Goal: Task Accomplishment & Management: Complete application form

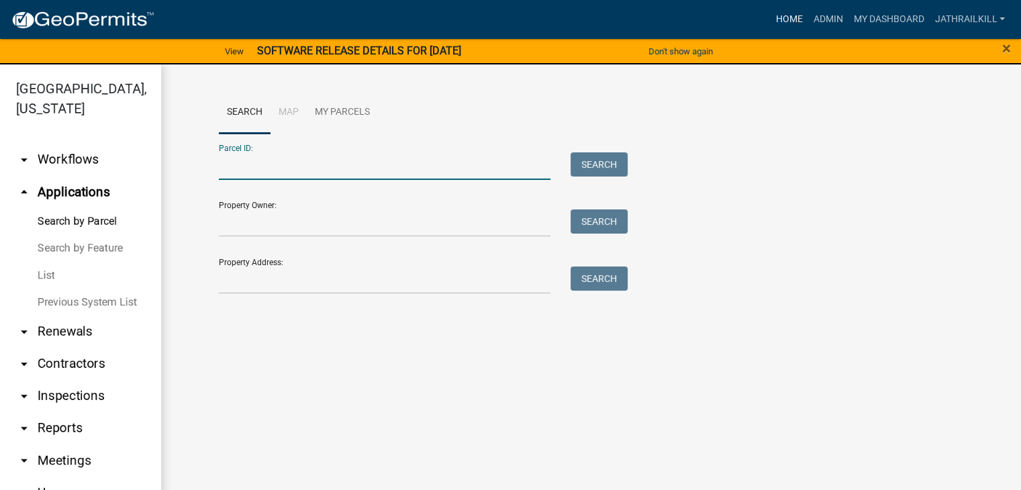
click at [773, 20] on link "Home" at bounding box center [789, 19] width 38 height 25
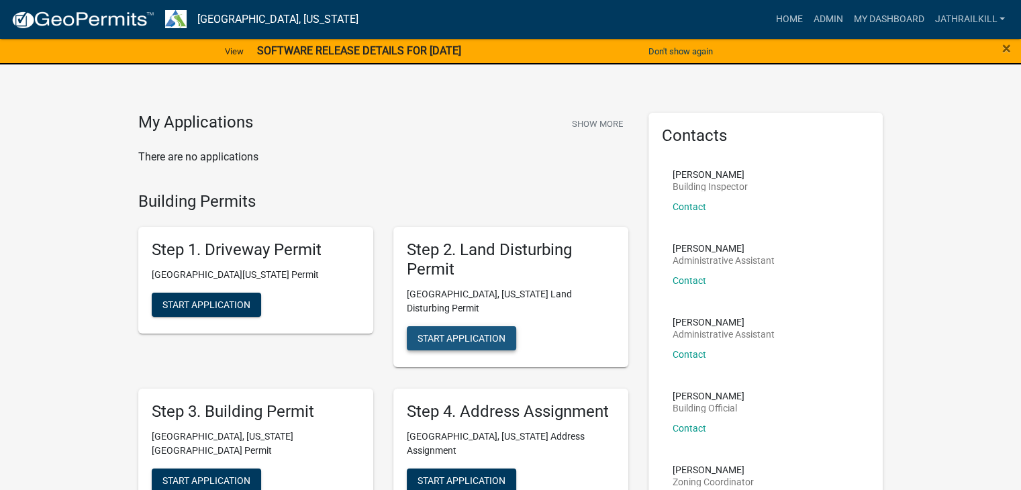
click at [425, 332] on span "Start Application" at bounding box center [461, 337] width 88 height 11
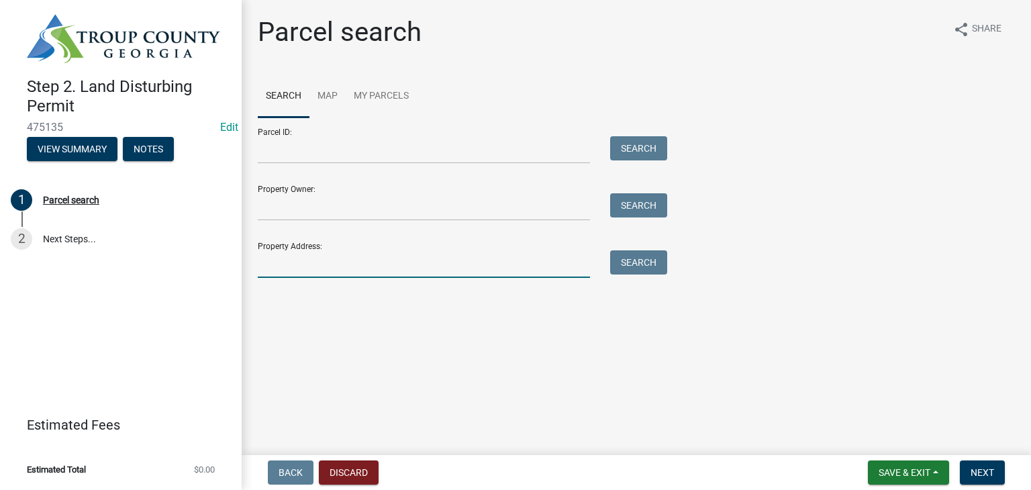
click at [365, 275] on input "Property Address:" at bounding box center [424, 264] width 332 height 28
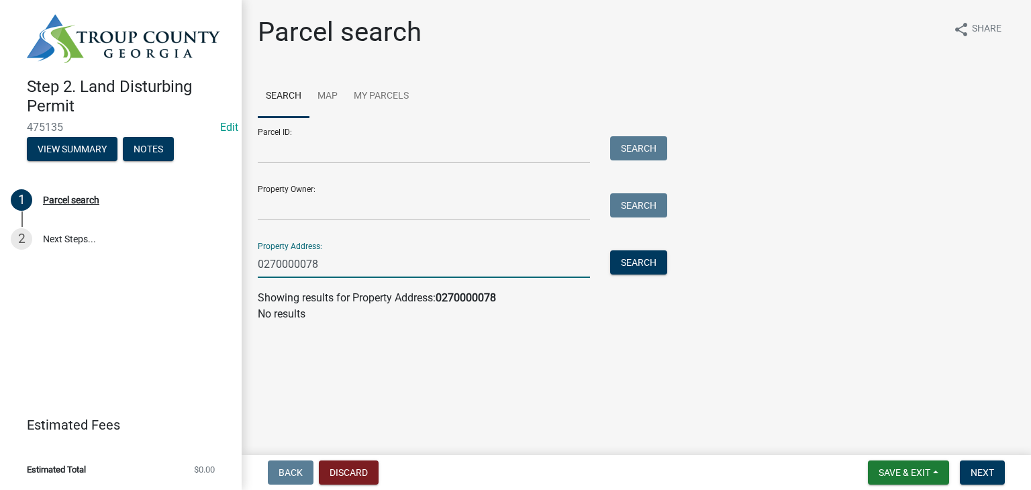
drag, startPoint x: 346, startPoint y: 273, endPoint x: 260, endPoint y: 293, distance: 88.1
click at [252, 287] on div "Parcel search share Share Search Map My Parcels Parcel ID: Search Property Owne…" at bounding box center [636, 175] width 777 height 318
type input "0270000078"
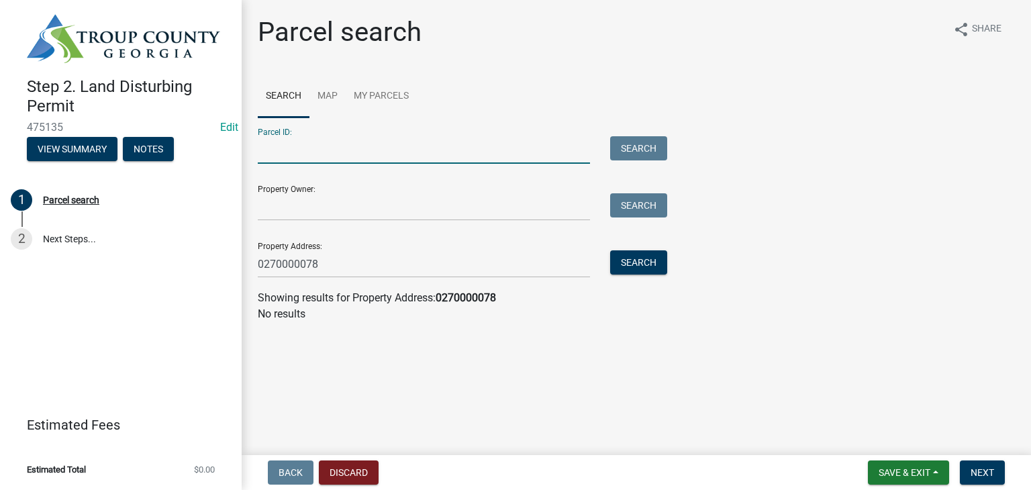
click at [338, 151] on input "Parcel ID:" at bounding box center [424, 150] width 332 height 28
paste input "0270000078"
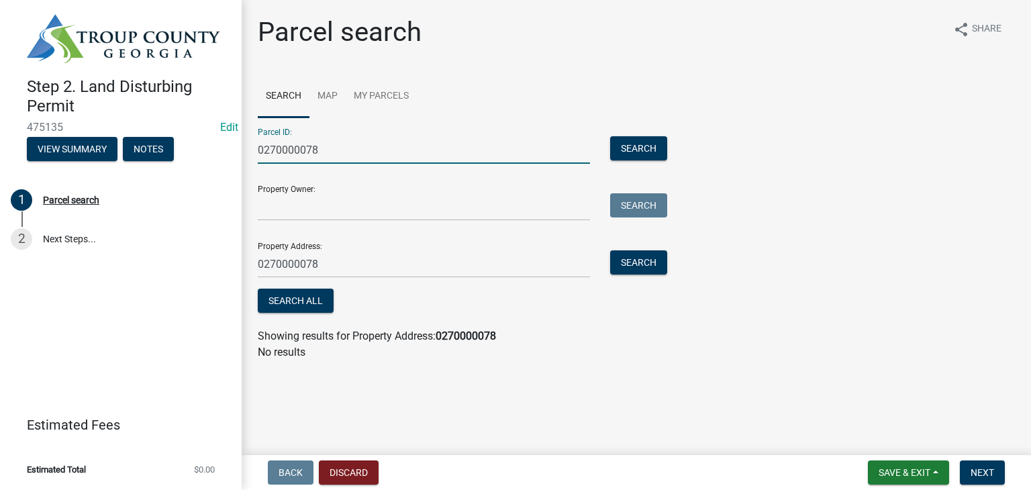
type input "0270000078"
click at [382, 264] on input "0270000078" at bounding box center [424, 264] width 332 height 28
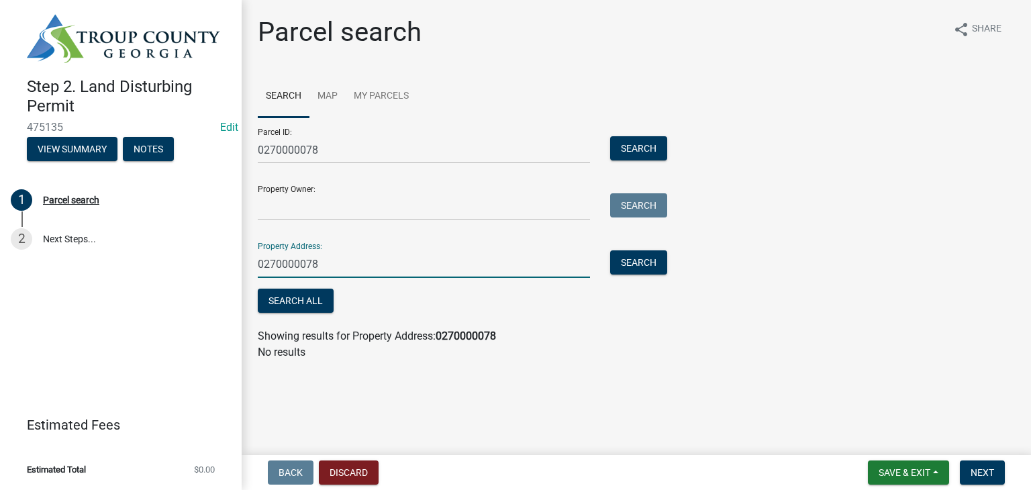
click at [382, 264] on input "0270000078" at bounding box center [424, 264] width 332 height 28
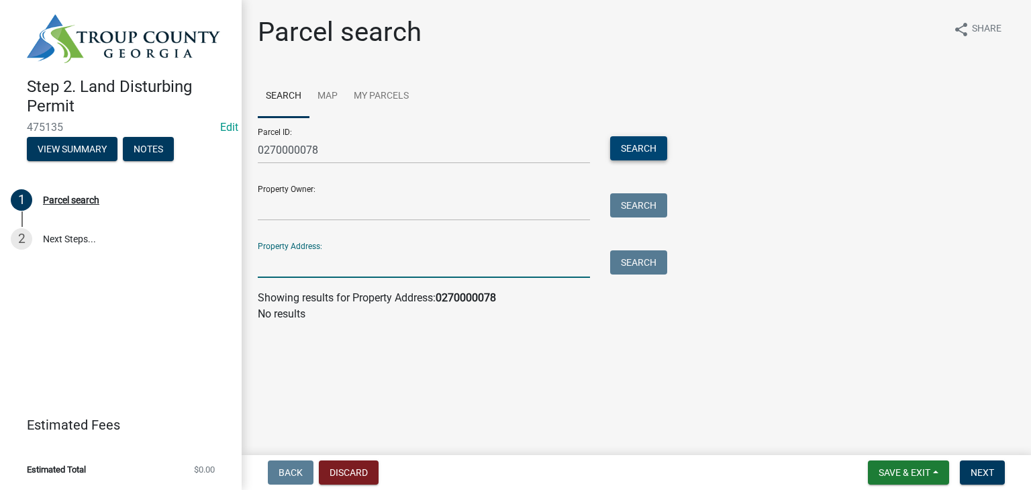
click at [658, 153] on button "Search" at bounding box center [638, 148] width 57 height 24
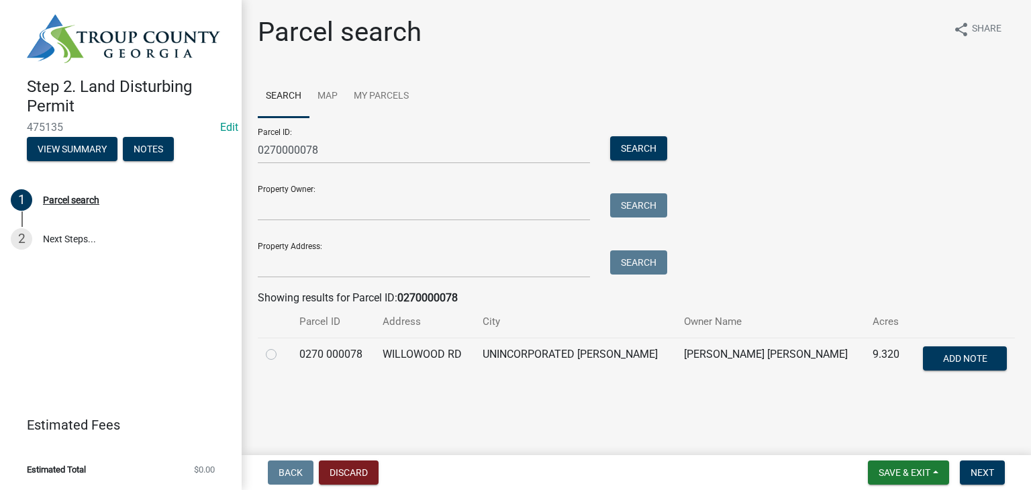
click at [282, 346] on label at bounding box center [282, 346] width 0 height 0
click at [282, 354] on 000078 "radio" at bounding box center [286, 350] width 9 height 9
radio 000078 "true"
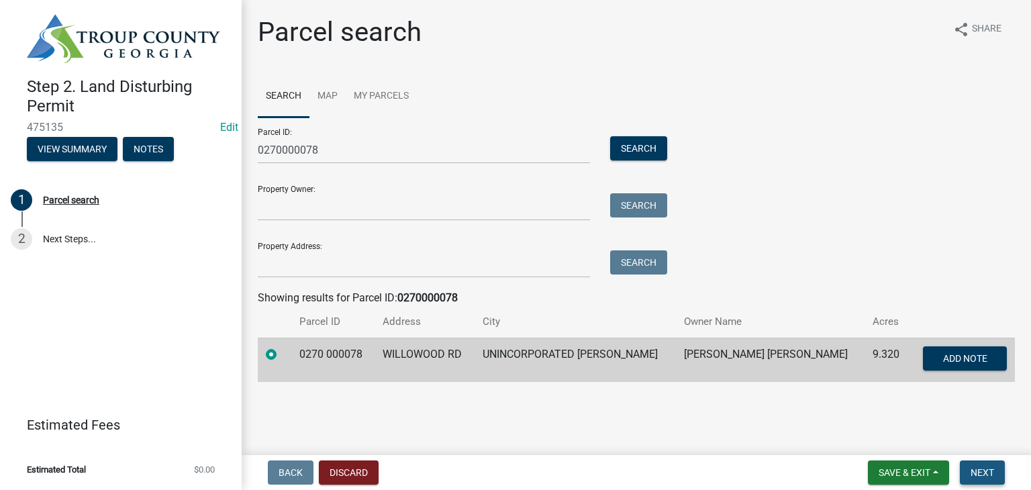
drag, startPoint x: 992, startPoint y: 472, endPoint x: 901, endPoint y: 445, distance: 94.5
click at [990, 472] on span "Next" at bounding box center [981, 472] width 23 height 11
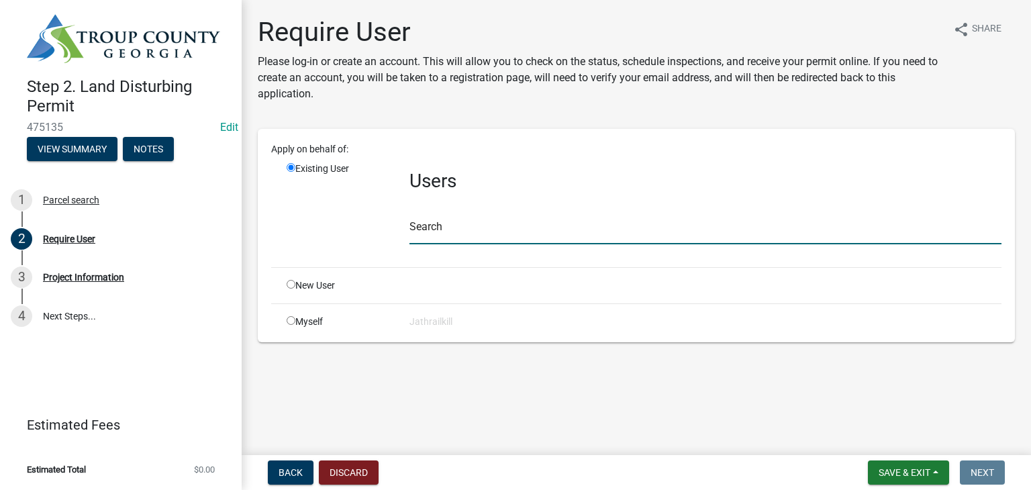
click at [469, 231] on input "text" at bounding box center [705, 231] width 592 height 28
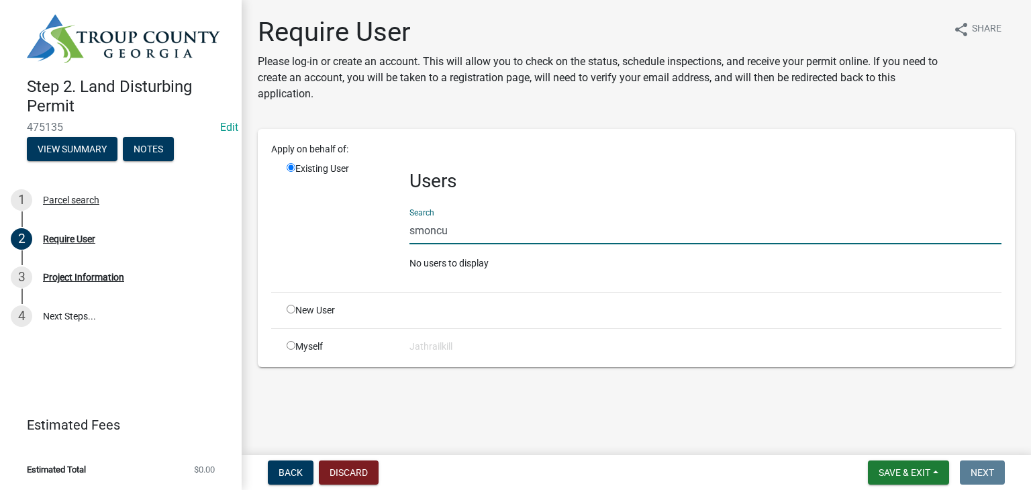
type input "smoncu"
click at [296, 313] on div "New User" at bounding box center [337, 310] width 123 height 14
click at [291, 308] on input "radio" at bounding box center [291, 309] width 9 height 9
radio input "true"
radio input "false"
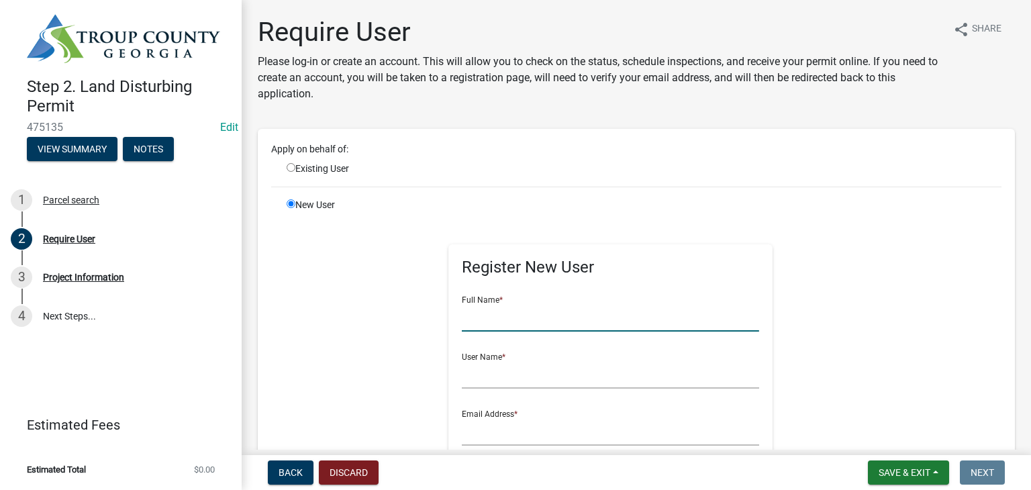
drag, startPoint x: 491, startPoint y: 325, endPoint x: 498, endPoint y: 311, distance: 15.6
click at [491, 325] on input "text" at bounding box center [610, 318] width 297 height 28
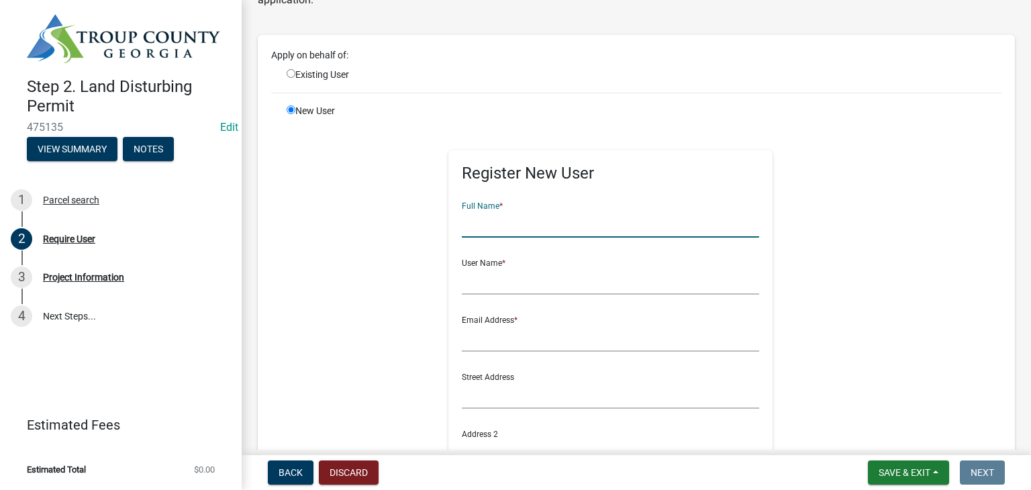
scroll to position [134, 0]
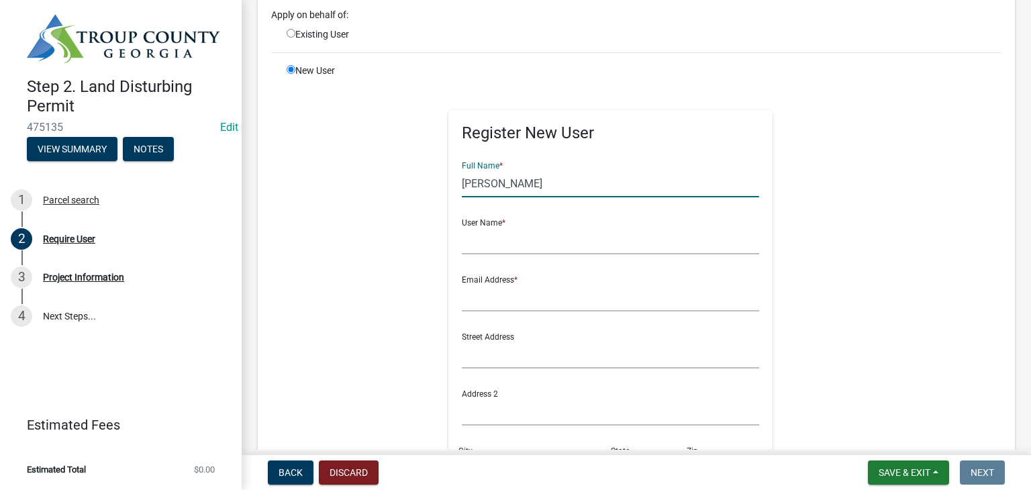
type input "[PERSON_NAME]"
click at [491, 257] on form "Full Name * Stephen Moncus User Name * Email Address * Street Address Address 2…" at bounding box center [610, 381] width 297 height 460
click at [493, 256] on form "Full Name * Stephen Moncus User Name * Email Address * Street Address Address 2…" at bounding box center [610, 381] width 297 height 460
click at [492, 254] on form "Full Name * Stephen Moncus User Name * Email Address * Street Address Address 2…" at bounding box center [610, 381] width 297 height 460
click at [492, 252] on input "text" at bounding box center [610, 241] width 297 height 28
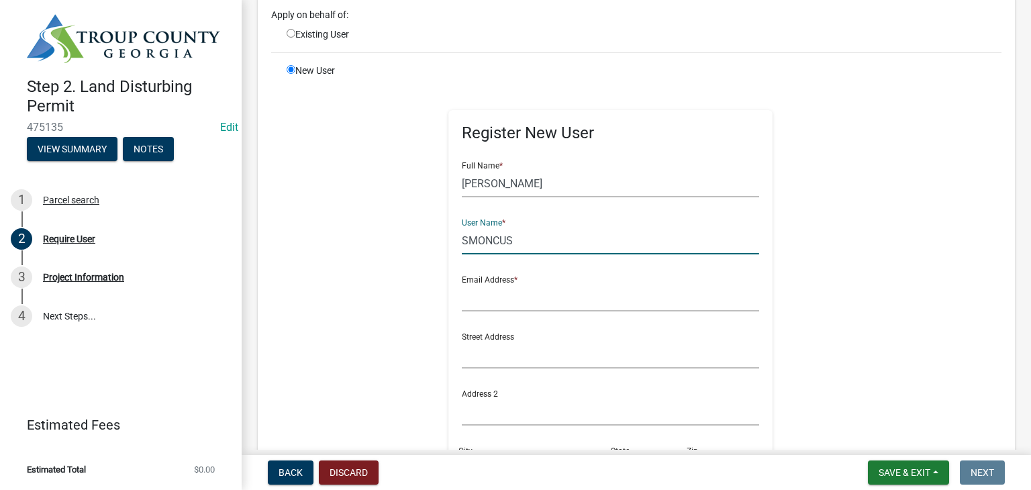
type input "SMONCUS"
click at [495, 305] on input "text" at bounding box center [610, 298] width 297 height 28
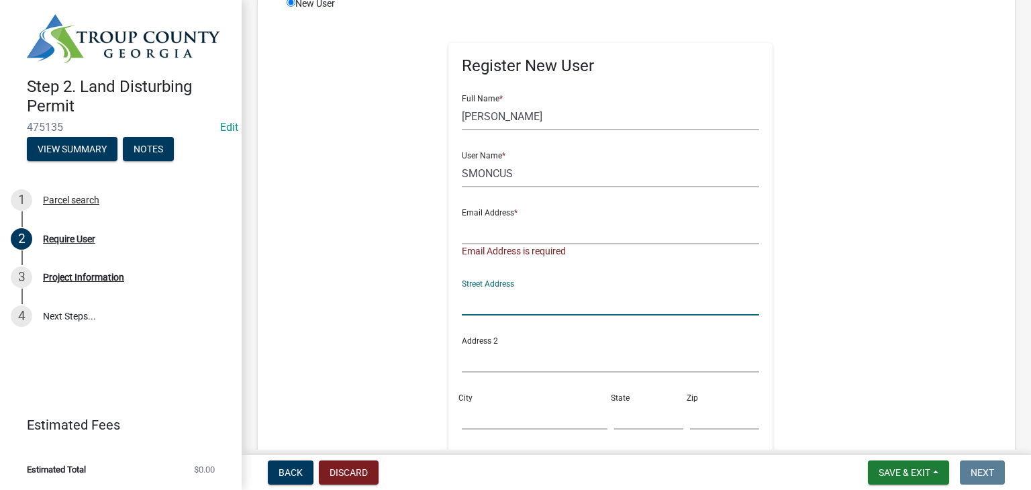
click at [470, 277] on div "Street Address" at bounding box center [610, 292] width 297 height 46
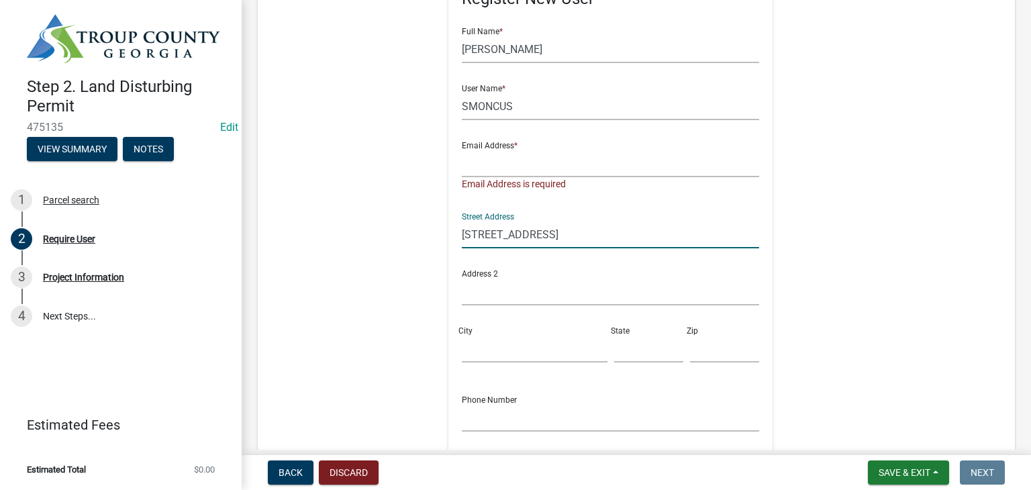
type input "191 Willowood Rd"
click at [478, 299] on input "text" at bounding box center [610, 292] width 297 height 28
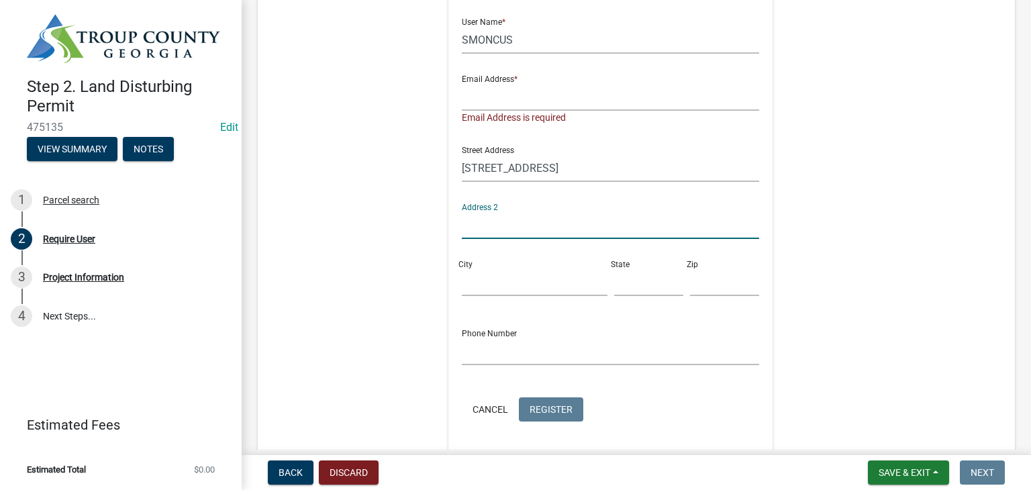
scroll to position [336, 0]
click at [464, 277] on input "City" at bounding box center [534, 282] width 145 height 28
type input "LaGrange"
click at [623, 291] on input "text" at bounding box center [648, 282] width 69 height 28
type input "GA"
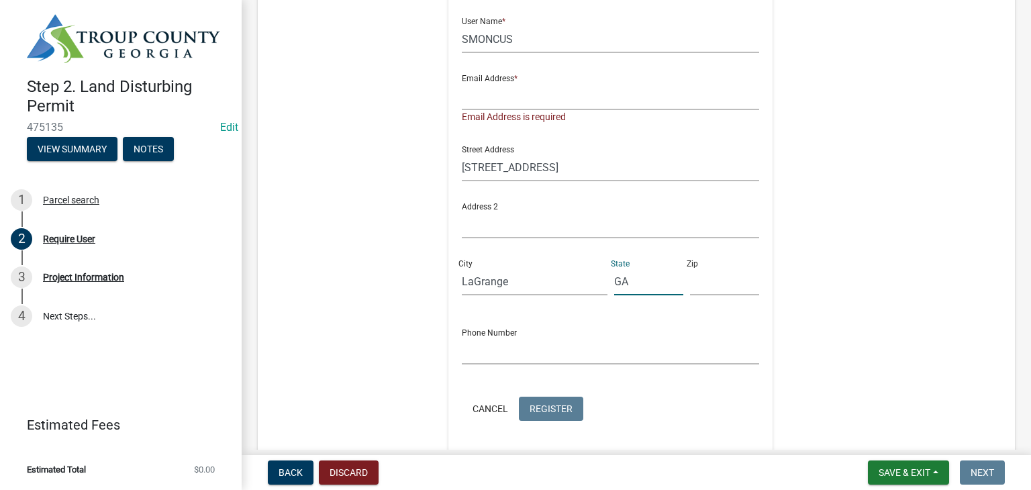
scroll to position [268, 0]
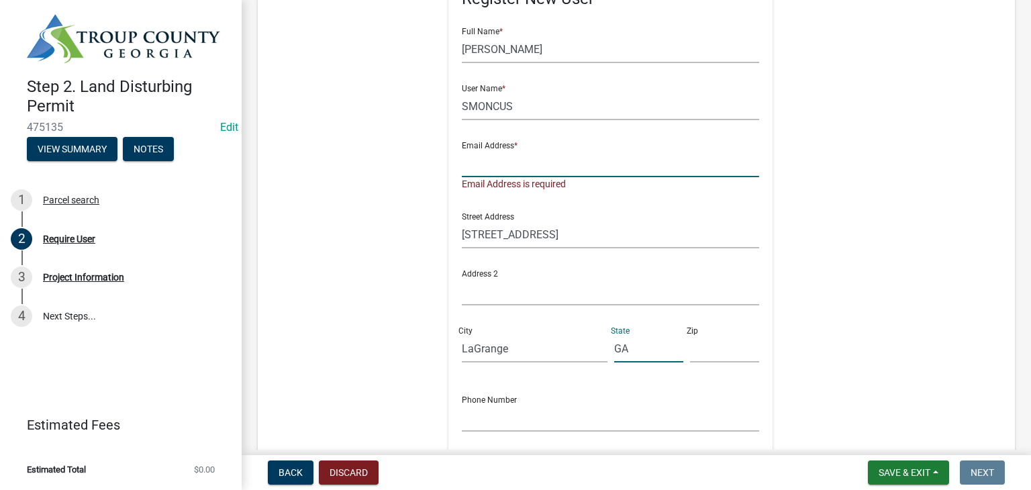
click at [497, 170] on input "text" at bounding box center [610, 164] width 297 height 28
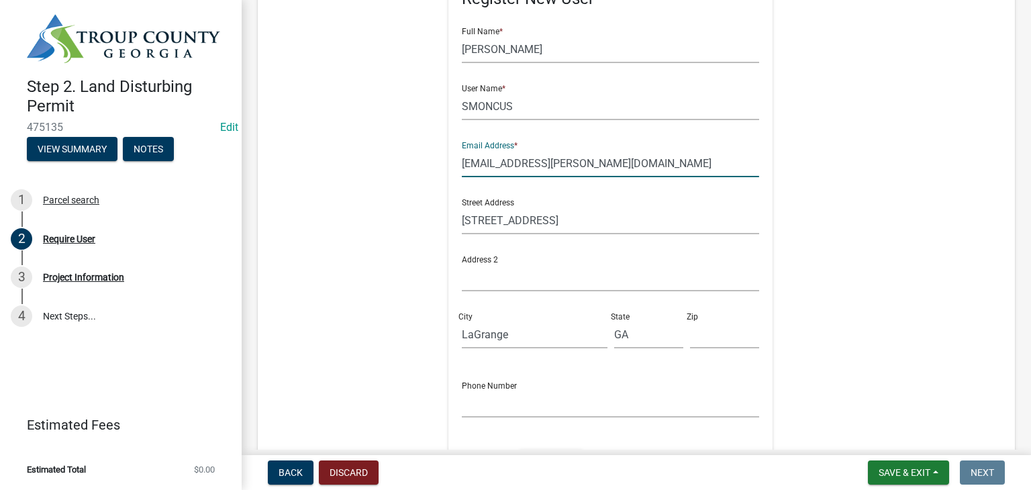
click at [514, 162] on input "moncusr@gail.com" at bounding box center [610, 164] width 297 height 28
click at [568, 162] on input "moncusr@gmail.com" at bounding box center [610, 164] width 297 height 28
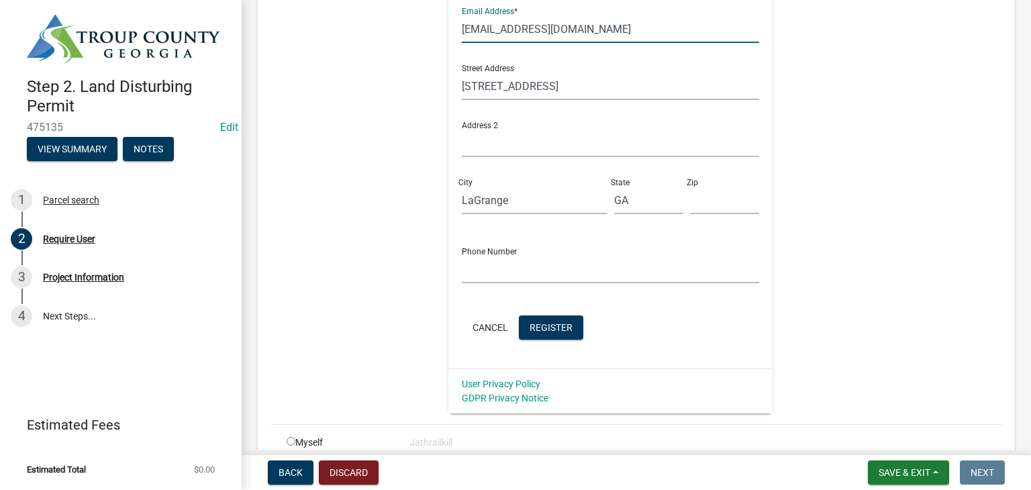
type input "moncusr@gmail.com"
click at [690, 211] on input "text" at bounding box center [724, 201] width 69 height 28
type input "30241"
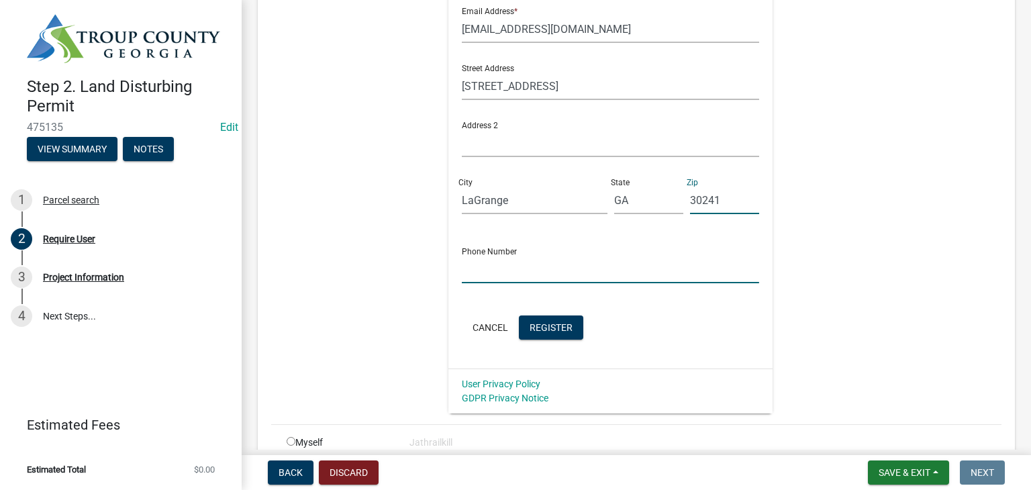
click at [620, 264] on input "text" at bounding box center [610, 270] width 297 height 28
type input "706-957-3593"
click at [549, 329] on span "Register" at bounding box center [550, 326] width 43 height 11
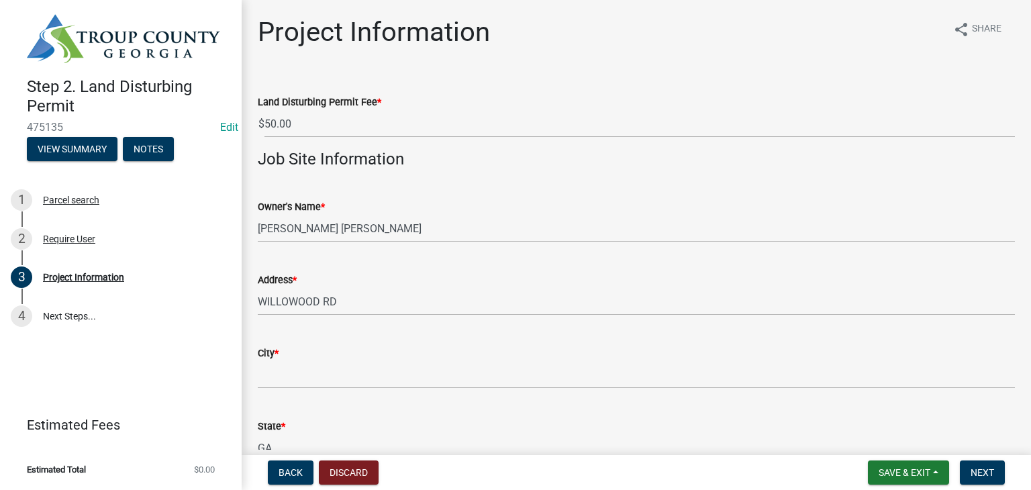
scroll to position [134, 0]
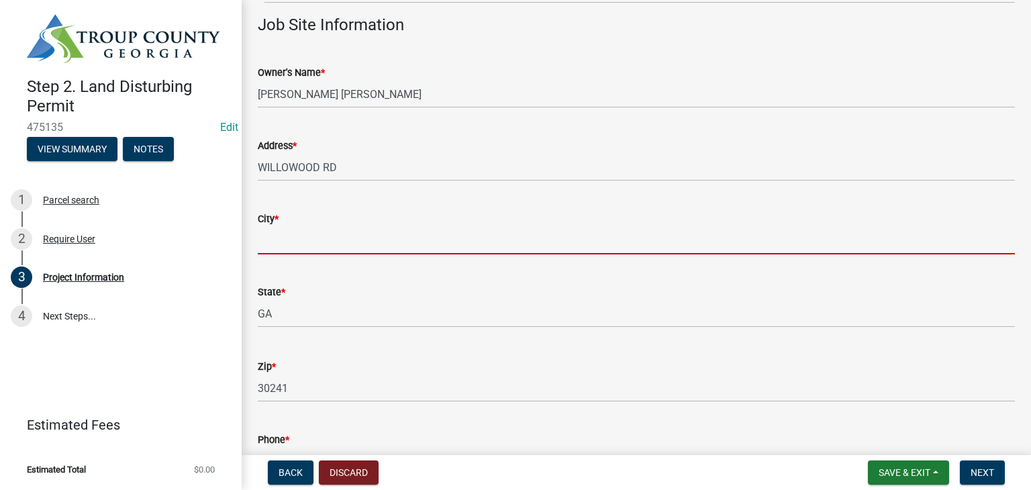
click at [386, 234] on input "City *" at bounding box center [636, 241] width 757 height 28
type input "LaGrange"
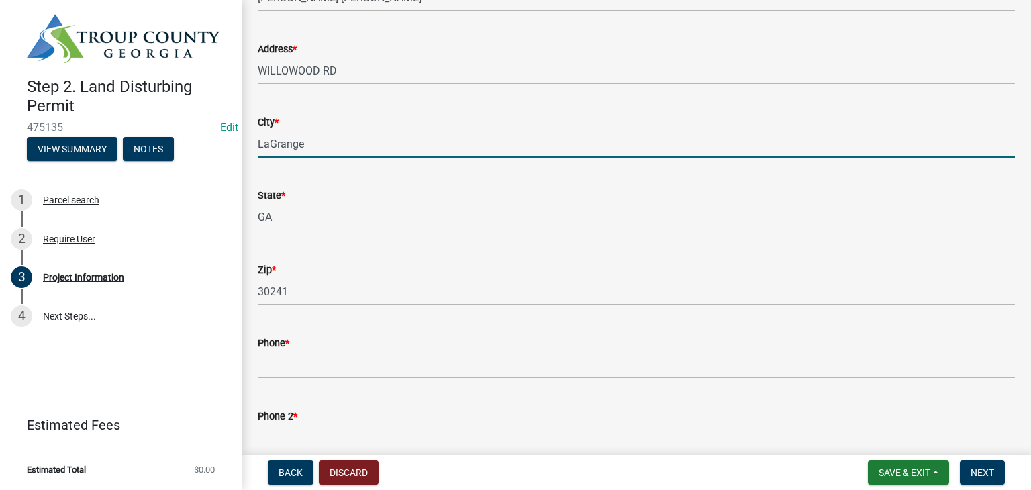
scroll to position [403, 0]
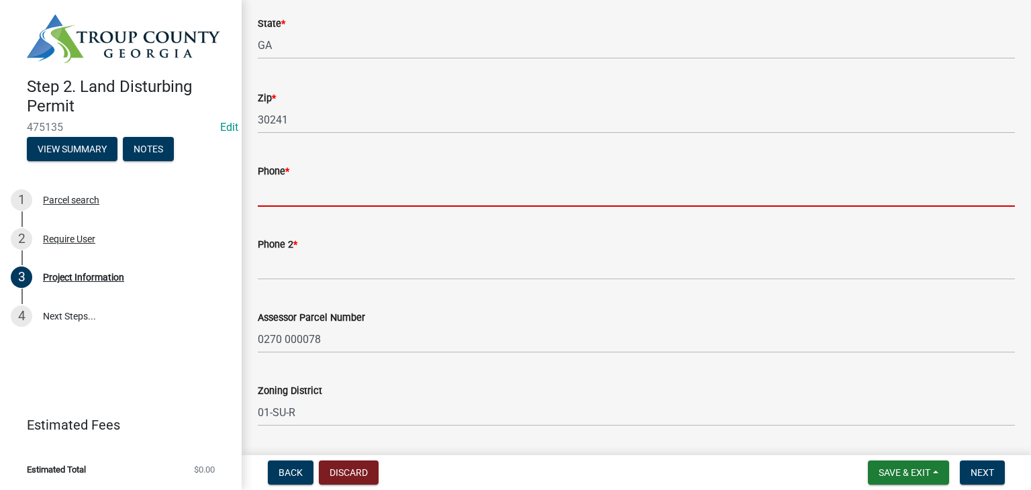
click at [320, 193] on input "Phone *" at bounding box center [636, 193] width 757 height 28
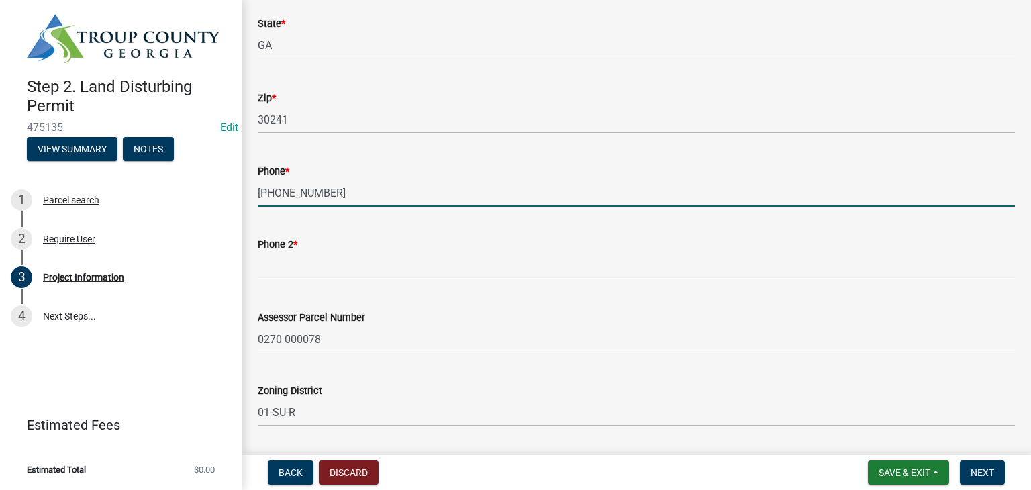
type input "706-957-3593"
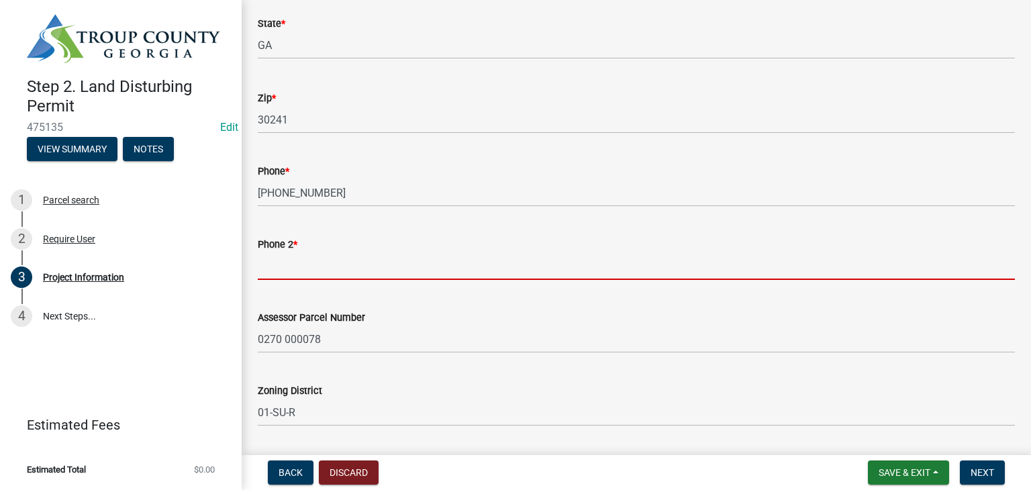
drag, startPoint x: 293, startPoint y: 261, endPoint x: 368, endPoint y: 253, distance: 76.2
click at [293, 261] on input "Phone 2 *" at bounding box center [636, 266] width 757 height 28
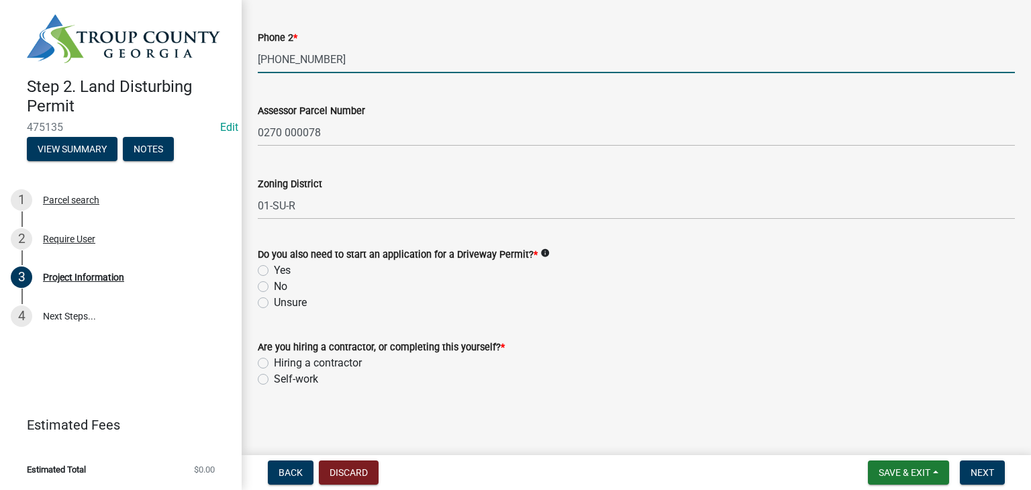
scroll to position [611, 0]
type input "706-957-1967"
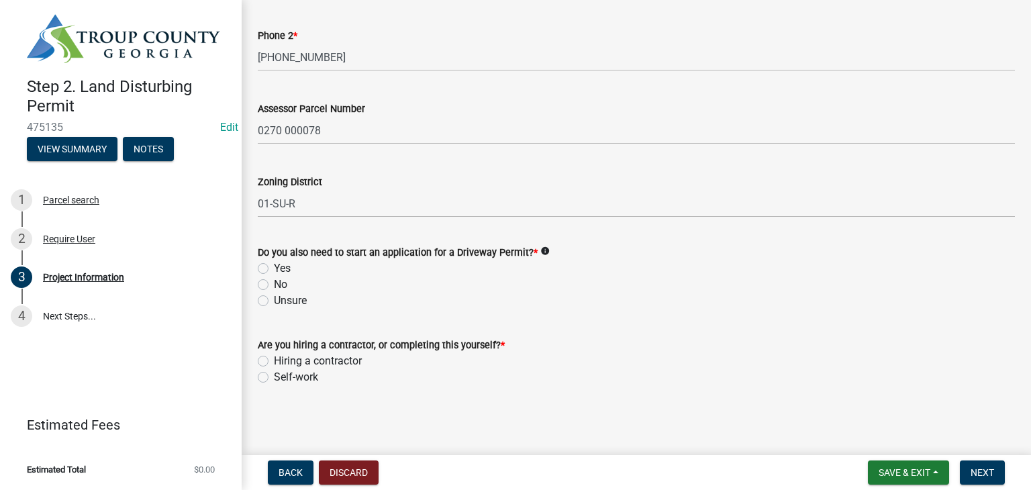
click at [274, 272] on label "Yes" at bounding box center [282, 268] width 17 height 16
click at [274, 269] on input "Yes" at bounding box center [278, 264] width 9 height 9
radio input "true"
click at [268, 379] on div "Self-work" at bounding box center [636, 377] width 757 height 16
click at [274, 376] on label "Self-work" at bounding box center [296, 377] width 44 height 16
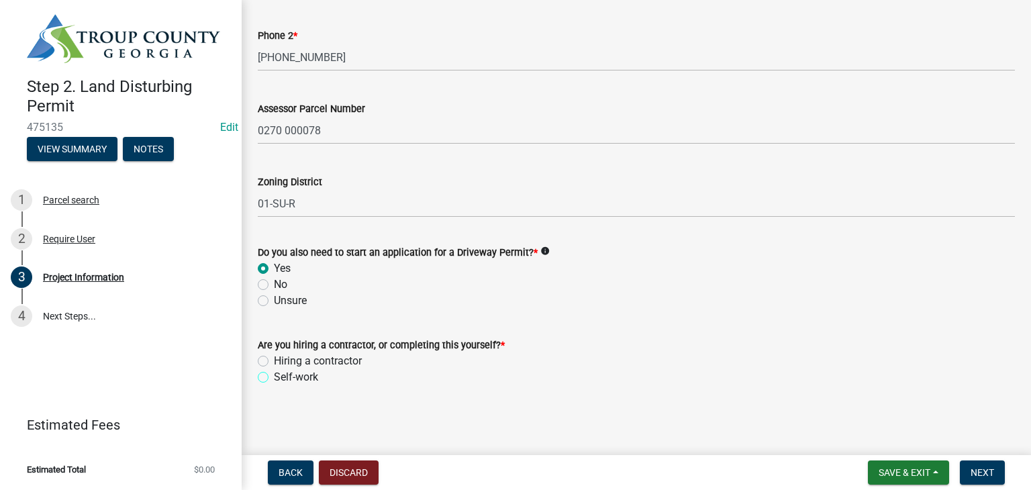
click at [274, 376] on input "Self-work" at bounding box center [278, 373] width 9 height 9
radio input "true"
click at [976, 469] on span "Next" at bounding box center [981, 472] width 23 height 11
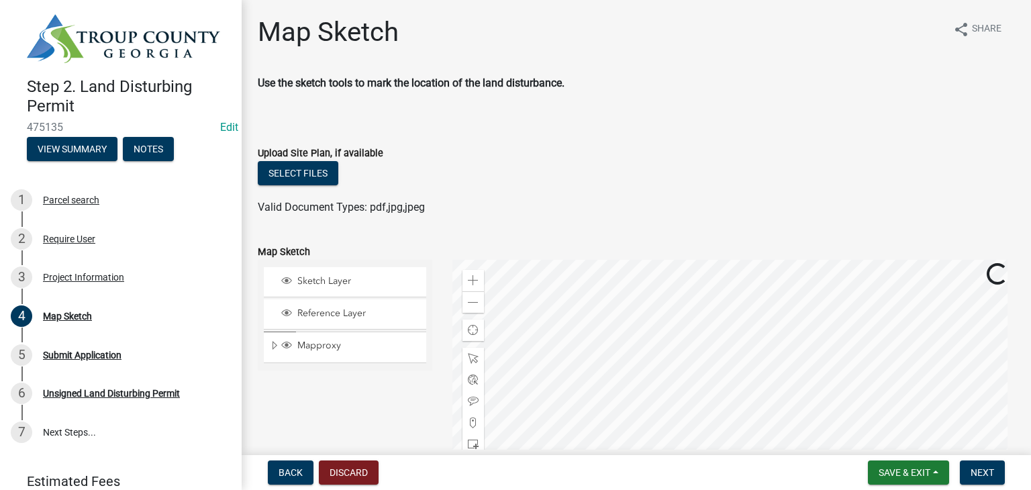
scroll to position [134, 0]
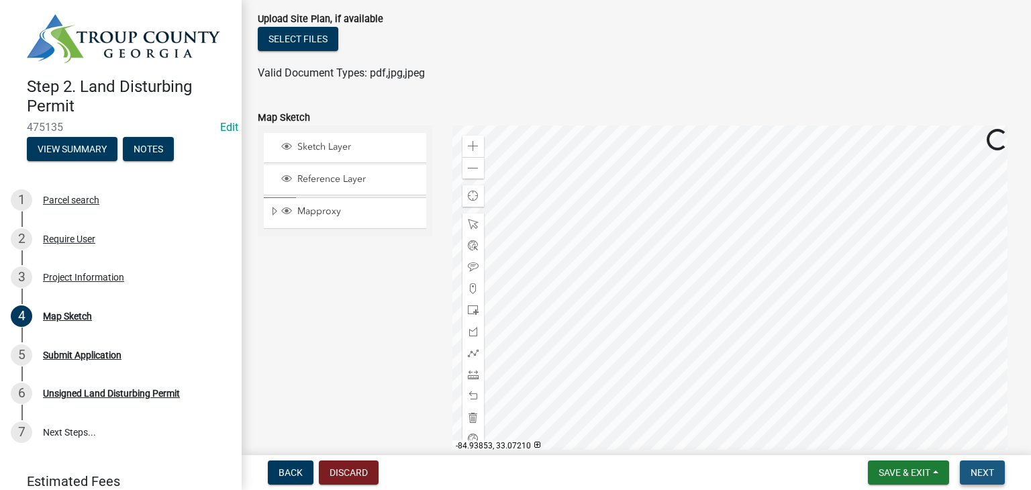
click at [992, 478] on button "Next" at bounding box center [982, 472] width 45 height 24
click at [987, 474] on span "Next" at bounding box center [981, 472] width 23 height 11
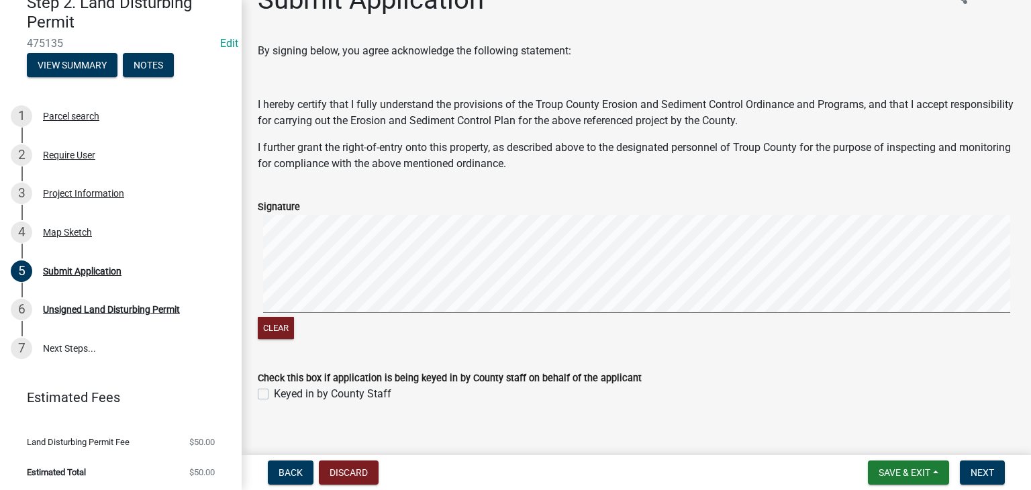
scroll to position [49, 0]
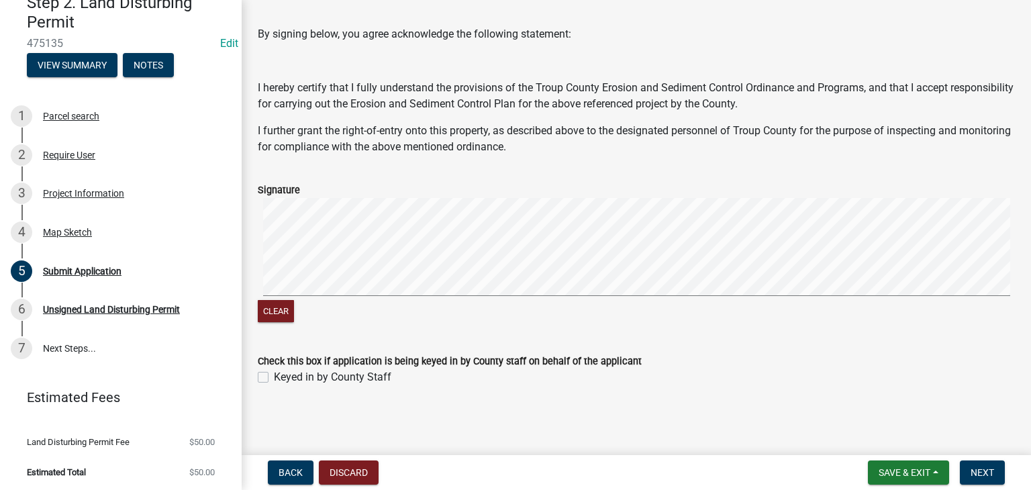
click at [249, 372] on div "Check this box if application is being keyed in by County staff on behalf of th…" at bounding box center [636, 361] width 777 height 48
click at [274, 376] on label "Keyed in by County Staff" at bounding box center [332, 377] width 117 height 16
click at [274, 376] on input "Keyed in by County Staff" at bounding box center [278, 373] width 9 height 9
checkbox input "true"
click at [966, 462] on button "Next" at bounding box center [982, 472] width 45 height 24
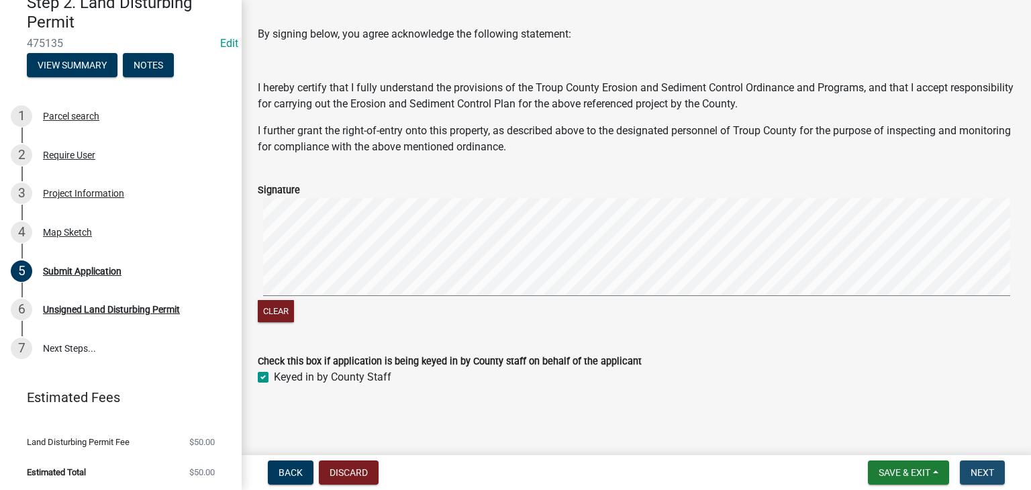
scroll to position [0, 0]
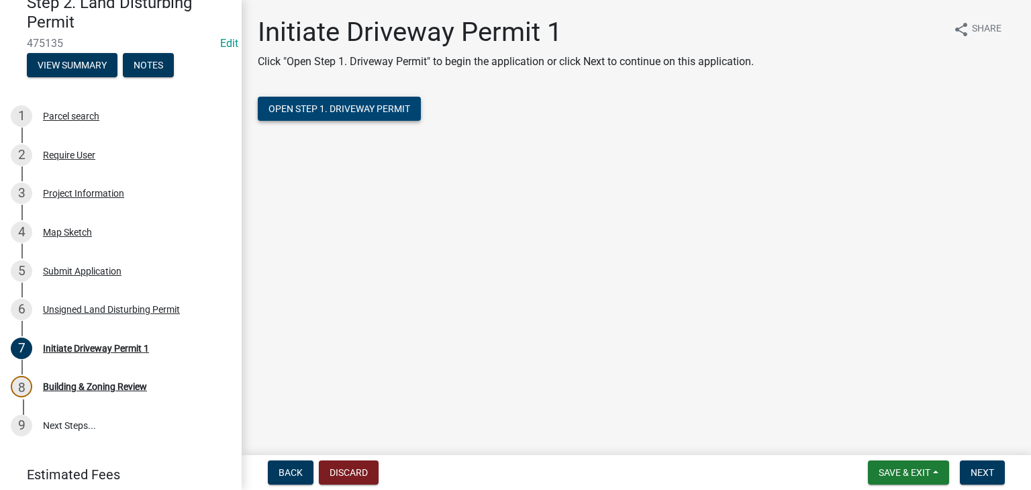
click at [384, 100] on button "Open Step 1. Driveway Permit" at bounding box center [339, 109] width 163 height 24
click at [990, 473] on span "Next" at bounding box center [981, 472] width 23 height 11
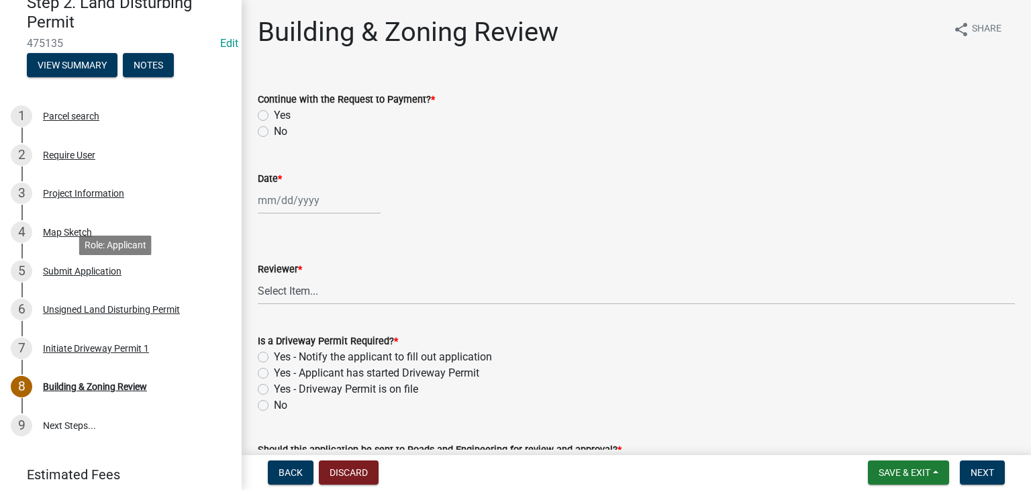
scroll to position [161, 0]
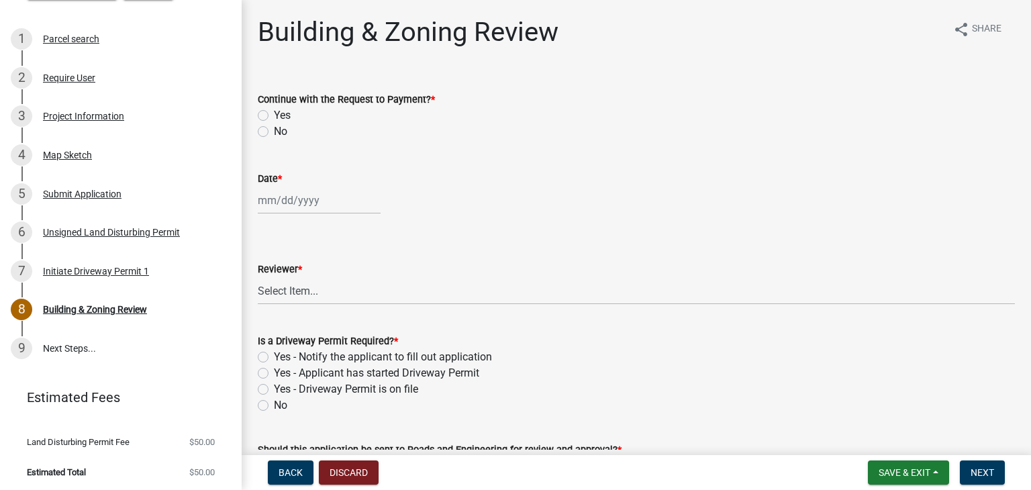
click at [256, 111] on div "Continue with the Request to Payment? * Yes No" at bounding box center [636, 107] width 777 height 64
click at [256, 113] on div "Continue with the Request to Payment? * Yes No" at bounding box center [636, 107] width 777 height 64
click at [254, 113] on div "Continue with the Request to Payment? * Yes No" at bounding box center [636, 107] width 777 height 64
click at [274, 118] on label "Yes" at bounding box center [282, 115] width 17 height 16
click at [274, 116] on input "Yes" at bounding box center [278, 111] width 9 height 9
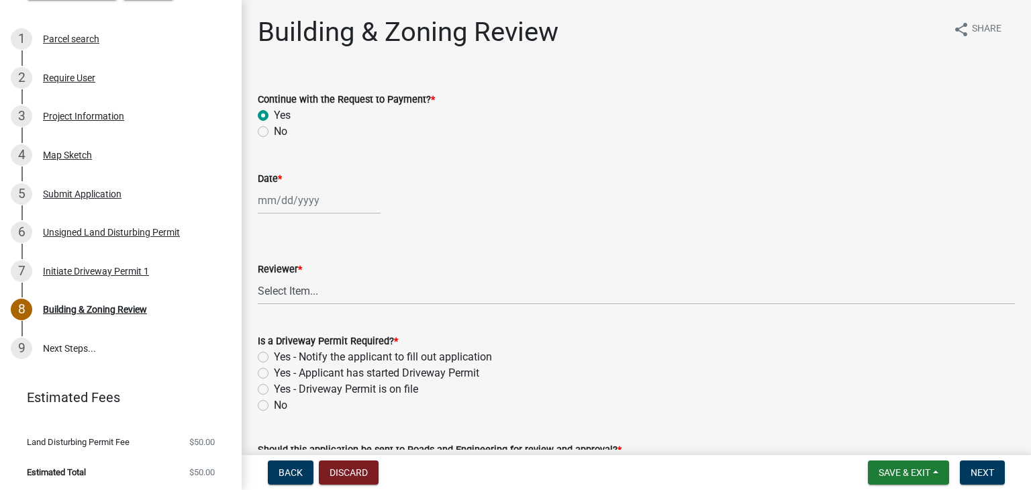
radio input "true"
click at [306, 199] on div at bounding box center [319, 201] width 123 height 28
select select "9"
select select "2025"
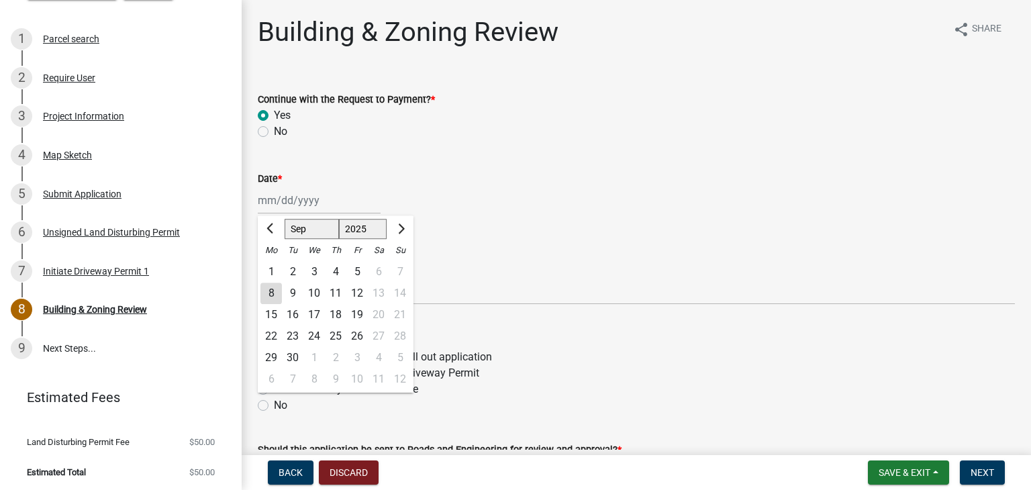
click at [268, 291] on div "8" at bounding box center [270, 292] width 21 height 21
type input "09/08/2025"
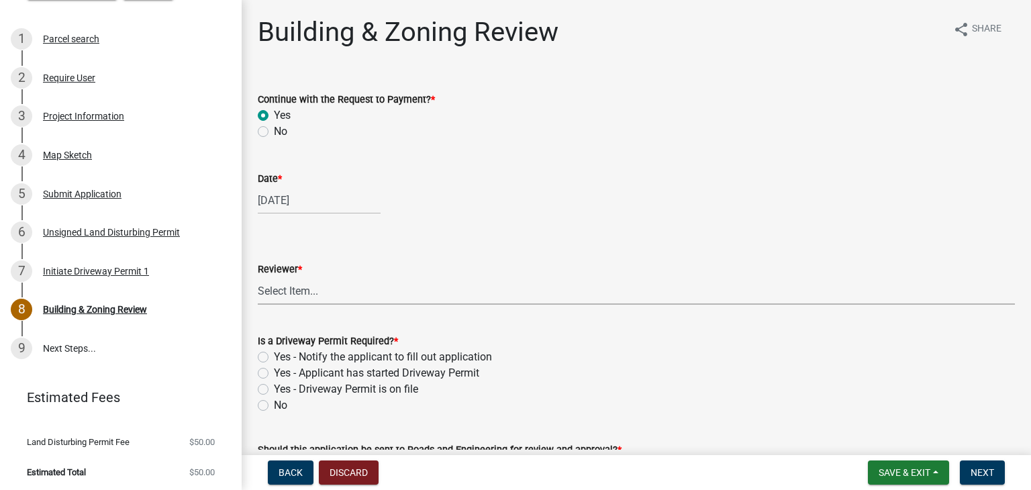
click at [285, 297] on select "Select Item... Douglas Richardson James Lorimer Thrailkill Jr Keanua Patterson …" at bounding box center [636, 291] width 757 height 28
click at [258, 277] on select "Select Item... Douglas Richardson James Lorimer Thrailkill Jr Keanua Patterson …" at bounding box center [636, 291] width 757 height 28
select select "0b76bba7-3d57-465a-8fd8-bdc110be1b33"
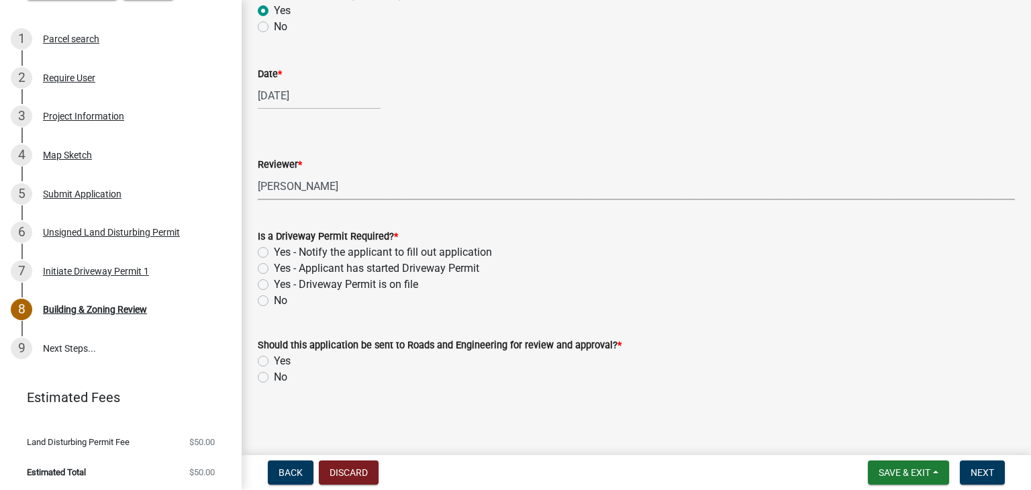
click at [274, 270] on label "Yes - Applicant has started Driveway Permit" at bounding box center [376, 268] width 205 height 16
click at [274, 269] on input "Yes - Applicant has started Driveway Permit" at bounding box center [278, 264] width 9 height 9
radio input "true"
click at [274, 362] on label "Yes" at bounding box center [282, 361] width 17 height 16
click at [274, 362] on input "Yes" at bounding box center [278, 357] width 9 height 9
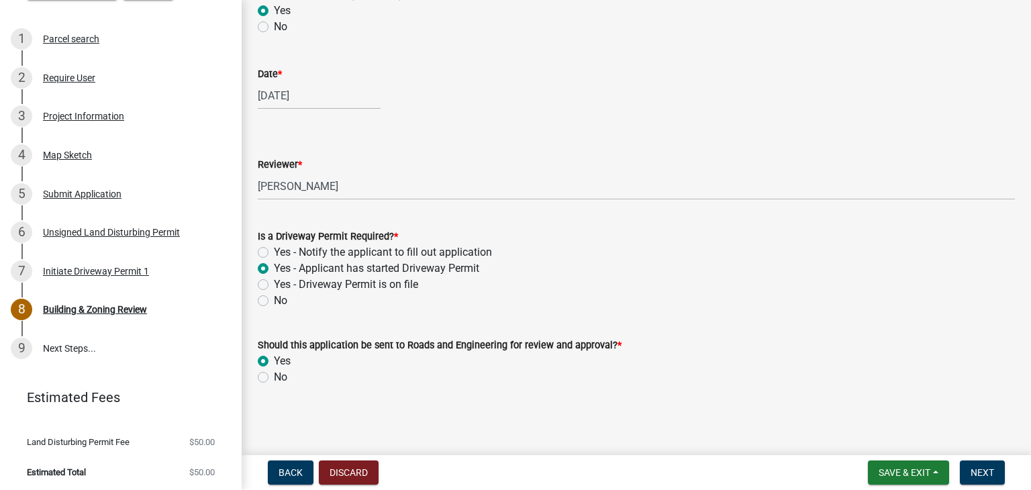
radio input "true"
click at [982, 470] on span "Next" at bounding box center [981, 472] width 23 height 11
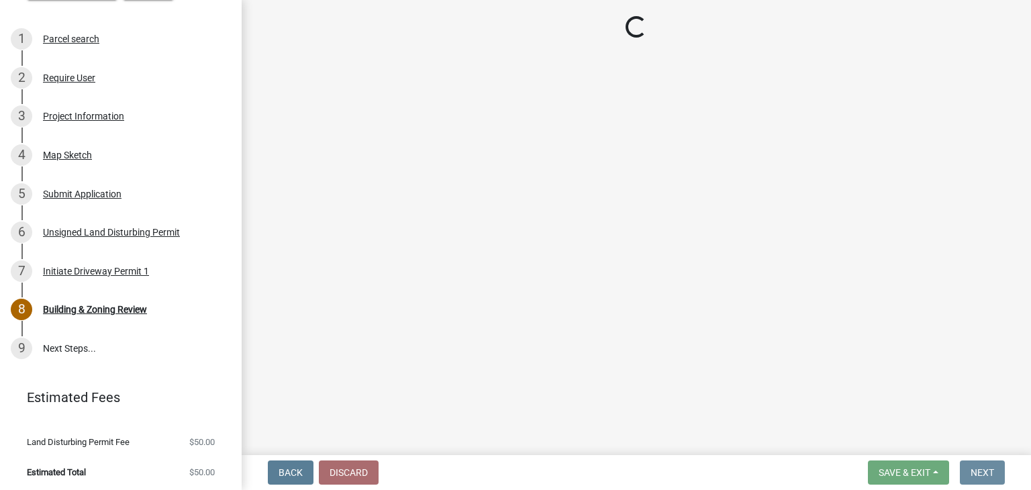
scroll to position [0, 0]
select select "3: 3"
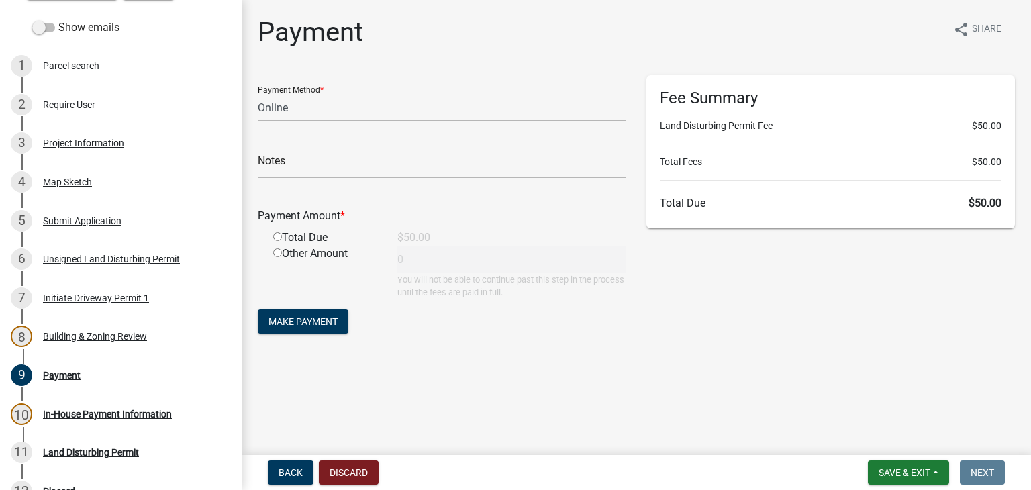
click at [279, 237] on input "radio" at bounding box center [277, 236] width 9 height 9
radio input "true"
type input "50"
click at [318, 326] on span "Make Payment" at bounding box center [302, 321] width 69 height 11
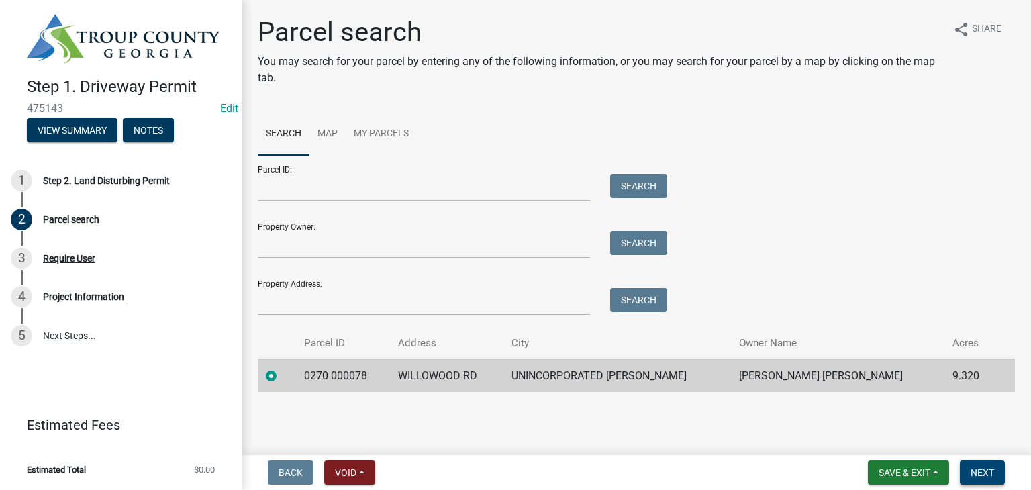
click at [996, 476] on button "Next" at bounding box center [982, 472] width 45 height 24
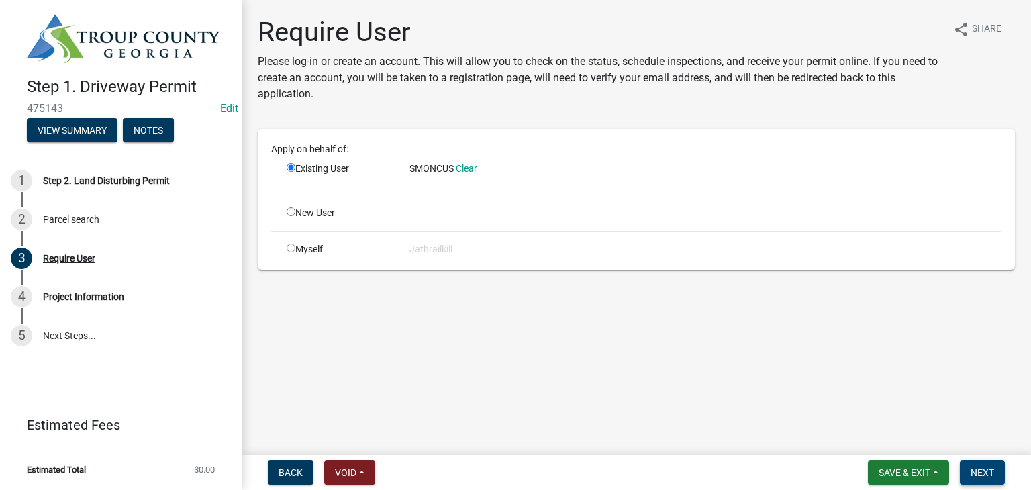
click at [972, 462] on button "Next" at bounding box center [982, 472] width 45 height 24
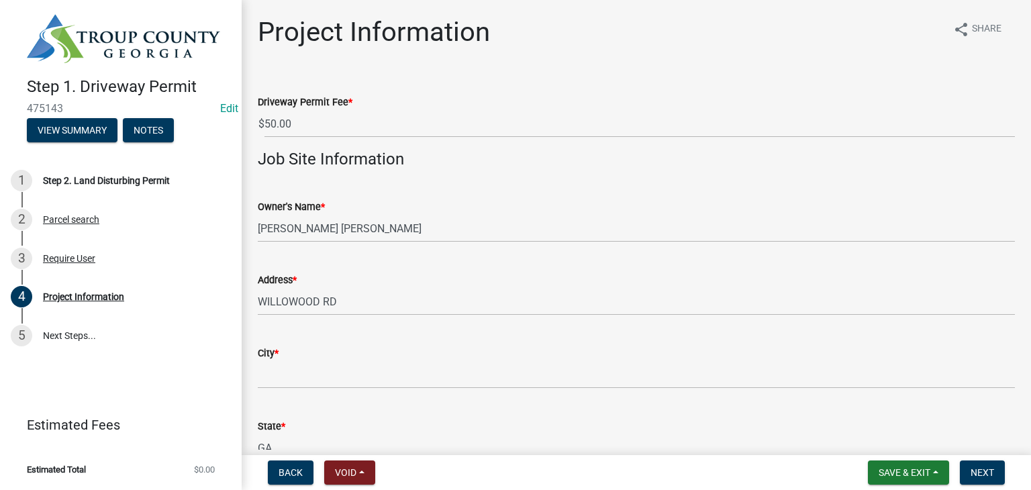
scroll to position [67, 0]
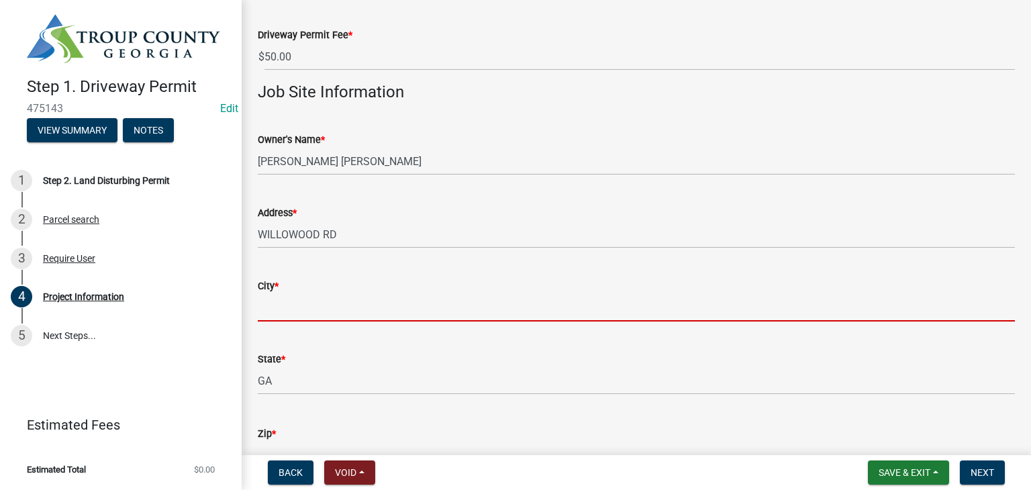
click at [363, 299] on input "City *" at bounding box center [636, 308] width 757 height 28
type input "LaGrange"
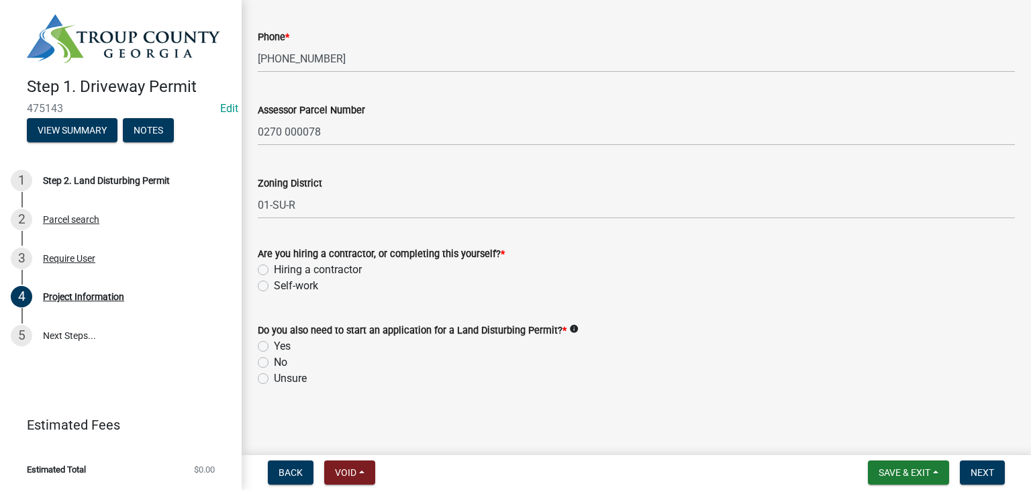
scroll to position [538, 0]
click at [274, 287] on label "Self-work" at bounding box center [296, 284] width 44 height 16
click at [274, 285] on input "Self-work" at bounding box center [278, 280] width 9 height 9
radio input "true"
click at [274, 361] on label "No" at bounding box center [280, 361] width 13 height 16
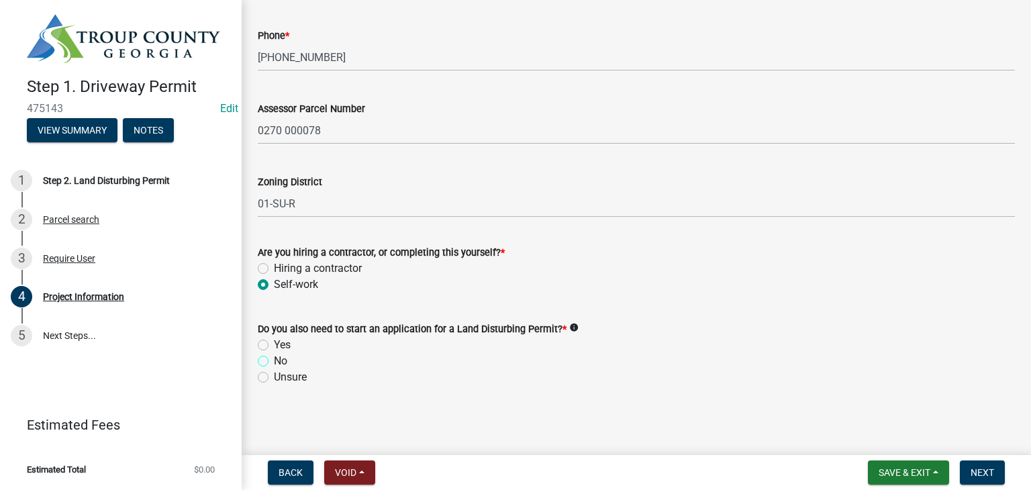
click at [274, 361] on input "No" at bounding box center [278, 357] width 9 height 9
radio input "true"
click at [973, 468] on span "Next" at bounding box center [981, 472] width 23 height 11
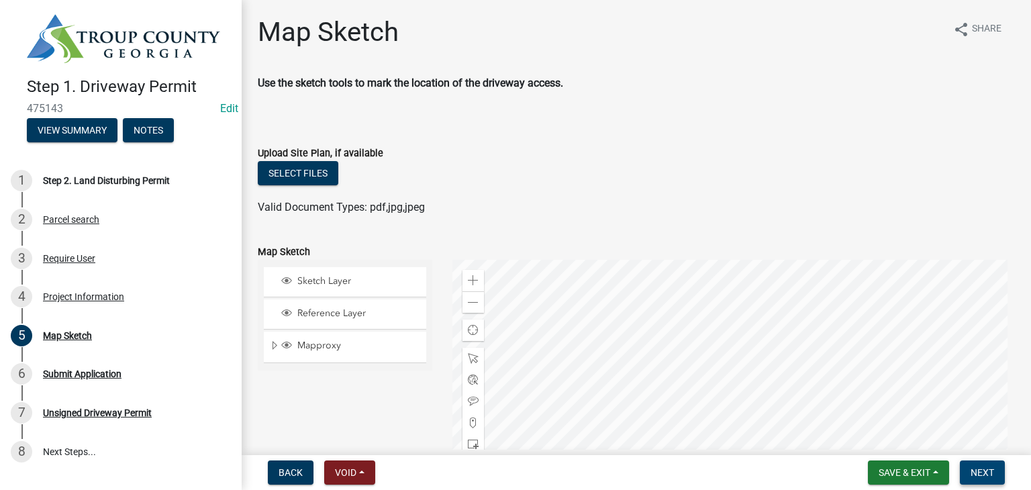
click at [977, 471] on span "Next" at bounding box center [981, 472] width 23 height 11
click at [1003, 471] on button "Next" at bounding box center [982, 472] width 45 height 24
click at [972, 467] on span "Next" at bounding box center [981, 472] width 23 height 11
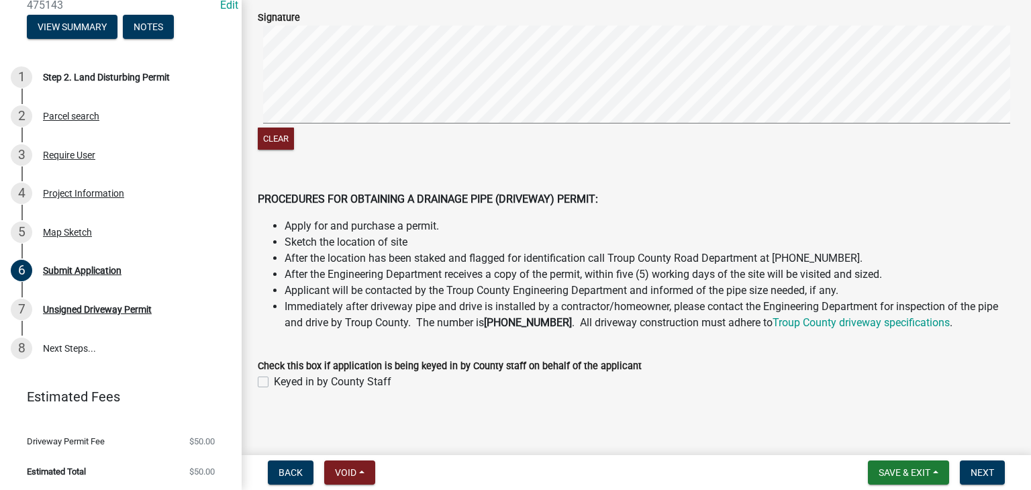
scroll to position [167, 0]
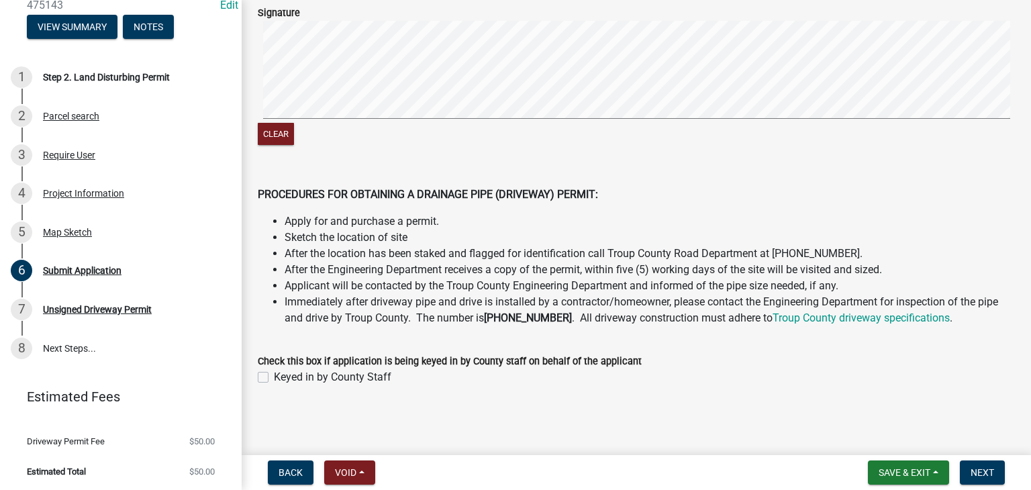
click at [268, 376] on div "Keyed in by County Staff" at bounding box center [636, 377] width 757 height 16
click at [271, 373] on div "Keyed in by County Staff" at bounding box center [636, 377] width 757 height 16
click at [264, 376] on div "Keyed in by County Staff" at bounding box center [636, 377] width 757 height 16
click at [274, 375] on label "Keyed in by County Staff" at bounding box center [332, 377] width 117 height 16
click at [274, 375] on input "Keyed in by County Staff" at bounding box center [278, 373] width 9 height 9
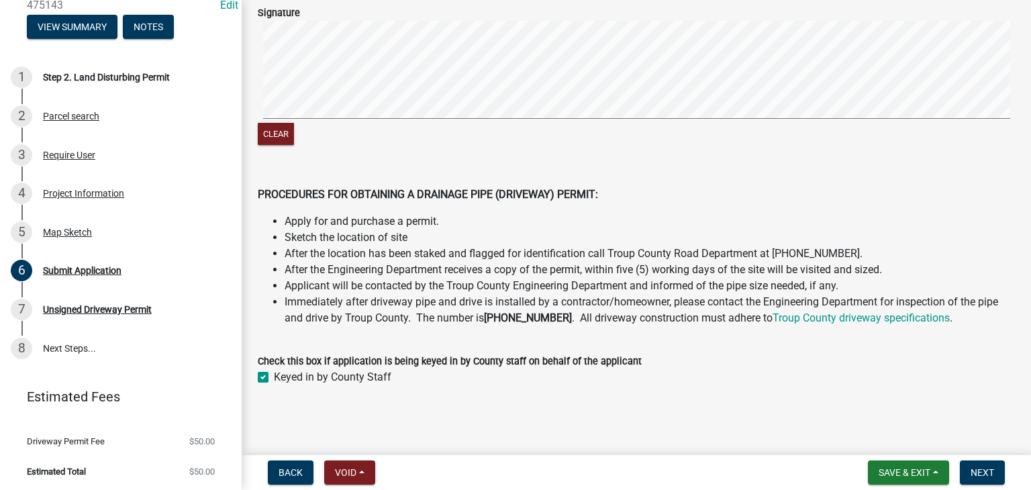
checkbox input "true"
click at [980, 468] on span "Next" at bounding box center [981, 472] width 23 height 11
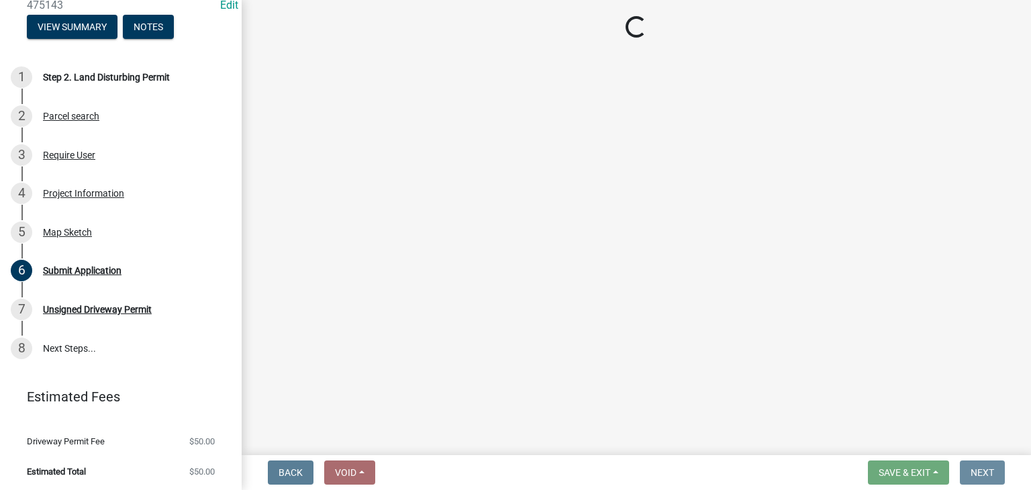
scroll to position [0, 0]
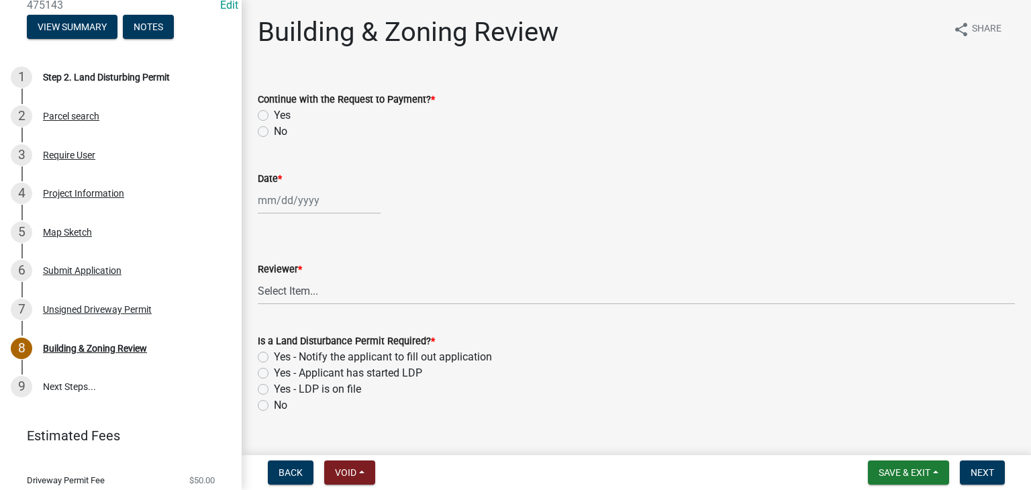
click at [274, 113] on label "Yes" at bounding box center [282, 115] width 17 height 16
click at [274, 113] on input "Yes" at bounding box center [278, 111] width 9 height 9
radio input "true"
click at [287, 203] on div at bounding box center [319, 201] width 123 height 28
select select "9"
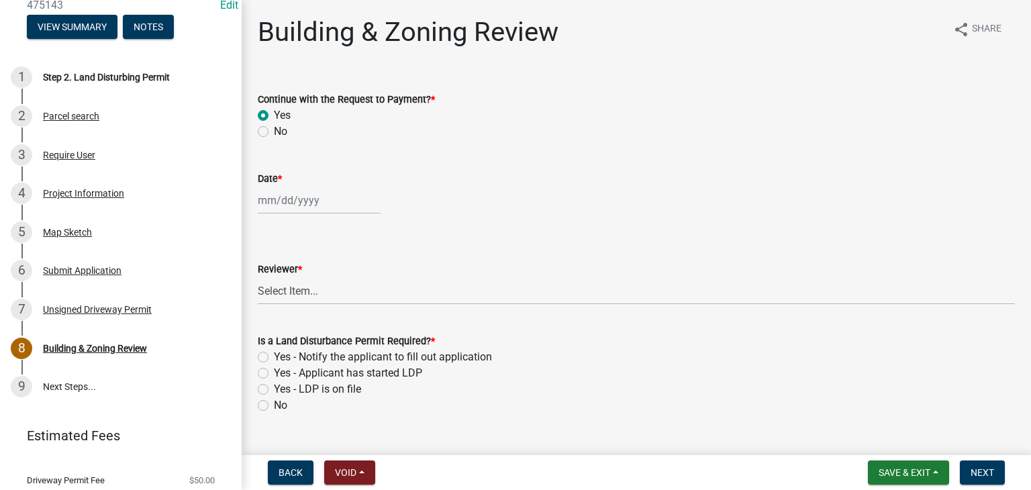
select select "2025"
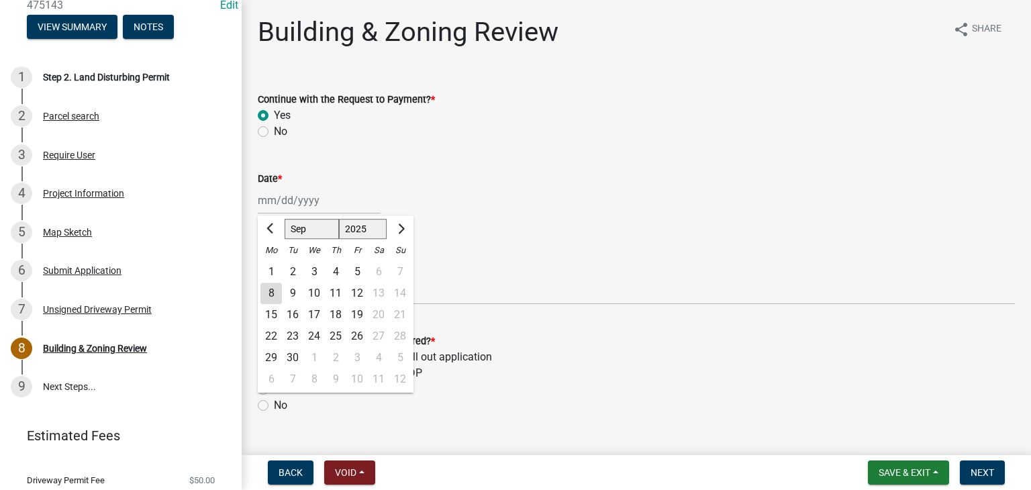
click at [272, 291] on div "8" at bounding box center [270, 292] width 21 height 21
type input "[DATE]"
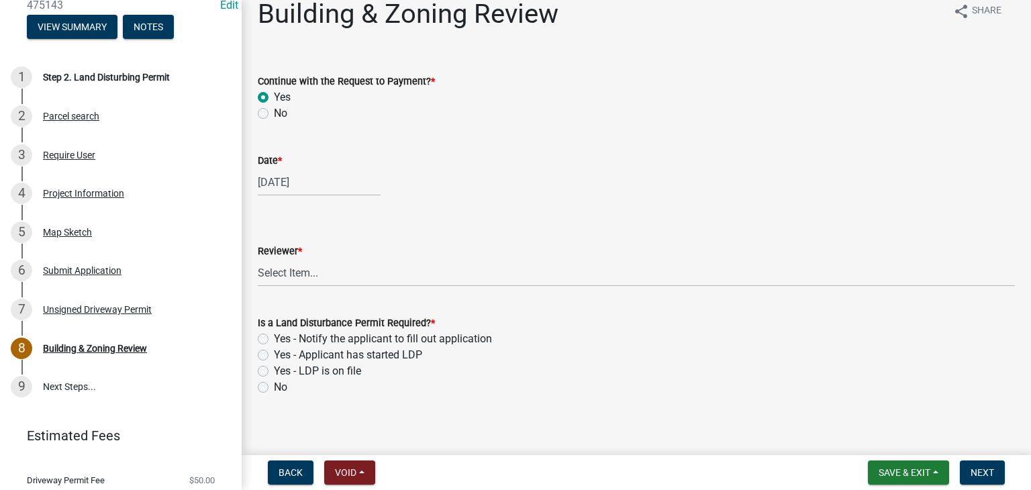
scroll to position [28, 0]
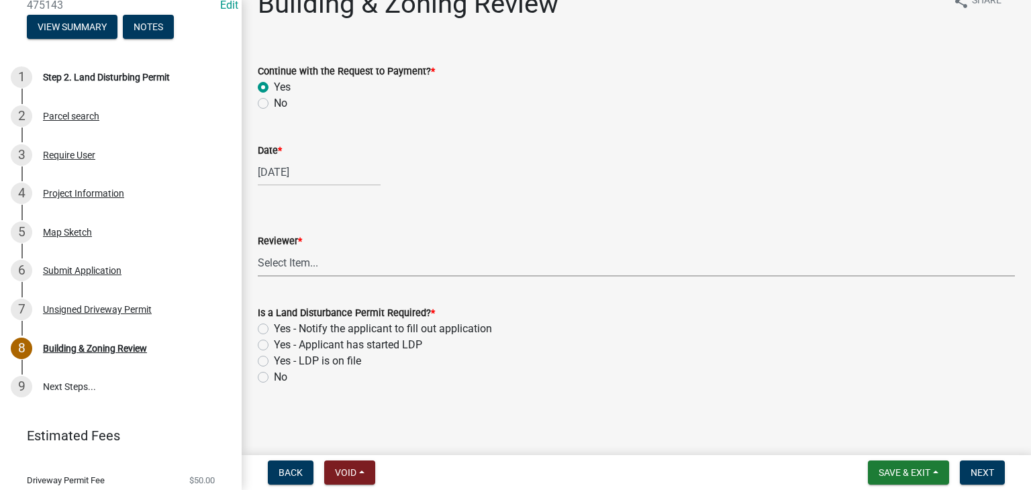
click at [291, 269] on select "Select Item... Douglas Richardson James Lorimer Thrailkill Jr Keanua Patterson …" at bounding box center [636, 263] width 757 height 28
click at [292, 276] on wm-data-entity-input "Reviewer * Select Item... Douglas Richardson James Lorimer Thrailkill Jr Keanua…" at bounding box center [636, 243] width 757 height 91
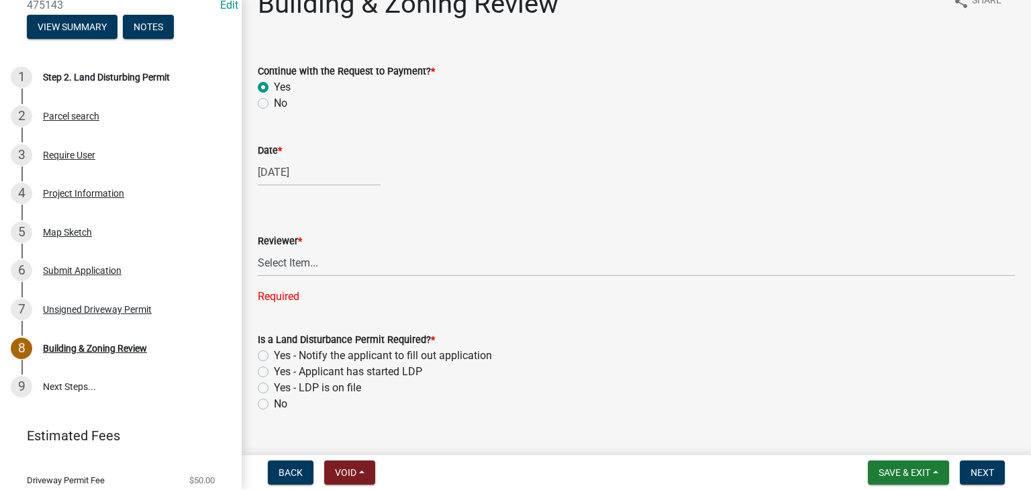
click at [293, 276] on div "Reviewer * Select Item... Douglas Richardson James Lorimer Thrailkill Jr Keanua…" at bounding box center [636, 251] width 757 height 107
click at [298, 261] on select "Select Item... Douglas Richardson James Lorimer Thrailkill Jr Keanua Patterson …" at bounding box center [636, 263] width 757 height 28
click at [258, 249] on select "Select Item... Douglas Richardson James Lorimer Thrailkill Jr Keanua Patterson …" at bounding box center [636, 263] width 757 height 28
select select "0b76bba7-3d57-465a-8fd8-bdc110be1b33"
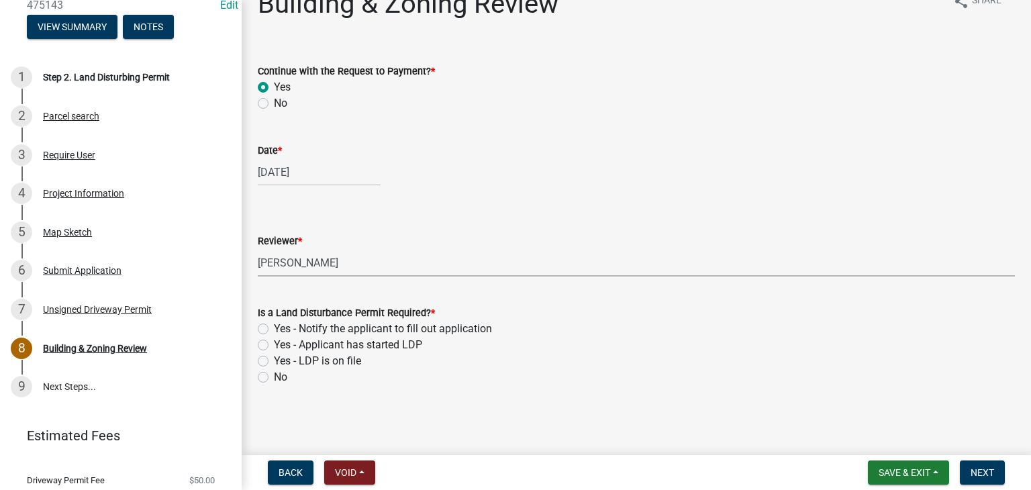
click at [274, 347] on label "Yes - Applicant has started LDP" at bounding box center [348, 345] width 148 height 16
click at [274, 346] on input "Yes - Applicant has started LDP" at bounding box center [278, 341] width 9 height 9
radio input "true"
click at [984, 473] on span "Next" at bounding box center [981, 472] width 23 height 11
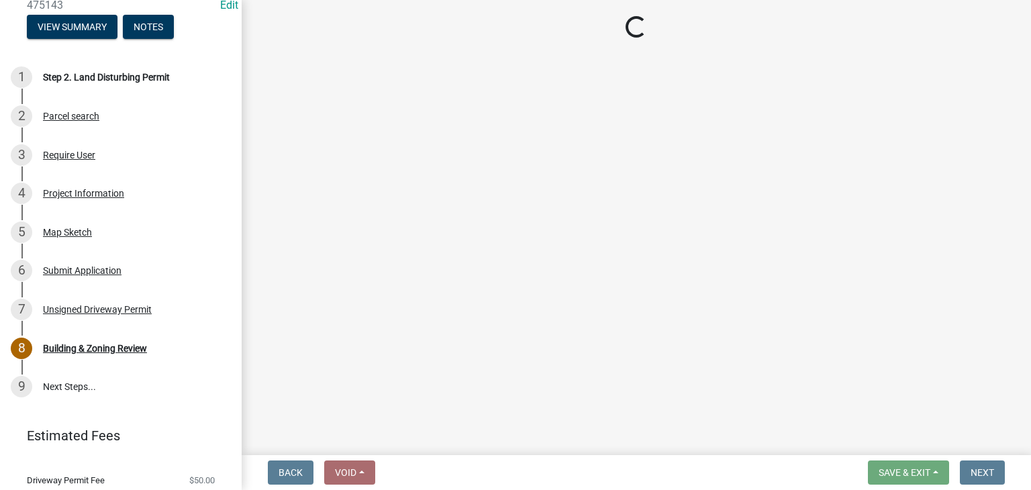
select select "3: 3"
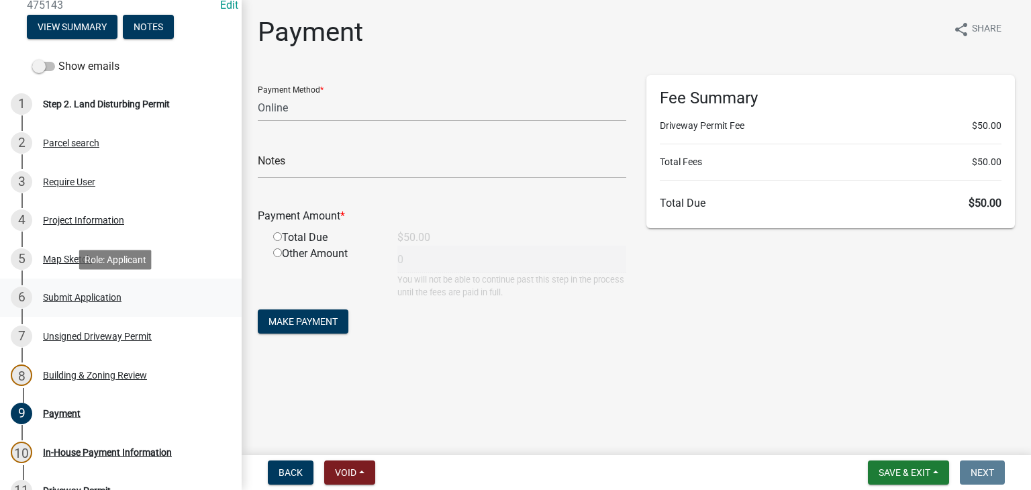
scroll to position [362, 0]
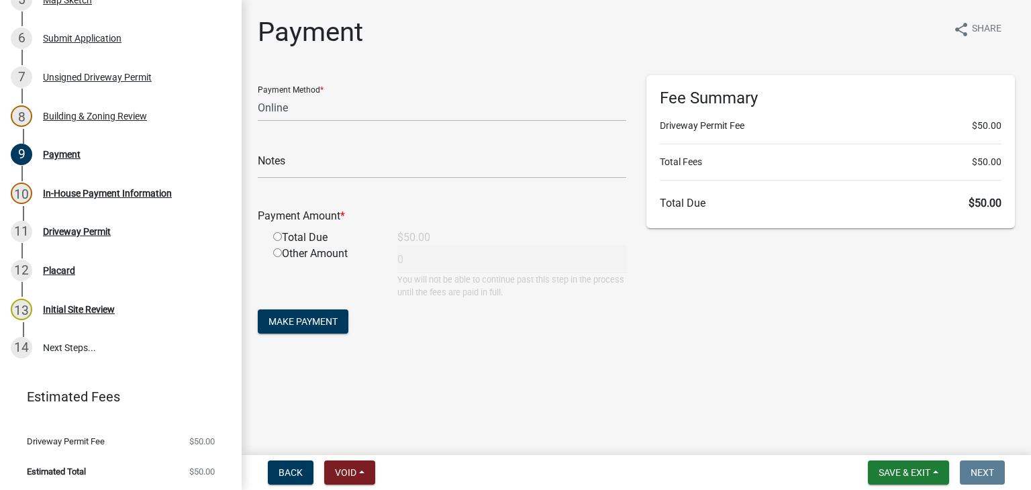
click at [277, 234] on input "radio" at bounding box center [277, 236] width 9 height 9
radio input "true"
type input "50"
click at [309, 323] on span "Make Payment" at bounding box center [302, 321] width 69 height 11
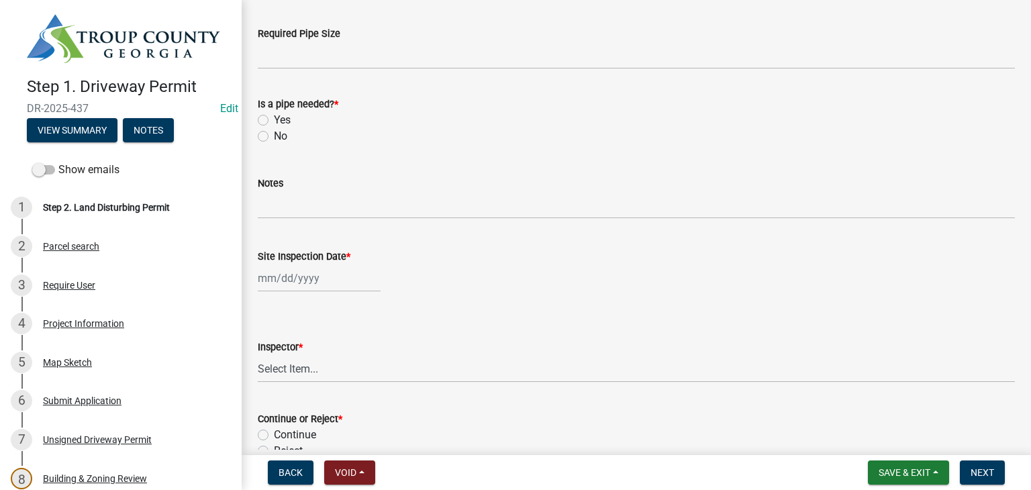
scroll to position [142, 0]
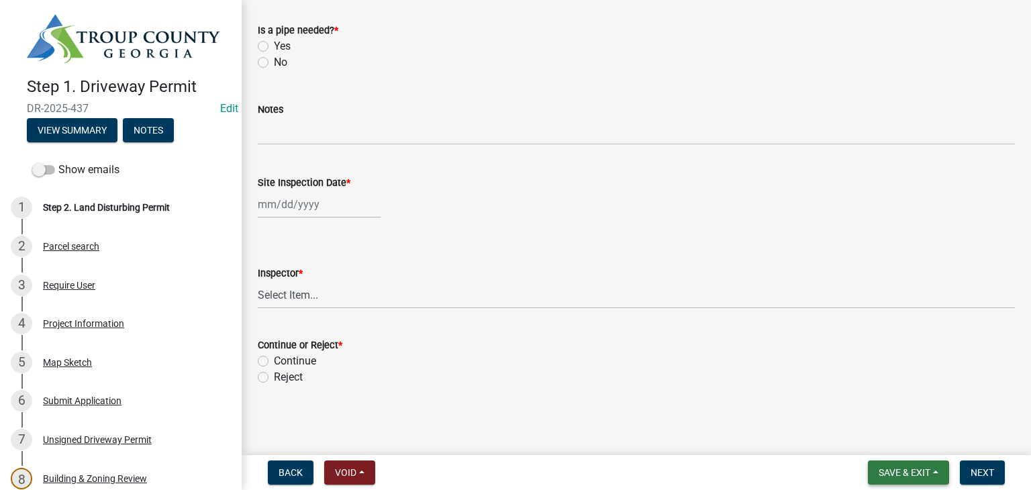
click at [897, 469] on span "Save & Exit" at bounding box center [904, 472] width 52 height 11
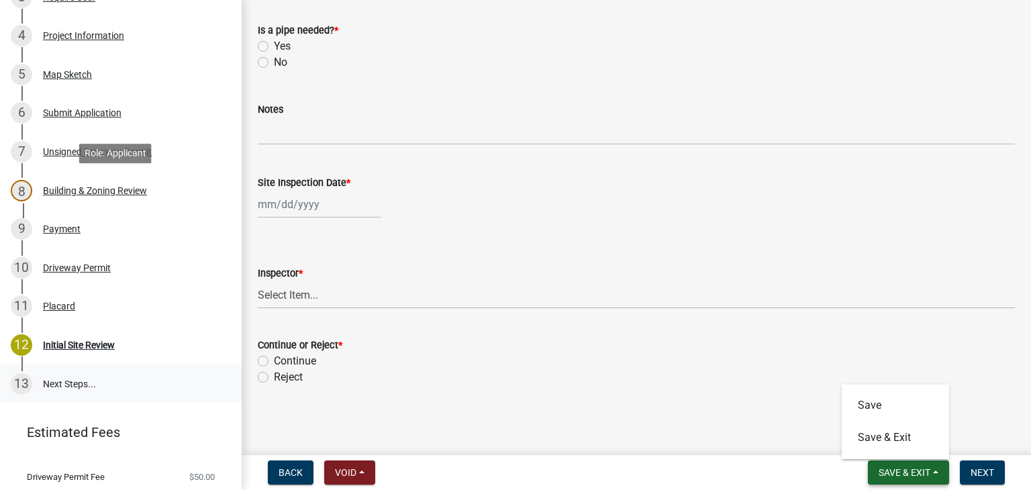
scroll to position [323, 0]
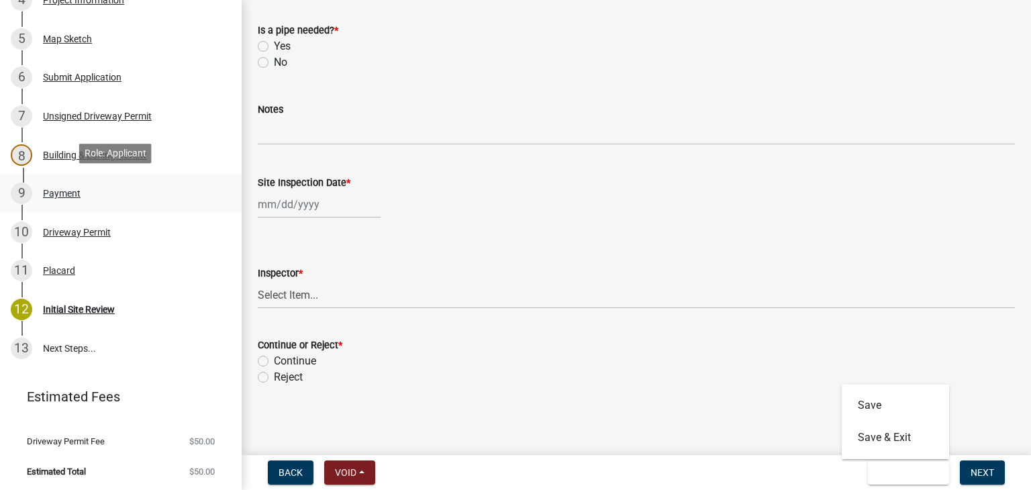
click at [80, 191] on div "9 Payment" at bounding box center [115, 193] width 209 height 21
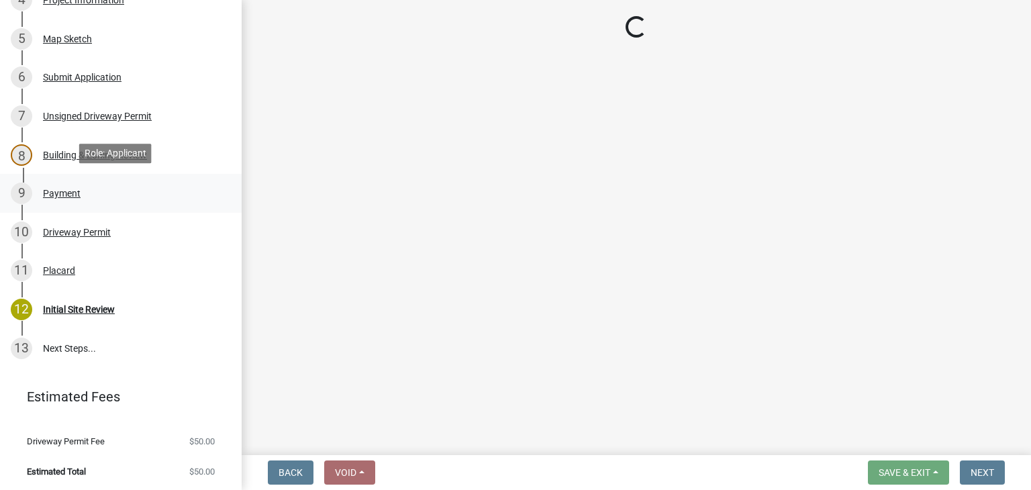
scroll to position [0, 0]
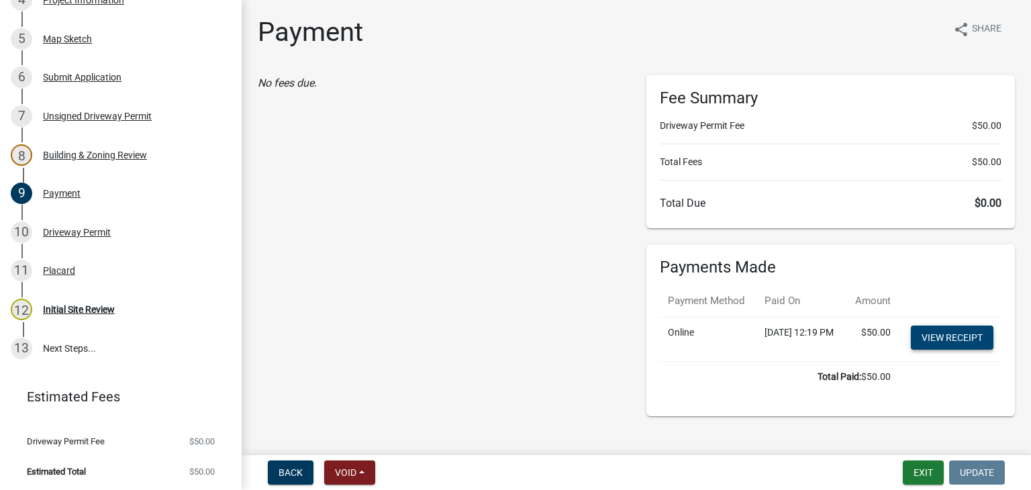
click at [950, 344] on link "View receipt" at bounding box center [952, 337] width 83 height 24
click at [115, 260] on div "11 Placard" at bounding box center [115, 270] width 209 height 21
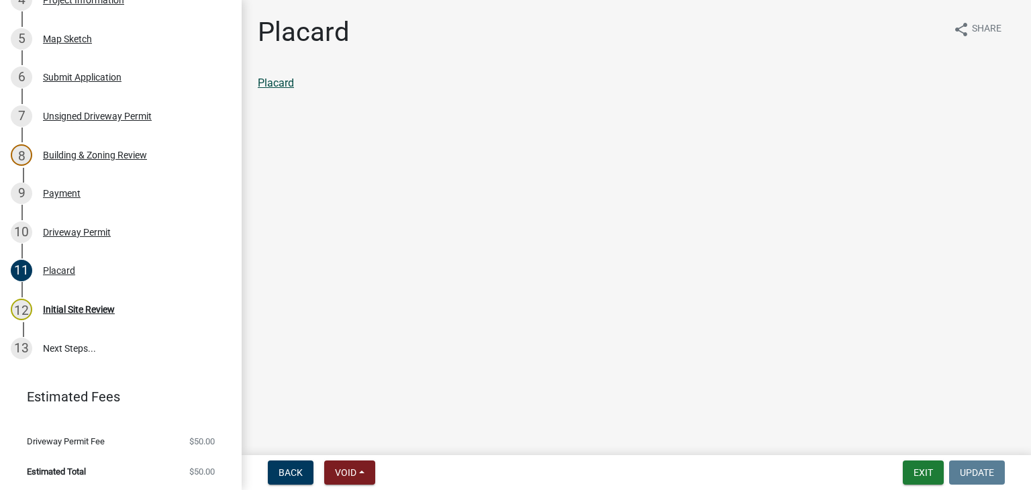
click at [280, 81] on link "Placard" at bounding box center [276, 82] width 36 height 13
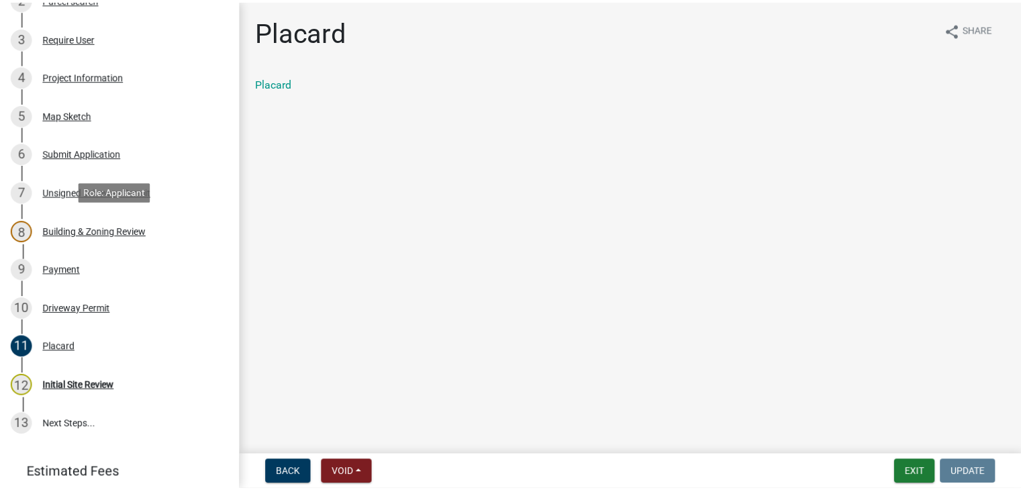
scroll to position [323, 0]
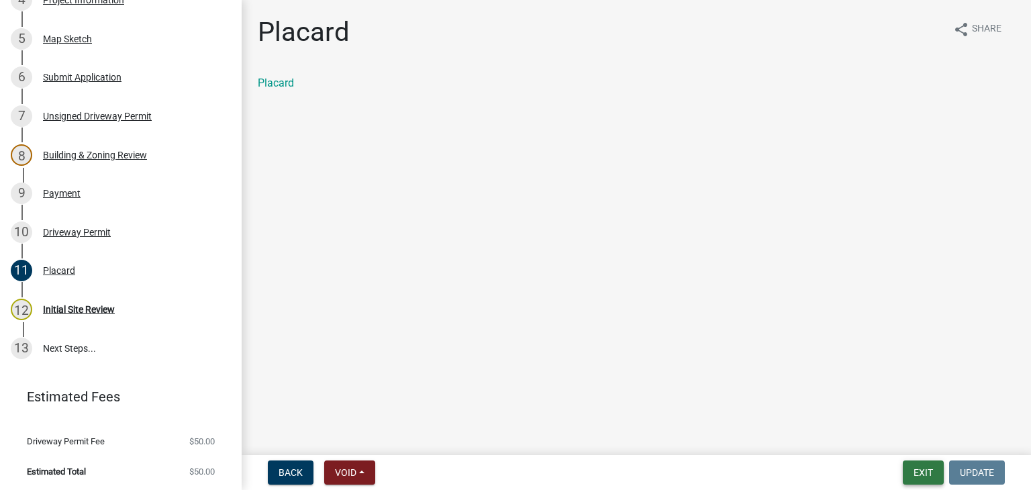
click at [912, 474] on button "Exit" at bounding box center [922, 472] width 41 height 24
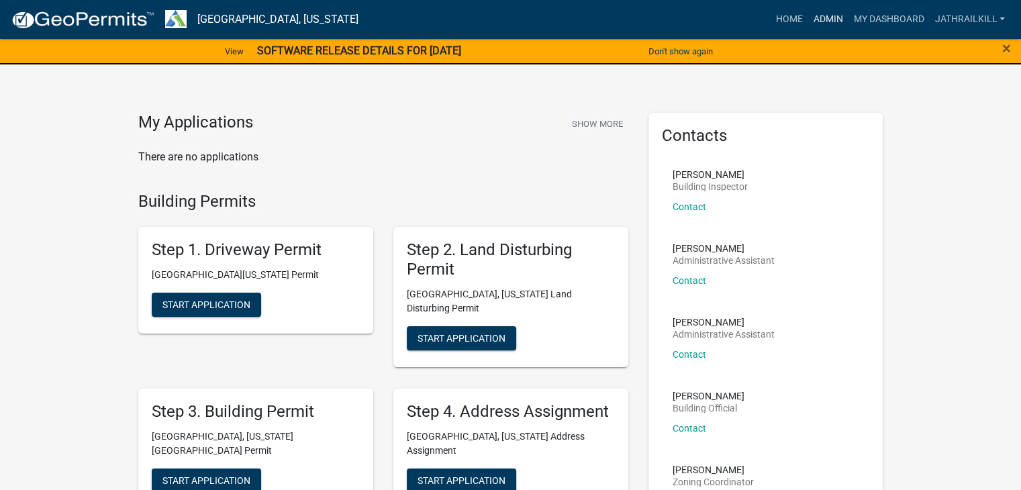
click at [821, 20] on link "Admin" at bounding box center [827, 19] width 40 height 25
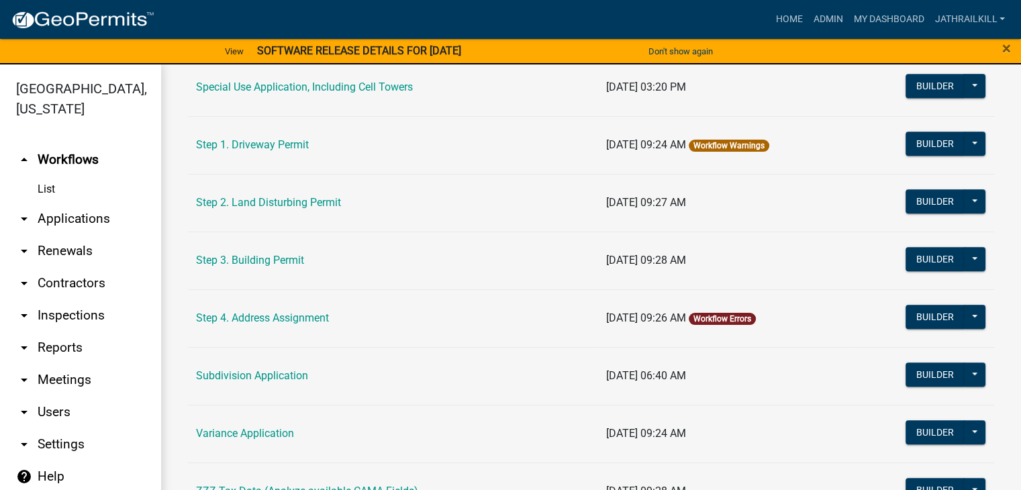
scroll to position [633, 0]
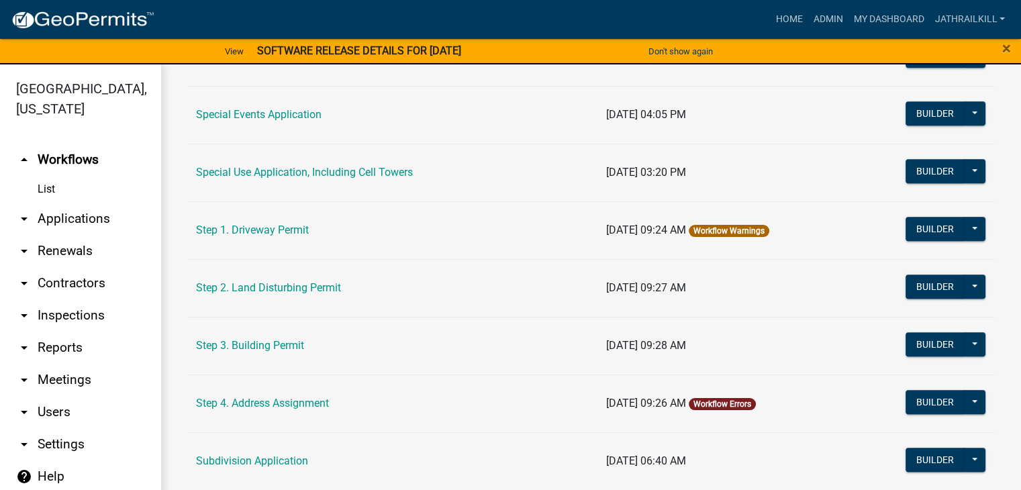
click at [311, 285] on link "Step 2. Land Disturbing Permit" at bounding box center [268, 287] width 145 height 13
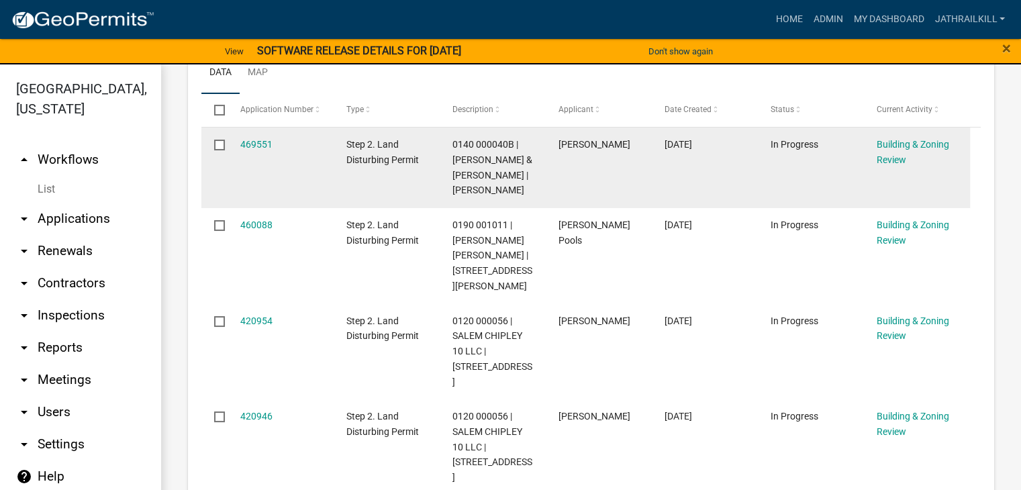
scroll to position [336, 0]
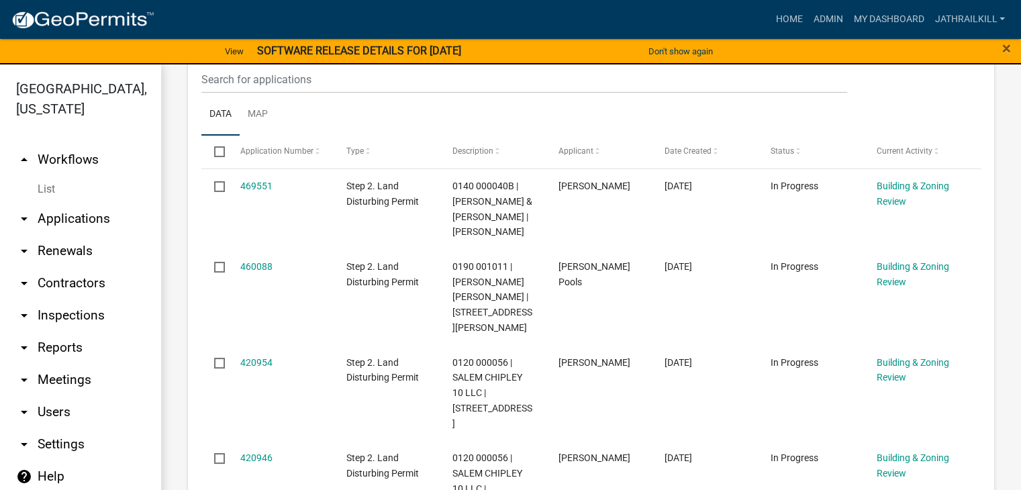
click at [89, 144] on link "arrow_drop_up Workflows" at bounding box center [80, 160] width 161 height 32
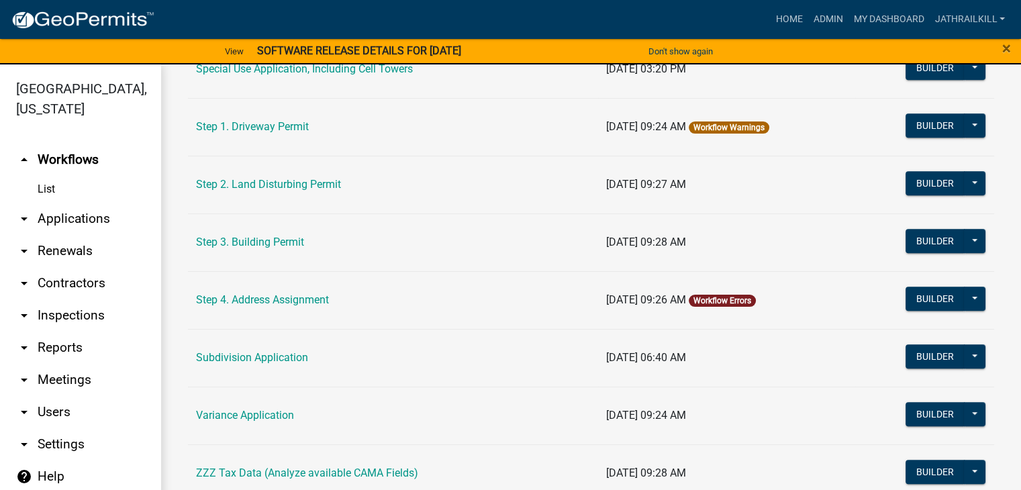
scroll to position [738, 0]
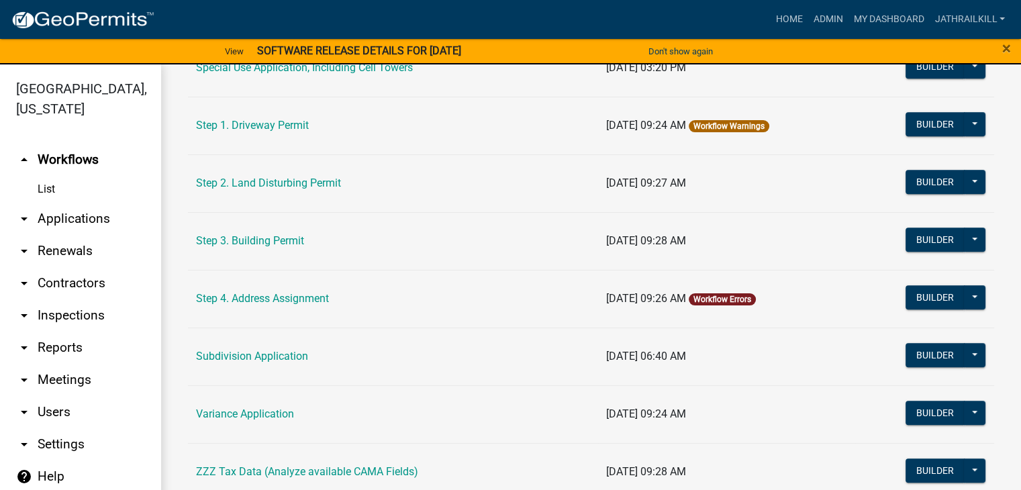
click at [282, 116] on td "Step 1. Driveway Permit" at bounding box center [393, 126] width 410 height 58
click at [278, 121] on link "Step 1. Driveway Permit" at bounding box center [252, 125] width 113 height 13
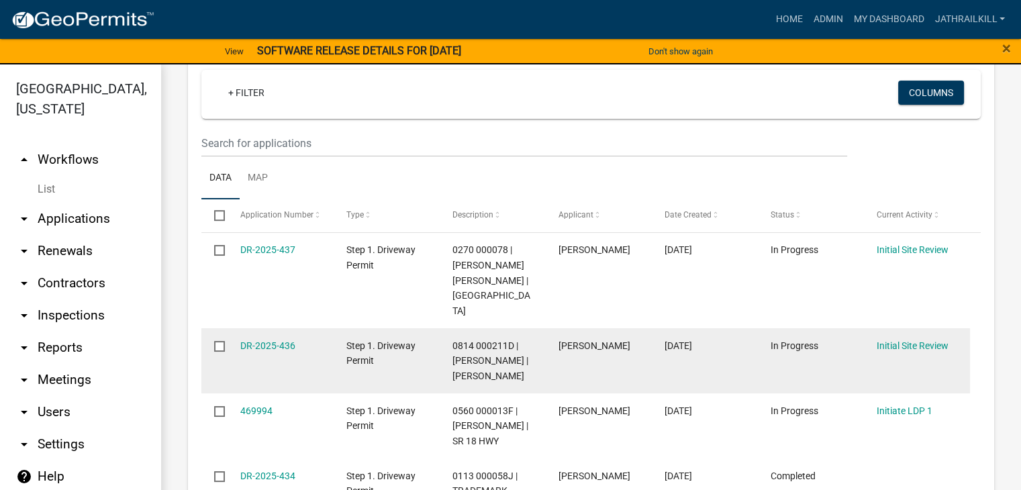
scroll to position [805, 0]
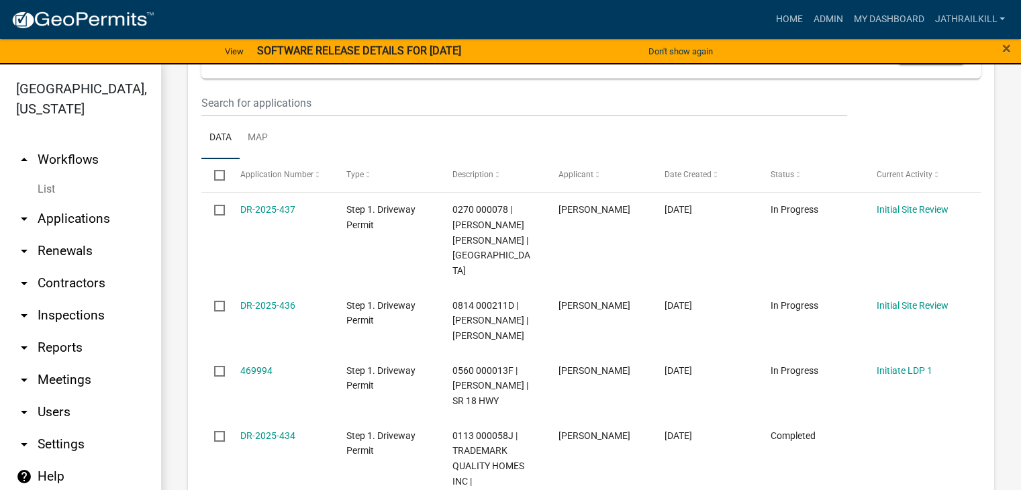
click at [95, 144] on link "arrow_drop_up Workflows" at bounding box center [80, 160] width 161 height 32
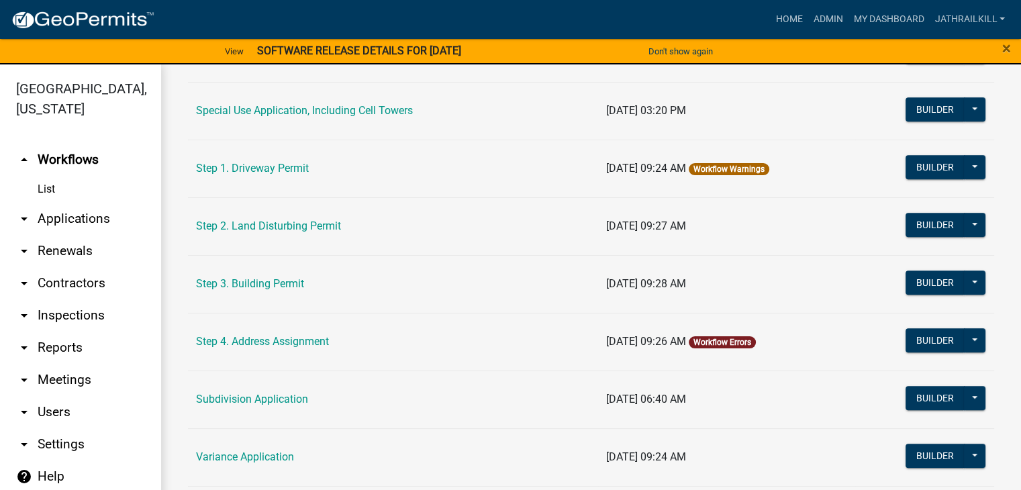
scroll to position [738, 0]
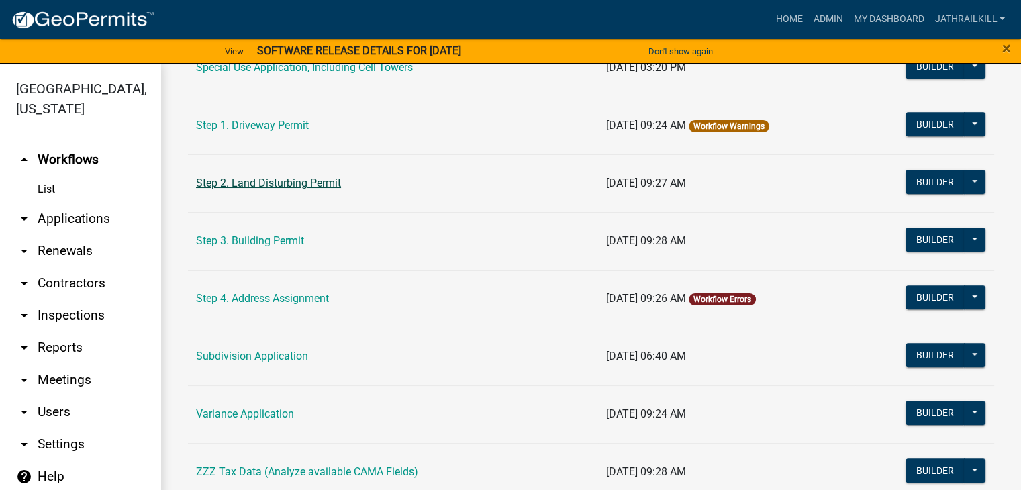
click at [278, 185] on link "Step 2. Land Disturbing Permit" at bounding box center [268, 182] width 145 height 13
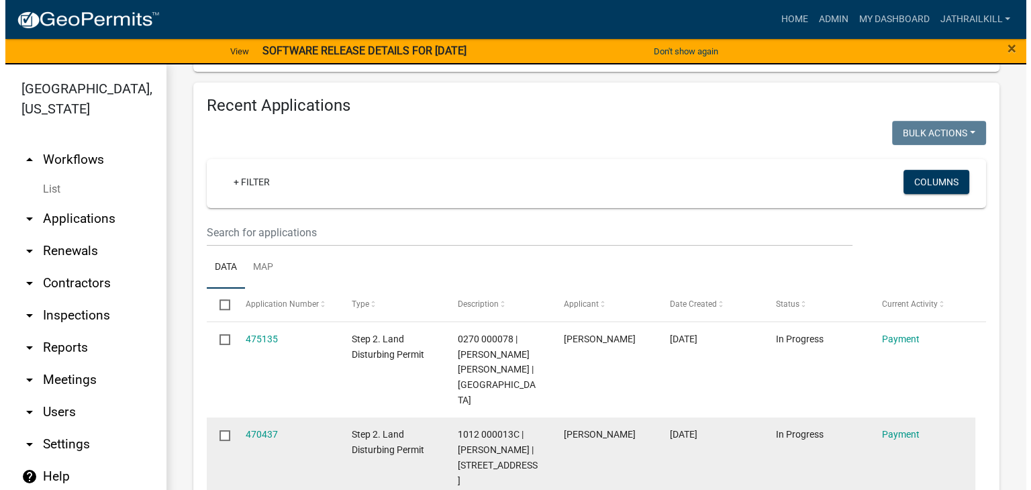
scroll to position [1208, 0]
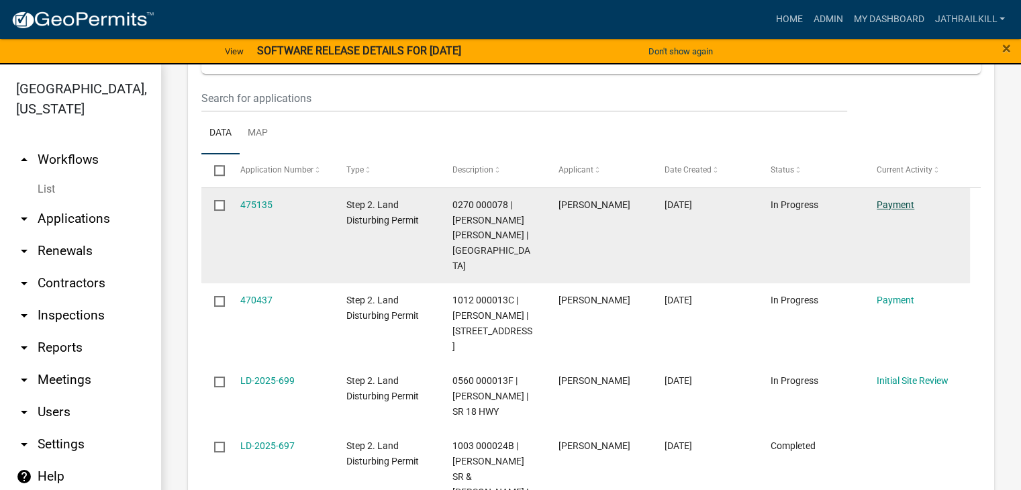
click at [888, 199] on link "Payment" at bounding box center [895, 204] width 38 height 11
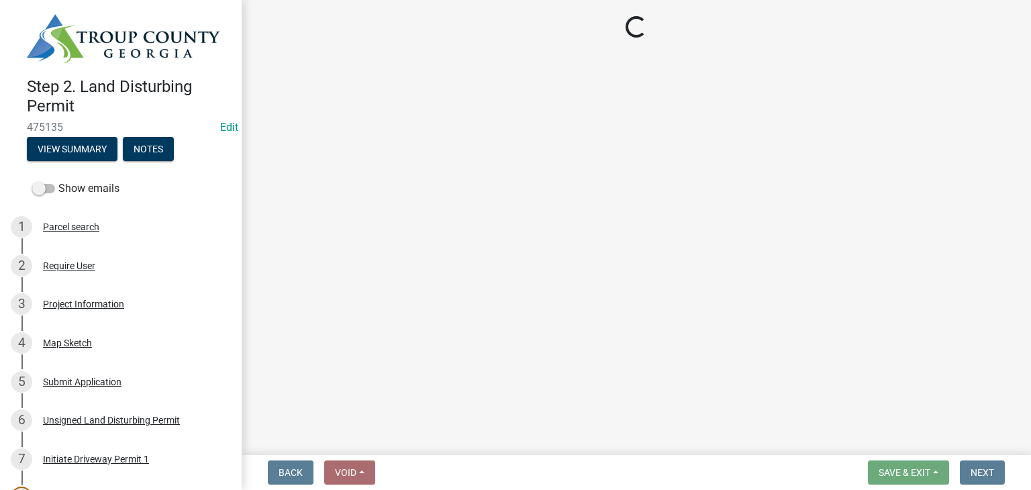
select select "3: 3"
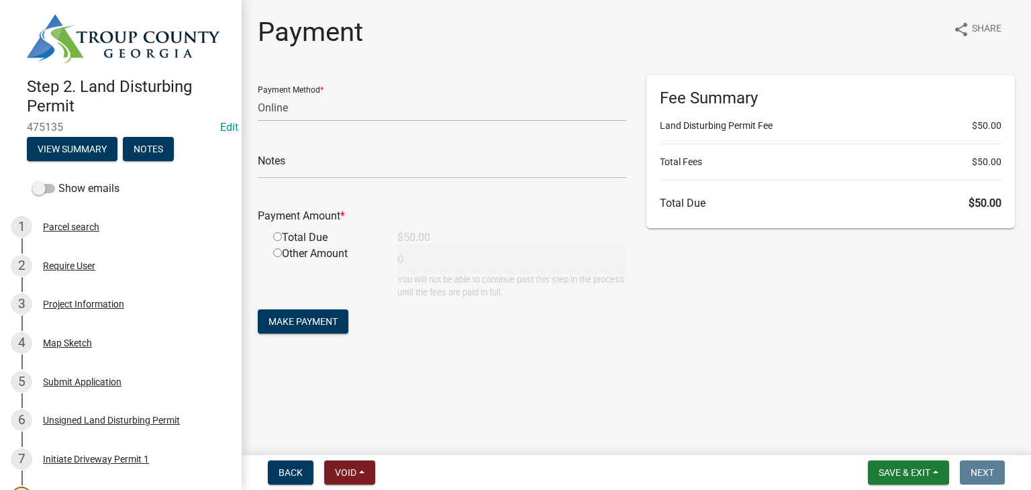
click at [278, 237] on input "radio" at bounding box center [277, 236] width 9 height 9
radio input "true"
type input "50"
click at [309, 322] on span "Make Payment" at bounding box center [302, 321] width 69 height 11
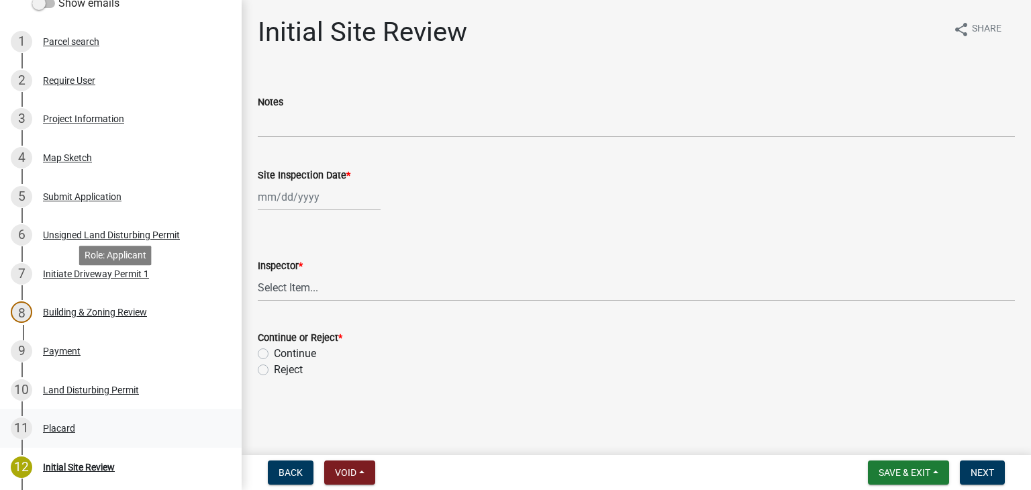
scroll to position [343, 0]
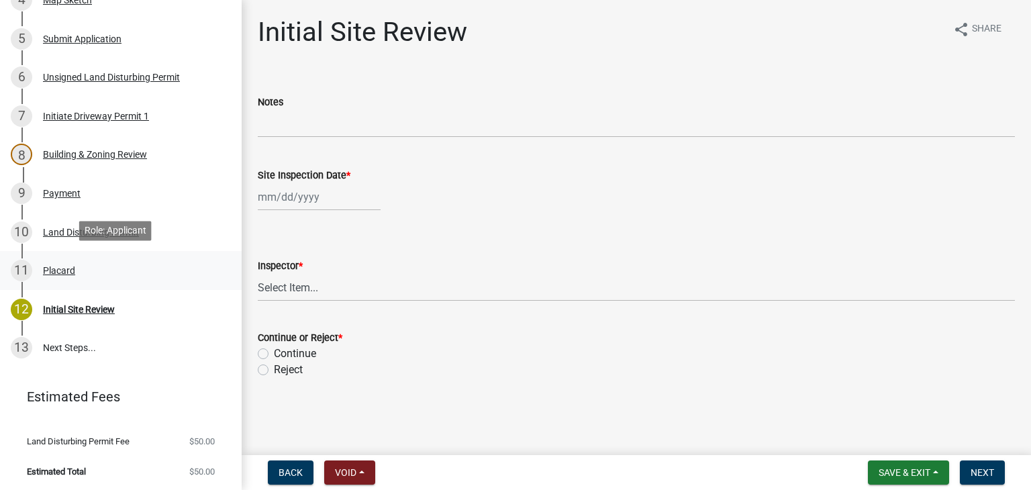
click at [83, 251] on link "11 Placard" at bounding box center [121, 270] width 242 height 39
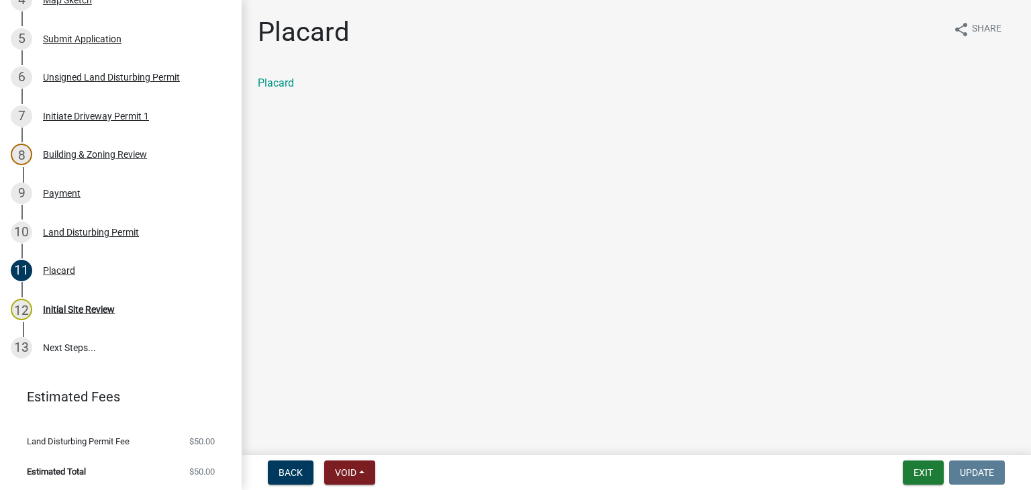
click at [285, 89] on div "Placard" at bounding box center [636, 83] width 757 height 16
click at [280, 91] on div "Placard" at bounding box center [636, 88] width 777 height 27
click at [279, 84] on link "Placard" at bounding box center [276, 82] width 36 height 13
click at [78, 233] on div "Land Disturbing Permit" at bounding box center [91, 231] width 96 height 9
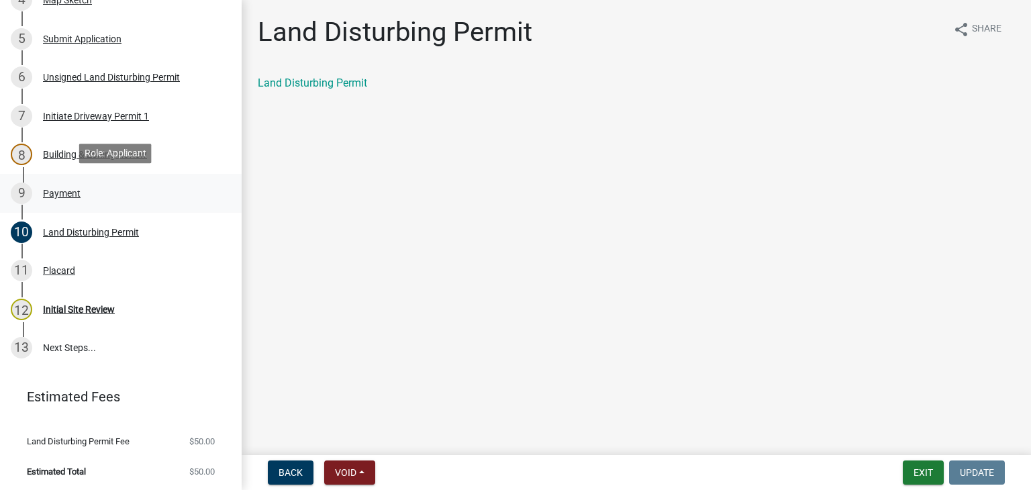
click at [83, 184] on div "9 Payment" at bounding box center [115, 193] width 209 height 21
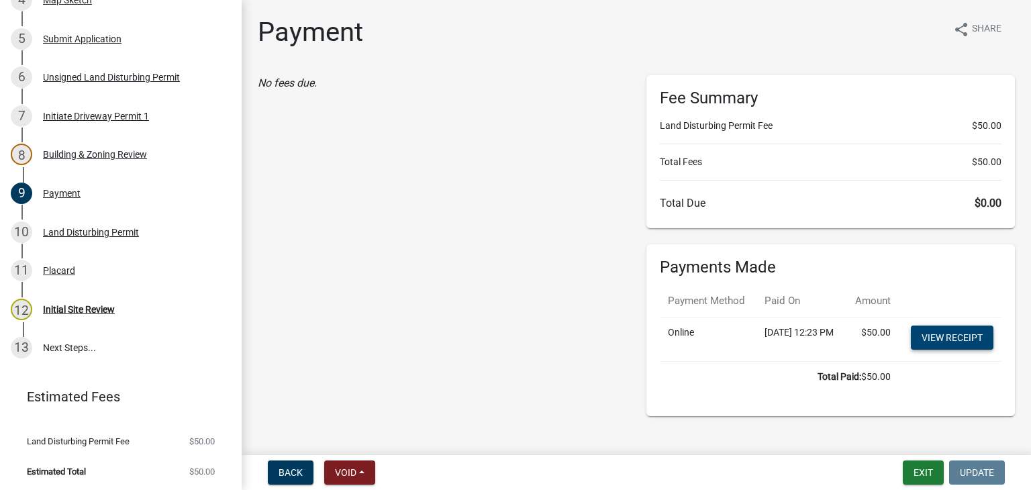
click at [934, 350] on link "View receipt" at bounding box center [952, 337] width 83 height 24
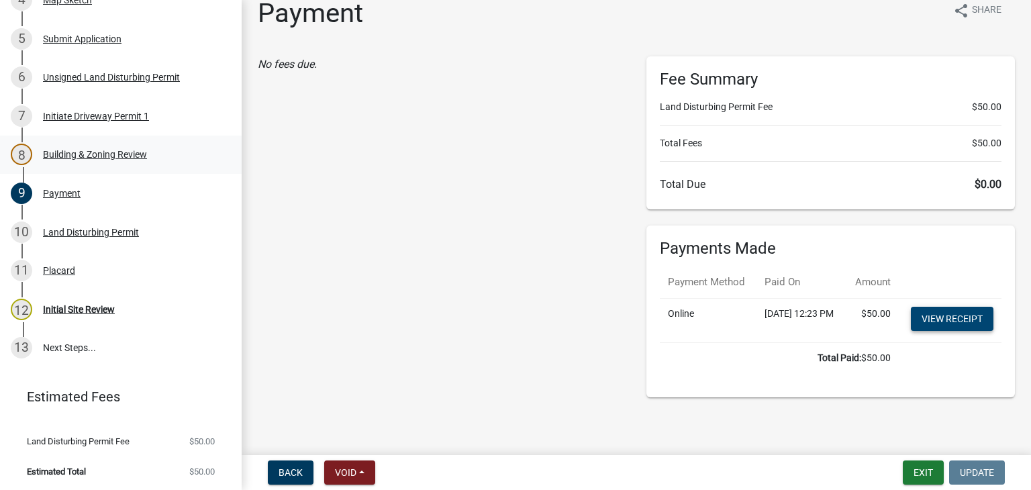
scroll to position [48, 0]
click at [78, 316] on div "12 Initial Site Review" at bounding box center [115, 309] width 209 height 21
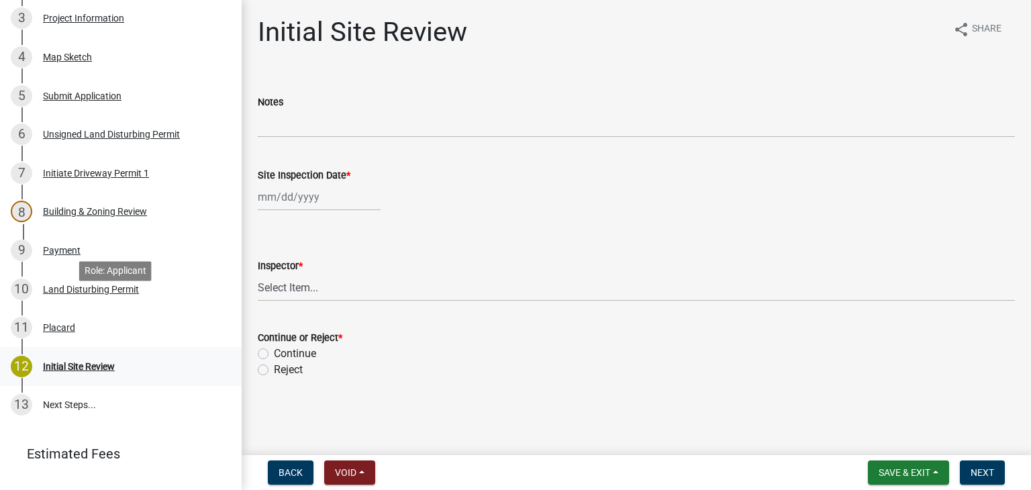
scroll to position [336, 0]
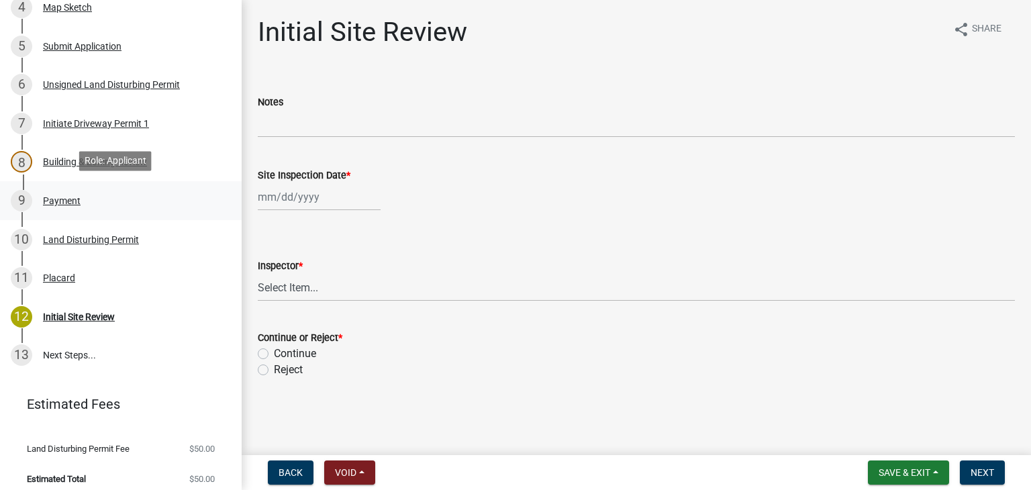
click at [89, 202] on div "9 Payment" at bounding box center [115, 200] width 209 height 21
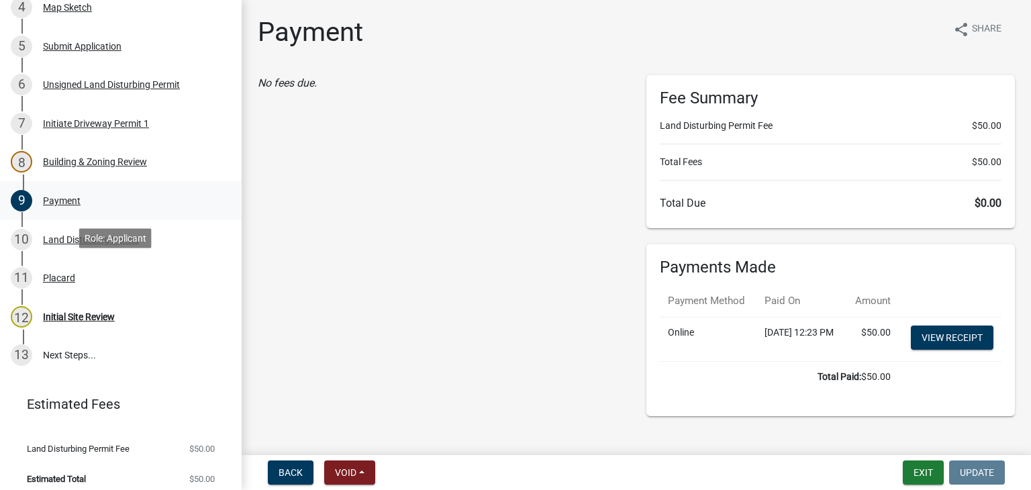
scroll to position [201, 0]
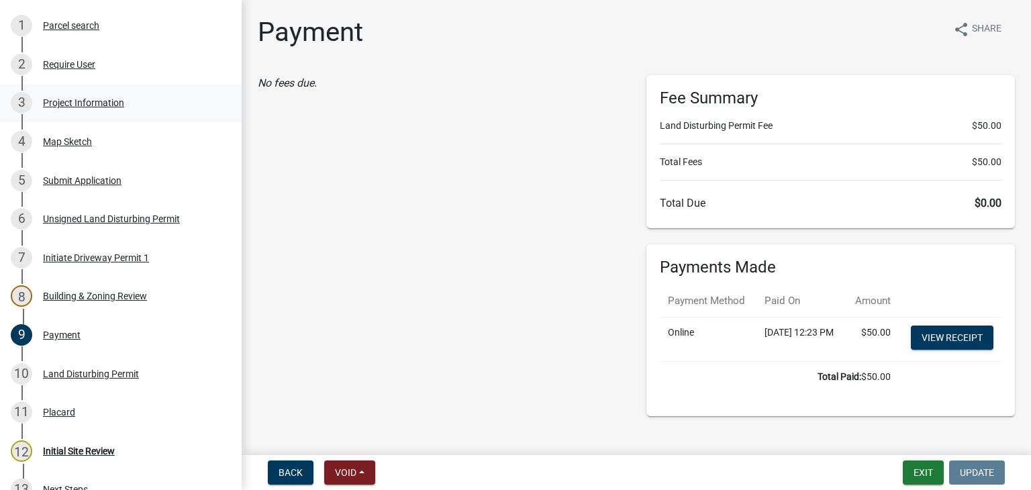
click at [94, 100] on div "Project Information" at bounding box center [83, 102] width 81 height 9
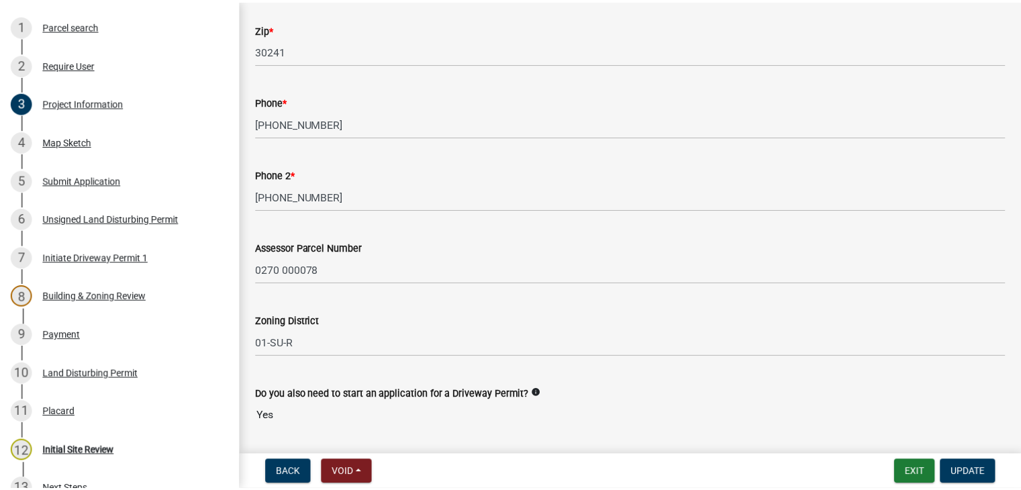
scroll to position [584, 0]
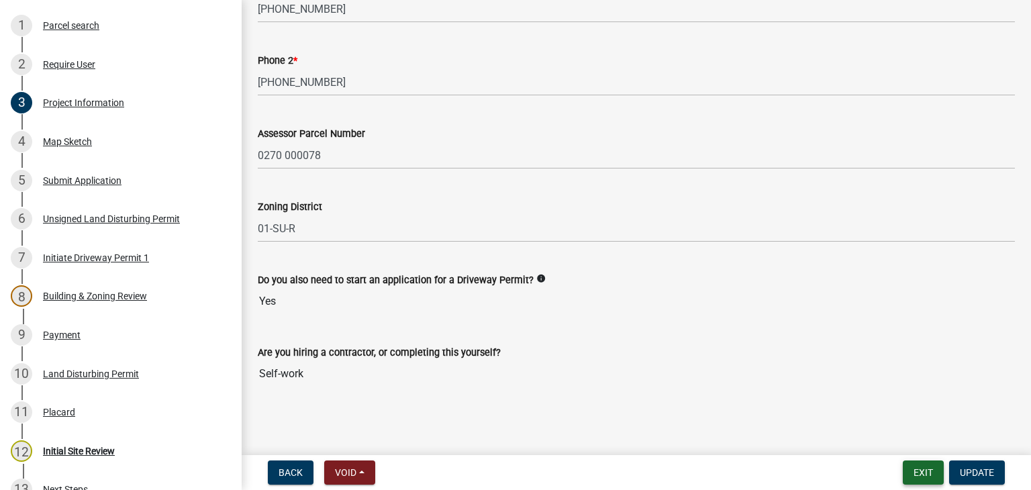
click at [914, 466] on button "Exit" at bounding box center [922, 472] width 41 height 24
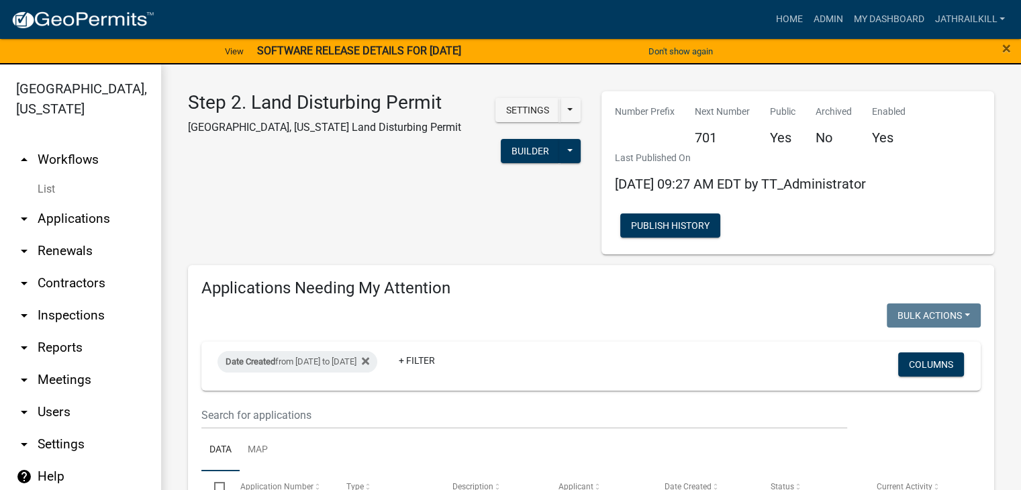
click at [91, 144] on link "arrow_drop_up Workflows" at bounding box center [80, 160] width 161 height 32
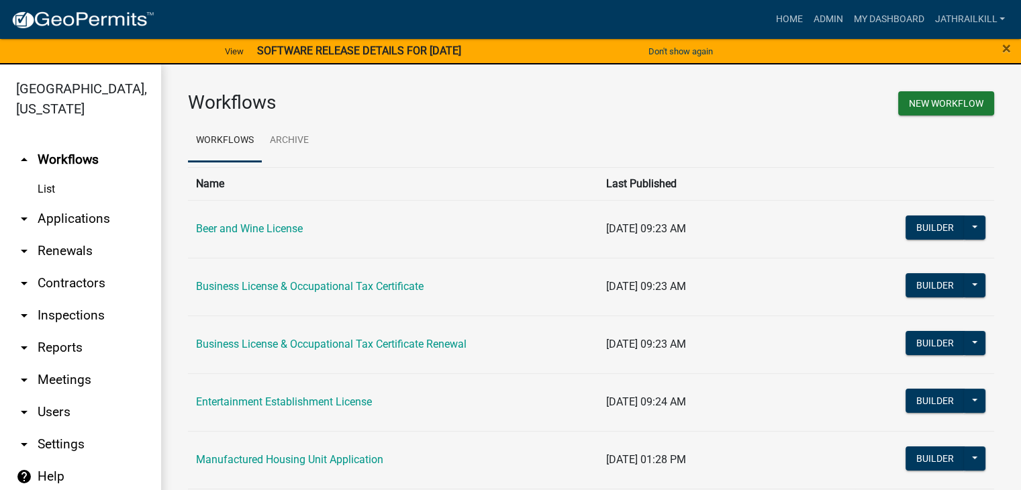
click at [64, 203] on link "arrow_drop_down Applications" at bounding box center [80, 219] width 161 height 32
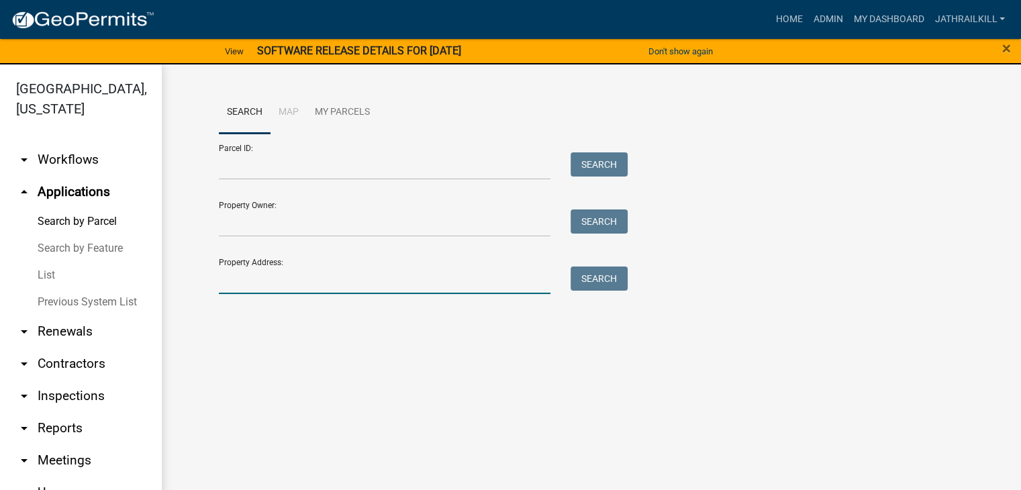
click at [317, 281] on input "Property Address:" at bounding box center [385, 280] width 332 height 28
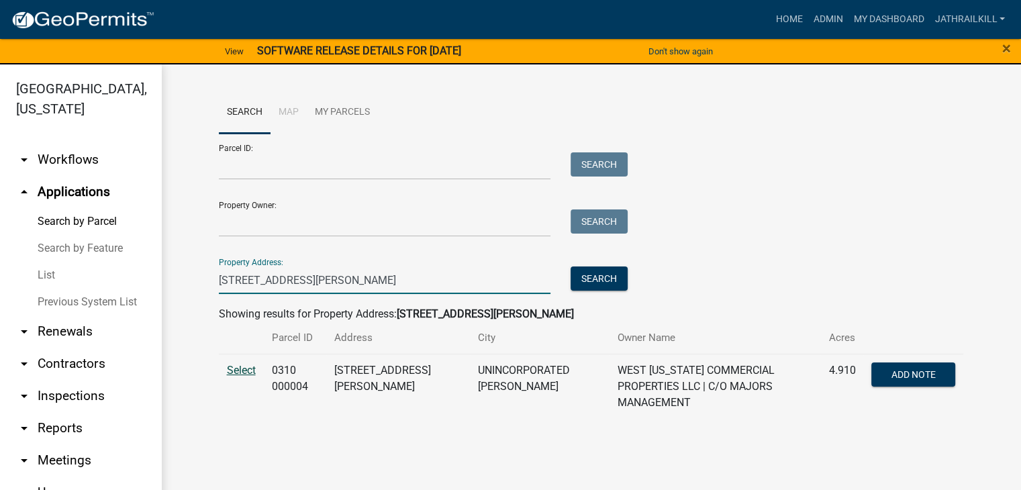
type input "4630 Hamilton Rd"
click at [242, 370] on span "Select" at bounding box center [241, 370] width 29 height 13
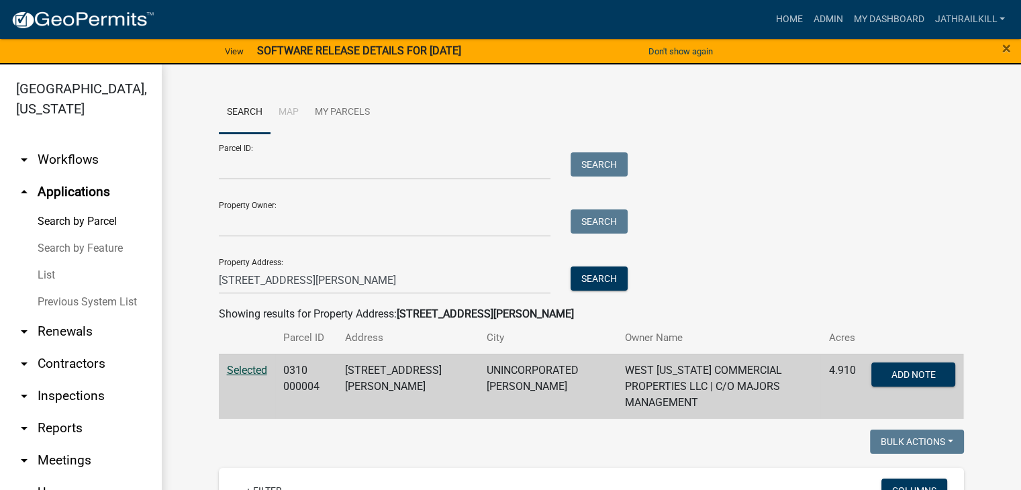
click at [80, 142] on ul "arrow_drop_down Workflows List arrow_drop_up Applications Search by Parcel Sear…" at bounding box center [80, 356] width 161 height 446
click at [85, 151] on link "arrow_drop_down Workflows" at bounding box center [80, 160] width 161 height 32
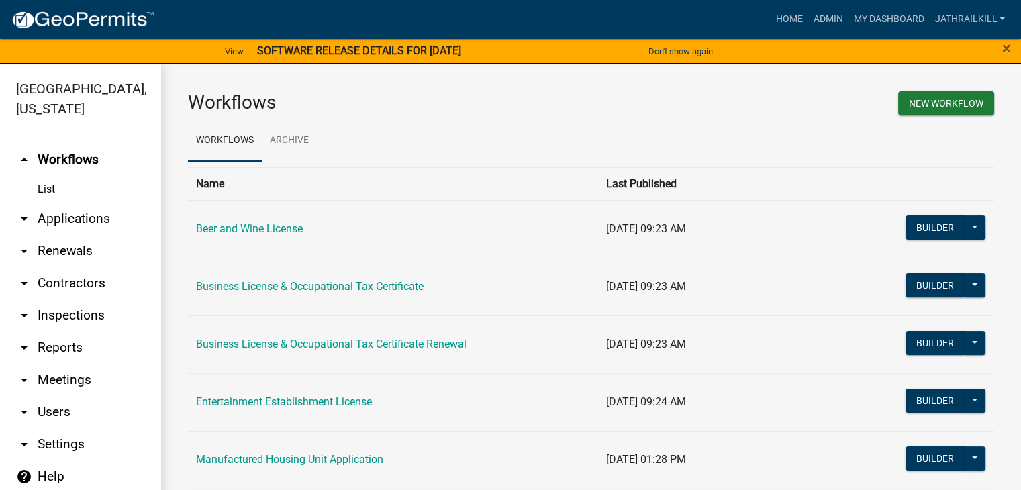
drag, startPoint x: 763, startPoint y: 135, endPoint x: 772, endPoint y: 151, distance: 18.3
click at [764, 137] on ul "Workflows Archive" at bounding box center [591, 140] width 806 height 42
click at [75, 203] on link "arrow_drop_down Applications" at bounding box center [80, 219] width 161 height 32
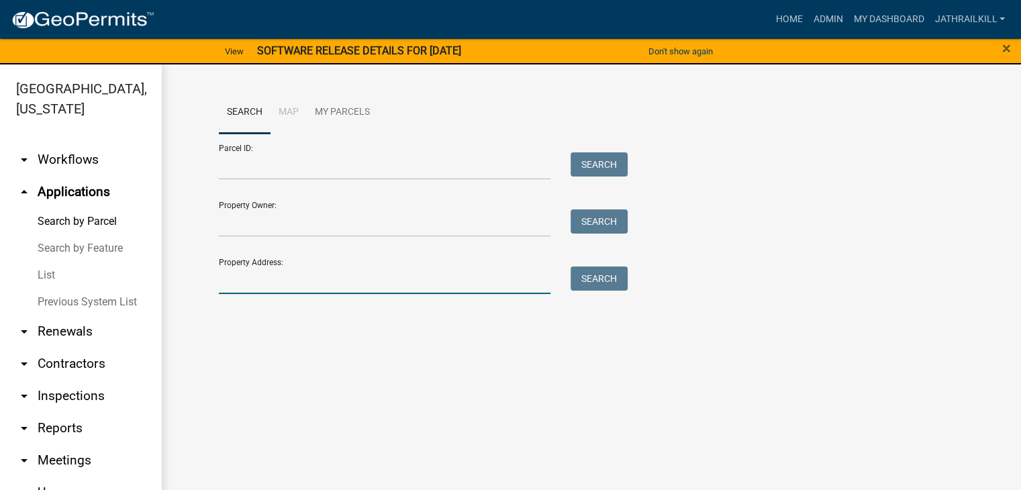
drag, startPoint x: 331, startPoint y: 289, endPoint x: 357, endPoint y: 272, distance: 30.2
click at [331, 287] on input "Property Address:" at bounding box center [385, 280] width 332 height 28
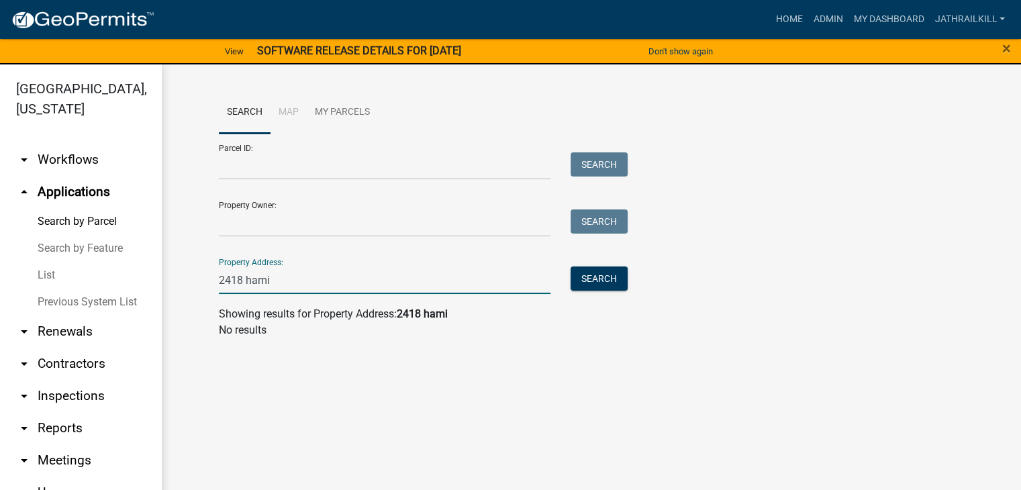
type input "2418 hami"
click at [350, 293] on input "2418 hami" at bounding box center [385, 280] width 332 height 28
click at [350, 291] on input "2418 hami" at bounding box center [385, 280] width 332 height 28
click at [349, 291] on input "2418 hami" at bounding box center [385, 280] width 332 height 28
click at [347, 288] on input "2418 hami" at bounding box center [385, 280] width 332 height 28
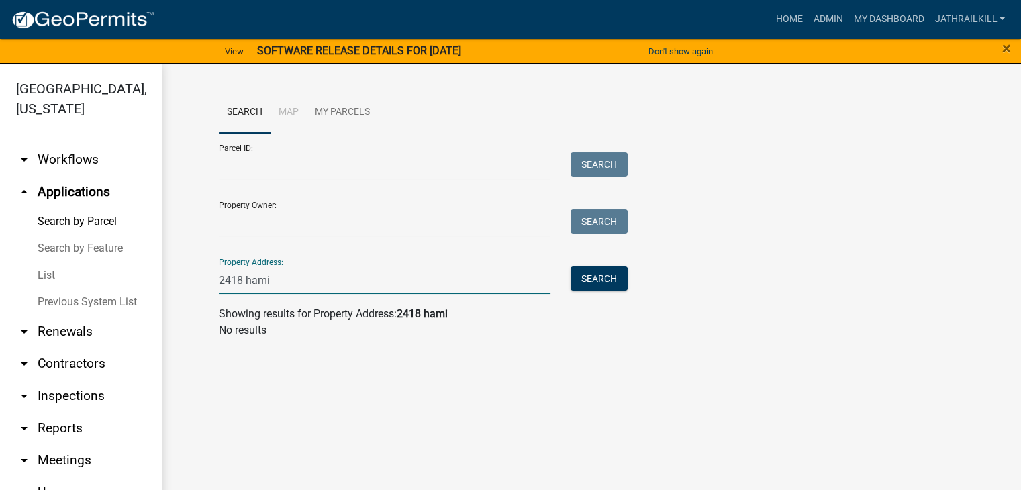
click at [347, 288] on input "2418 hami" at bounding box center [385, 280] width 332 height 28
click at [348, 288] on input "2418 hami" at bounding box center [385, 280] width 332 height 28
click at [74, 148] on link "arrow_drop_down Workflows" at bounding box center [80, 160] width 161 height 32
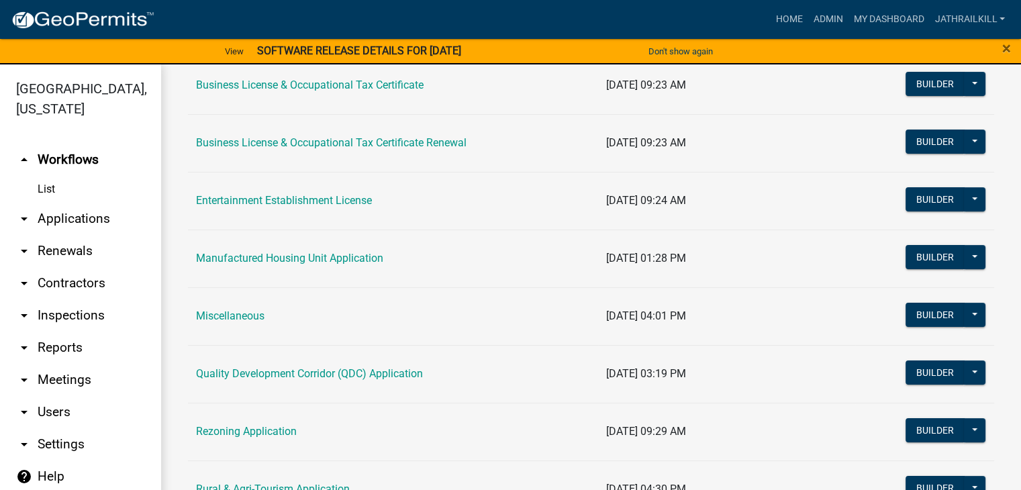
scroll to position [134, 0]
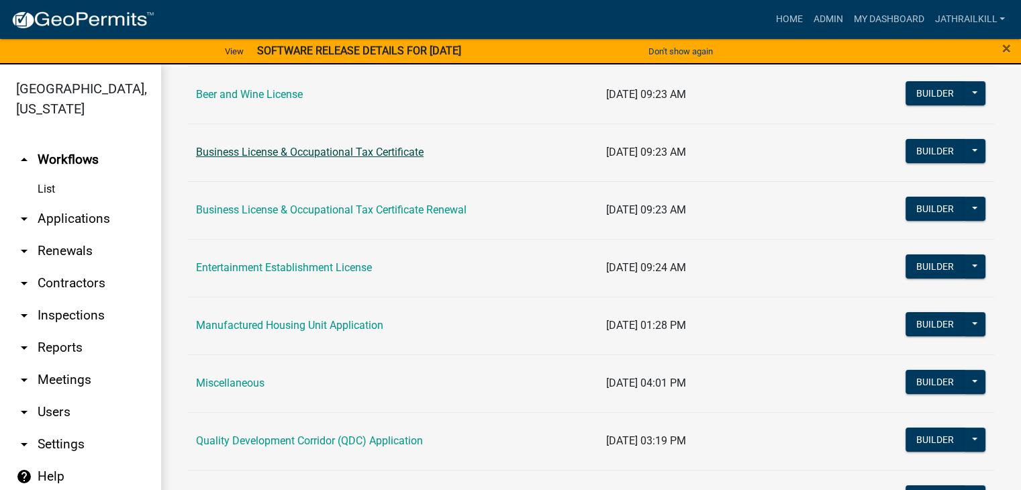
click at [302, 156] on link "Business License & Occupational Tax Certificate" at bounding box center [309, 152] width 227 height 13
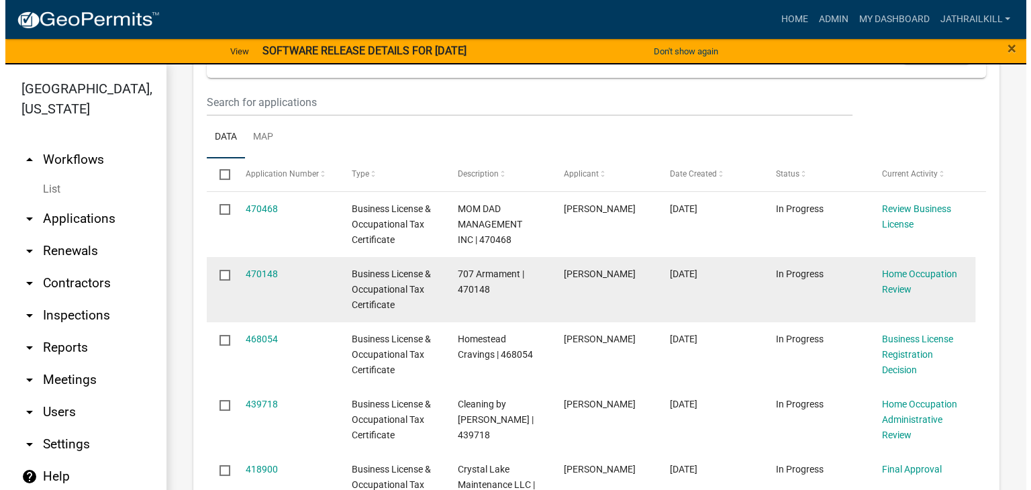
scroll to position [336, 0]
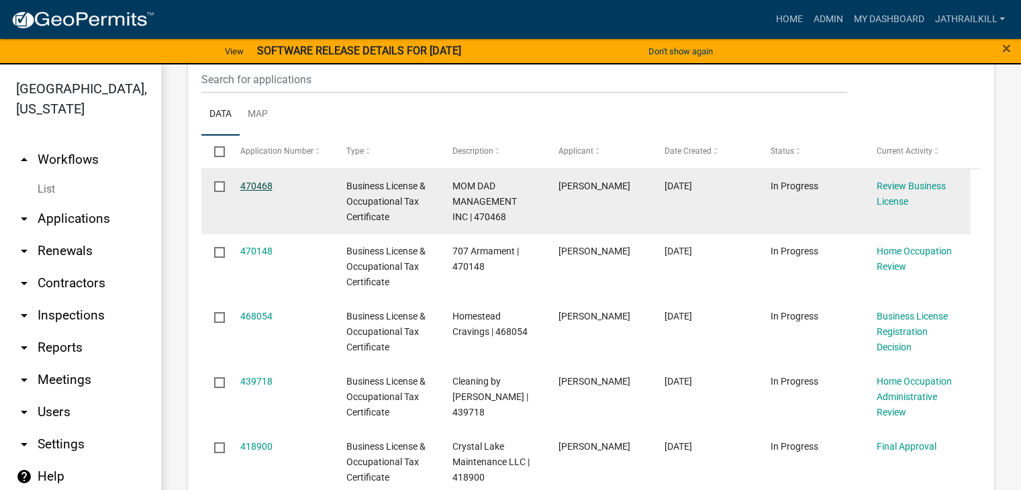
click at [260, 184] on link "470468" at bounding box center [256, 185] width 32 height 11
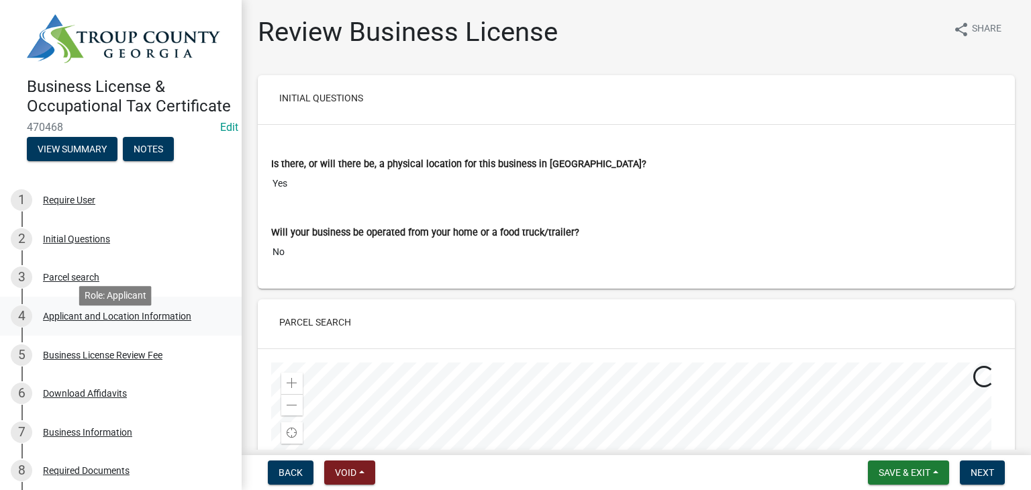
click at [117, 321] on div "Applicant and Location Information" at bounding box center [117, 315] width 148 height 9
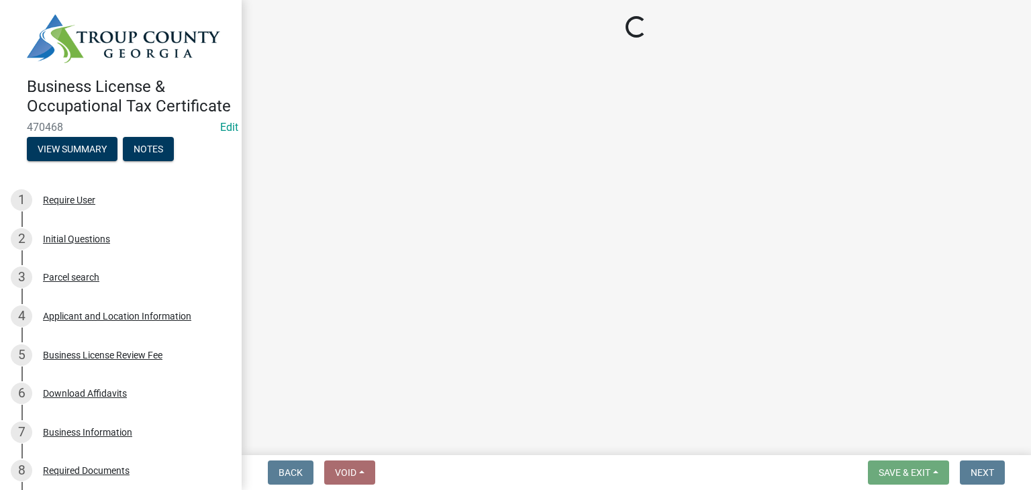
select select "GA"
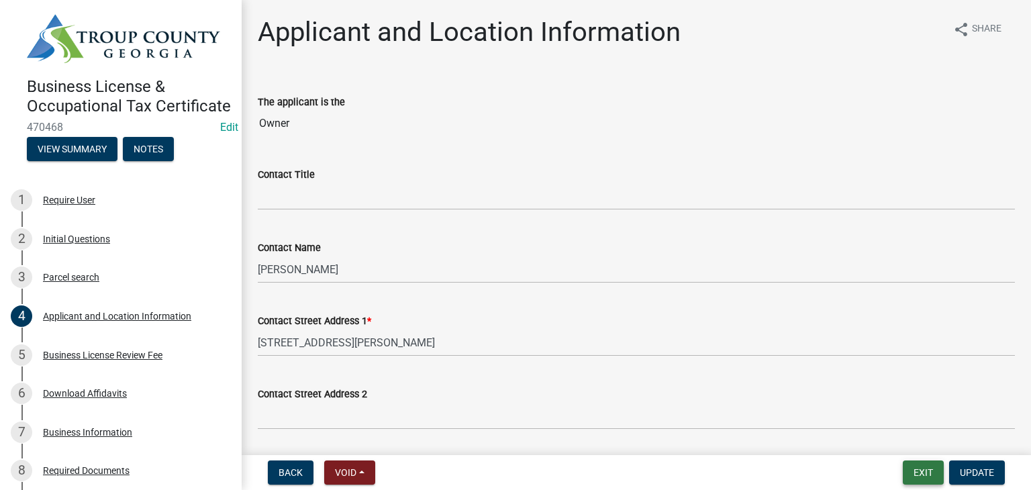
click at [916, 472] on button "Exit" at bounding box center [922, 472] width 41 height 24
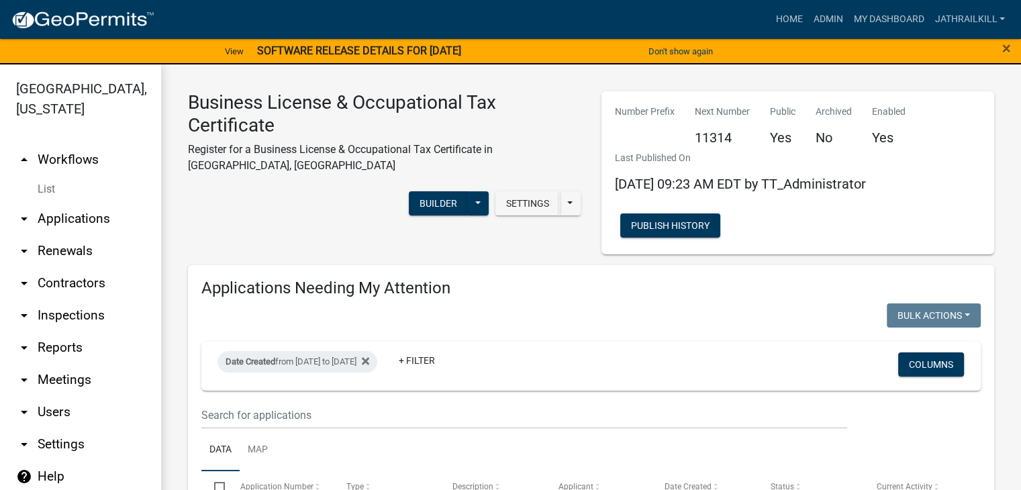
click at [68, 146] on link "arrow_drop_up Workflows" at bounding box center [80, 160] width 161 height 32
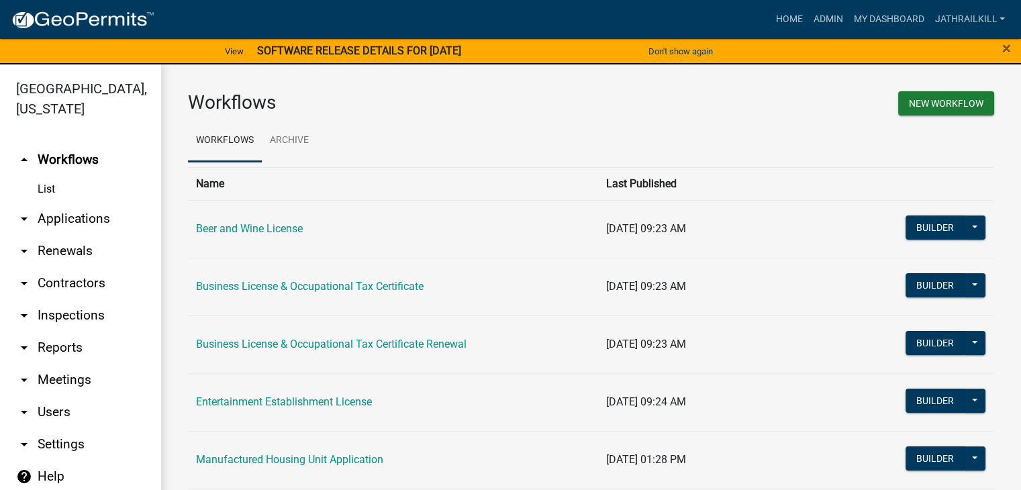
click at [105, 207] on link "arrow_drop_down Applications" at bounding box center [80, 219] width 161 height 32
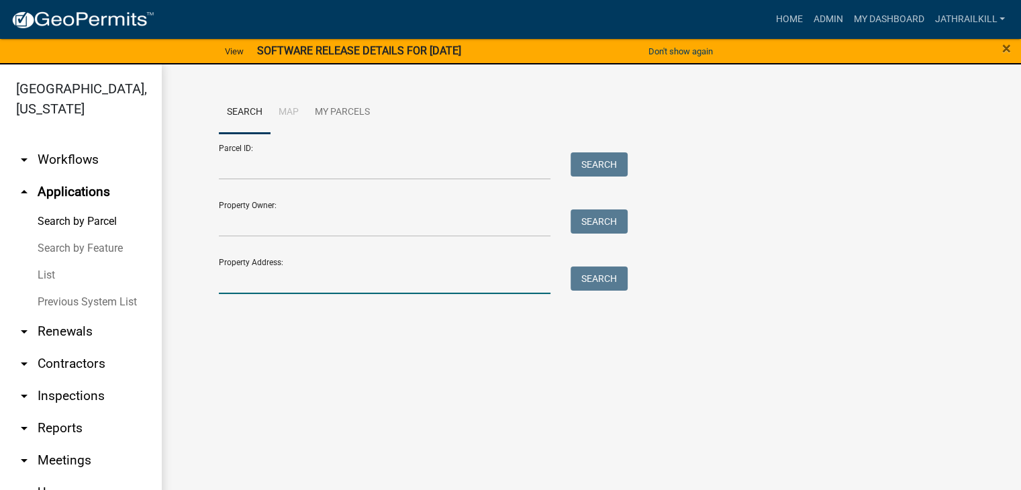
click at [428, 274] on input "Property Address:" at bounding box center [385, 280] width 332 height 28
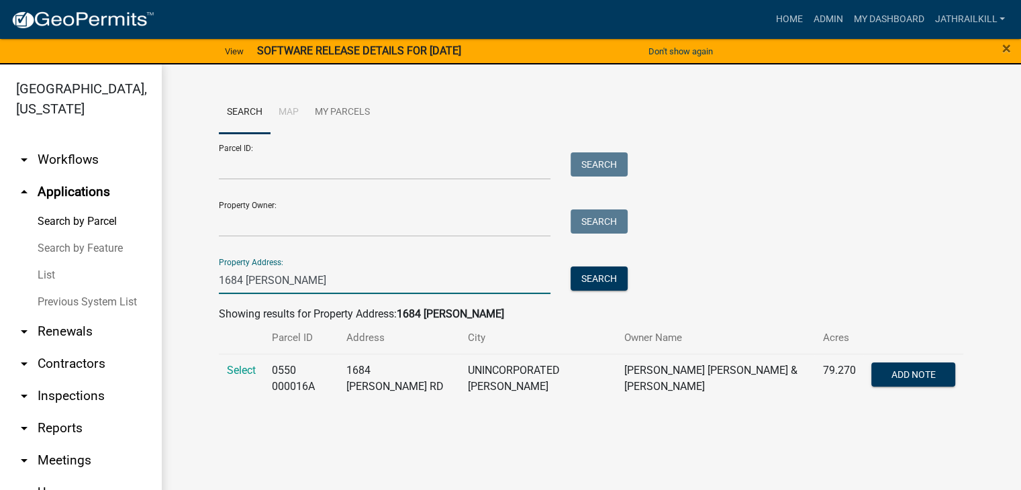
type input "1684 Dennis Smith"
click at [258, 373] on td "Select" at bounding box center [241, 378] width 45 height 49
click at [254, 372] on span "Select" at bounding box center [241, 370] width 29 height 13
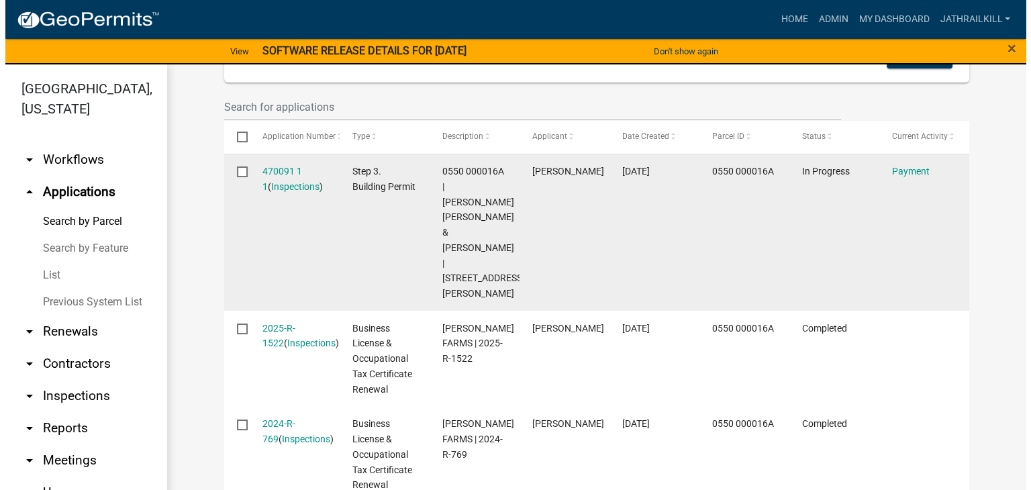
scroll to position [440, 0]
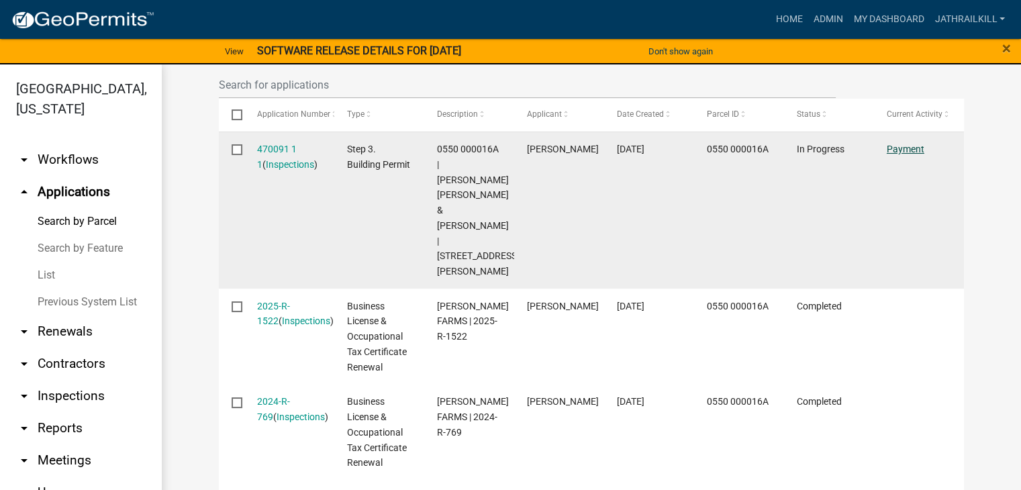
click at [902, 151] on link "Payment" at bounding box center [905, 149] width 38 height 11
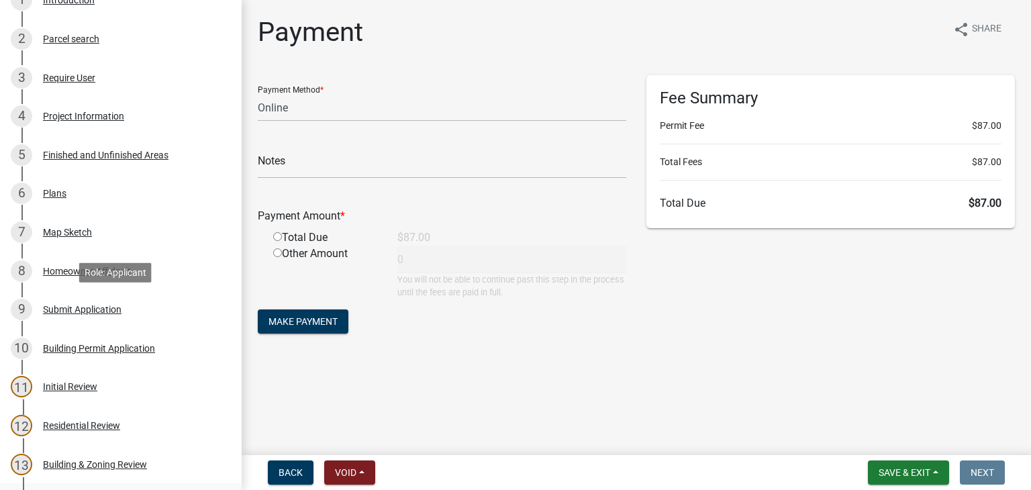
scroll to position [403, 0]
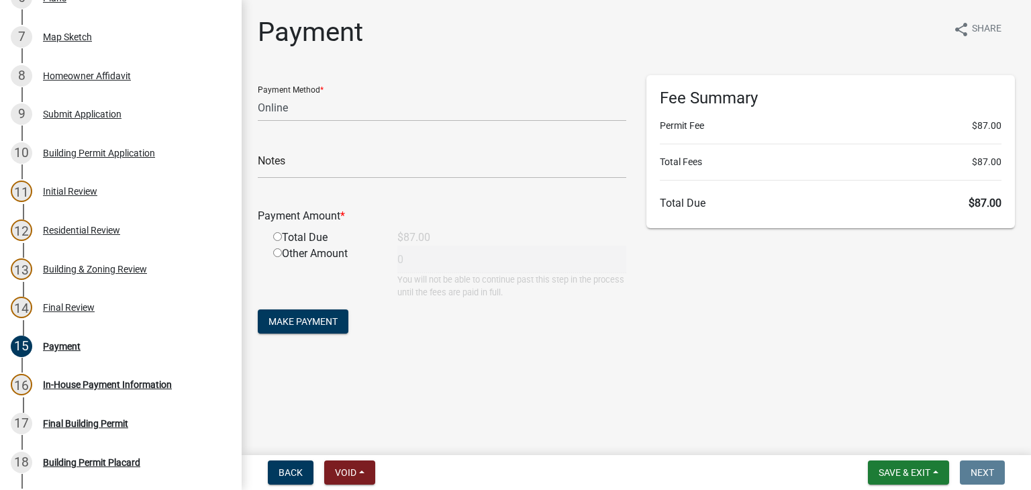
click at [295, 137] on div "Notes" at bounding box center [442, 155] width 368 height 46
click at [301, 102] on select "Credit Card POS Check Cash Online" at bounding box center [442, 108] width 368 height 28
select select "2: 1"
click at [258, 94] on select "Credit Card POS Check Cash Online" at bounding box center [442, 108] width 368 height 28
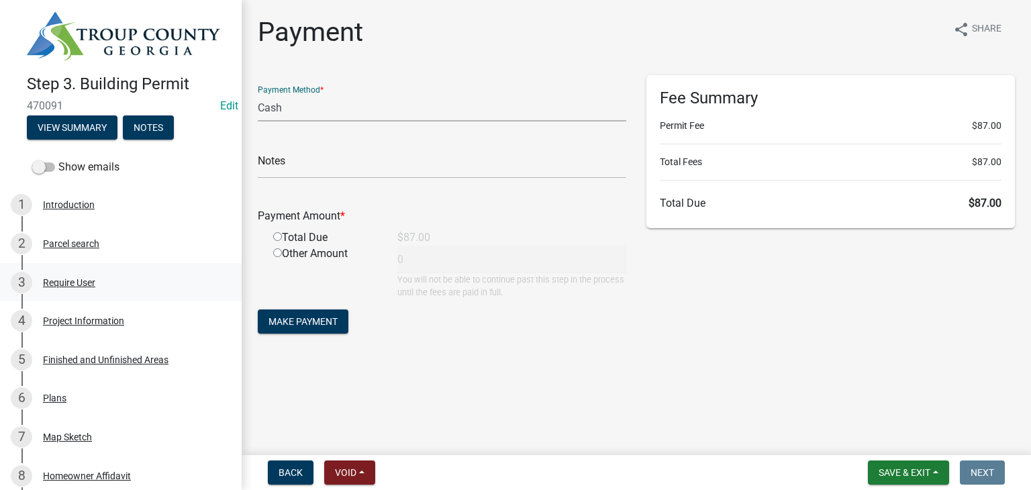
scroll to position [0, 0]
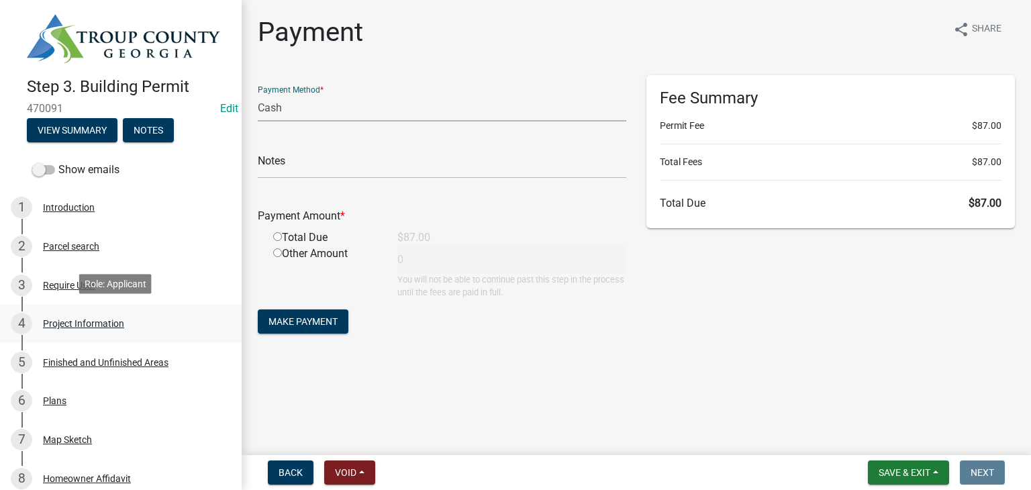
click at [100, 319] on div "Project Information" at bounding box center [83, 323] width 81 height 9
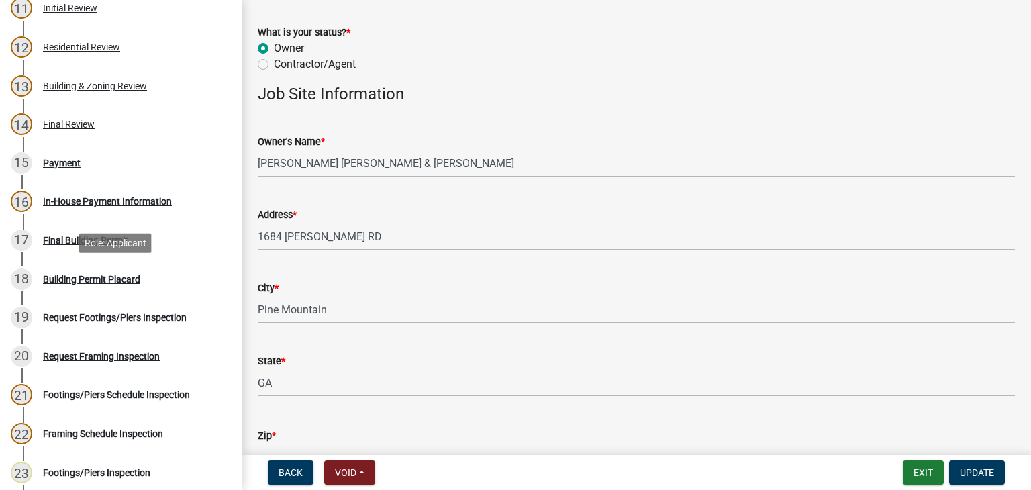
scroll to position [452, 0]
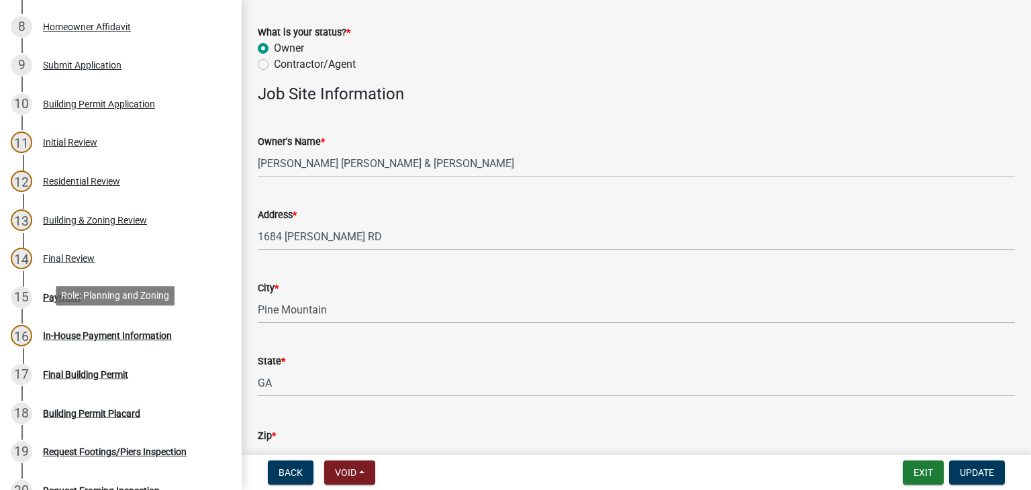
click at [91, 291] on div "Role: Planning and Zoning" at bounding box center [115, 295] width 119 height 19
click at [91, 287] on div "15 Payment" at bounding box center [115, 297] width 209 height 21
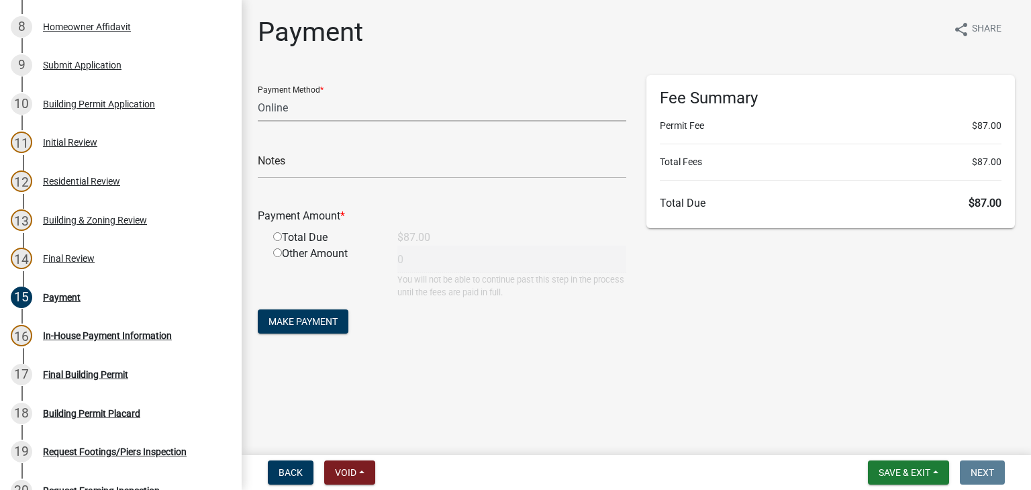
click at [338, 107] on select "Credit Card POS Check Cash Online" at bounding box center [442, 108] width 368 height 28
select select "2: 1"
click at [258, 94] on select "Credit Card POS Check Cash Online" at bounding box center [442, 108] width 368 height 28
drag, startPoint x: 278, startPoint y: 237, endPoint x: 287, endPoint y: 261, distance: 25.7
click at [277, 238] on input "radio" at bounding box center [277, 236] width 9 height 9
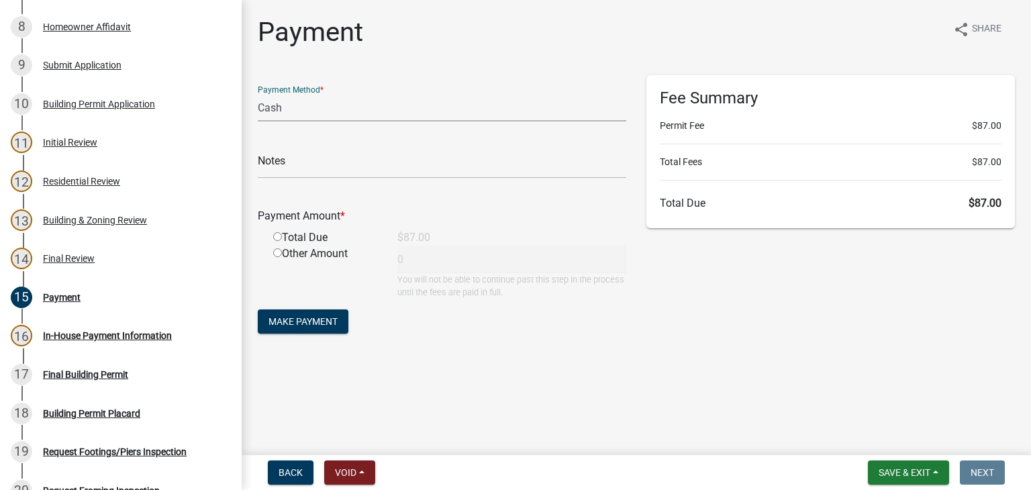
radio input "true"
type input "87"
click at [313, 311] on button "Make Payment" at bounding box center [303, 321] width 91 height 24
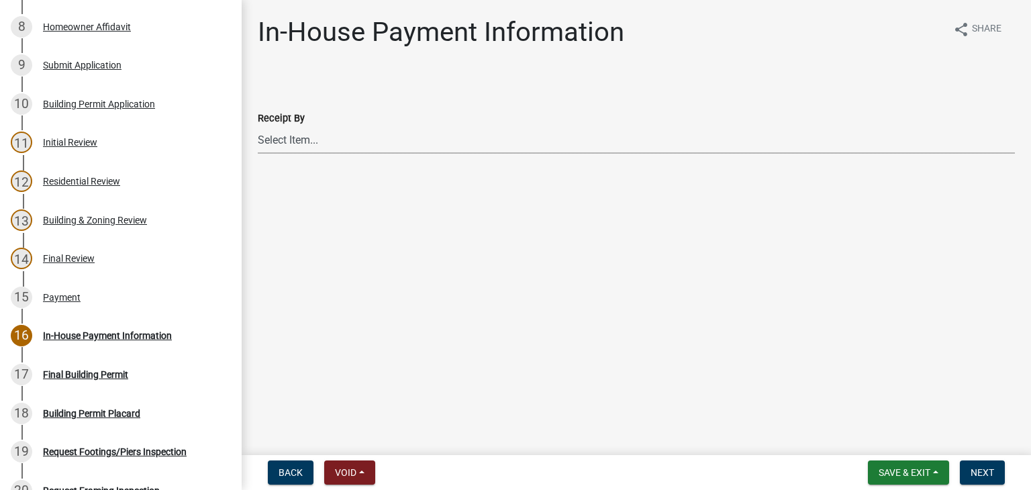
click at [354, 130] on select "Select Item... Douglas Richardson James Lorimer Thrailkill Jr Keanua Patterson …" at bounding box center [636, 140] width 757 height 28
click at [258, 126] on select "Select Item... Douglas Richardson James Lorimer Thrailkill Jr Keanua Patterson …" at bounding box center [636, 140] width 757 height 28
select select "0b76bba7-3d57-465a-8fd8-bdc110be1b33"
click at [993, 460] on button "Next" at bounding box center [982, 472] width 45 height 24
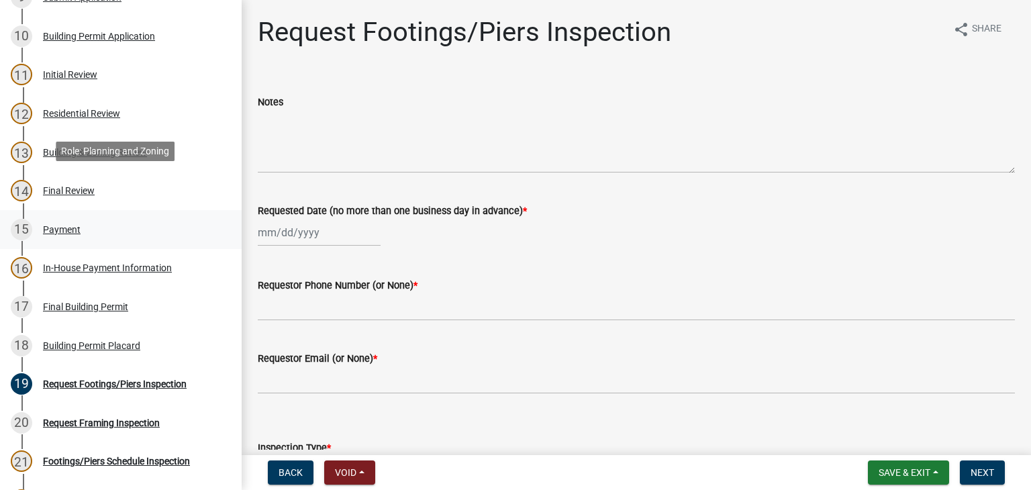
scroll to position [519, 0]
click at [87, 231] on div "15 Payment" at bounding box center [115, 229] width 209 height 21
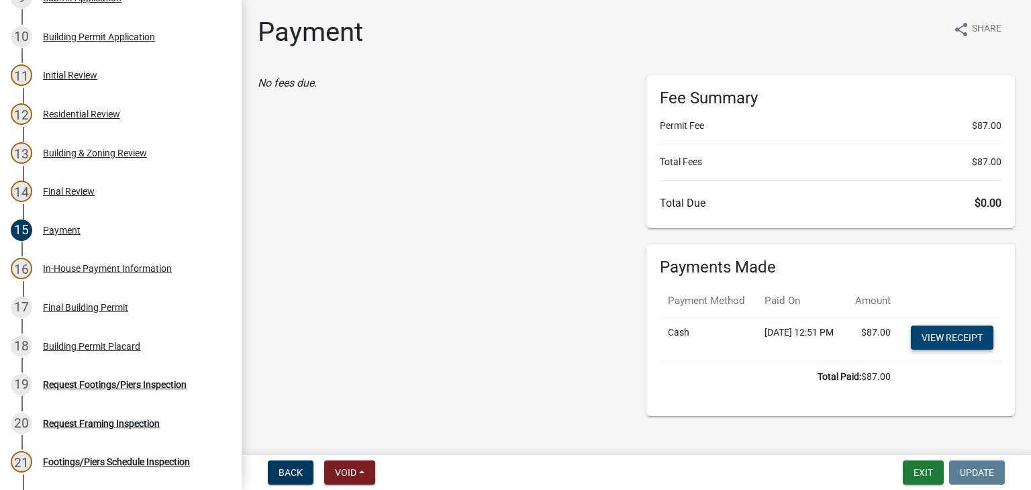
click at [952, 350] on link "View receipt" at bounding box center [952, 337] width 83 height 24
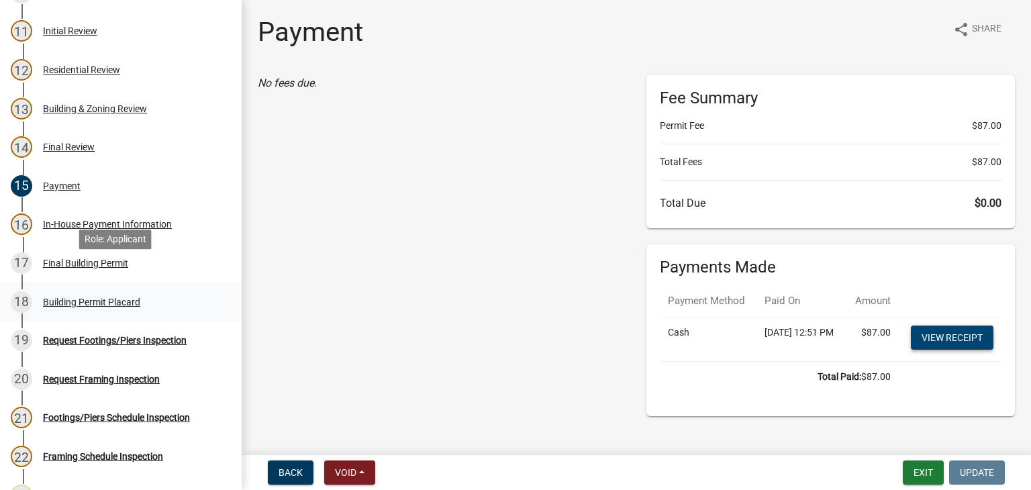
scroll to position [586, 0]
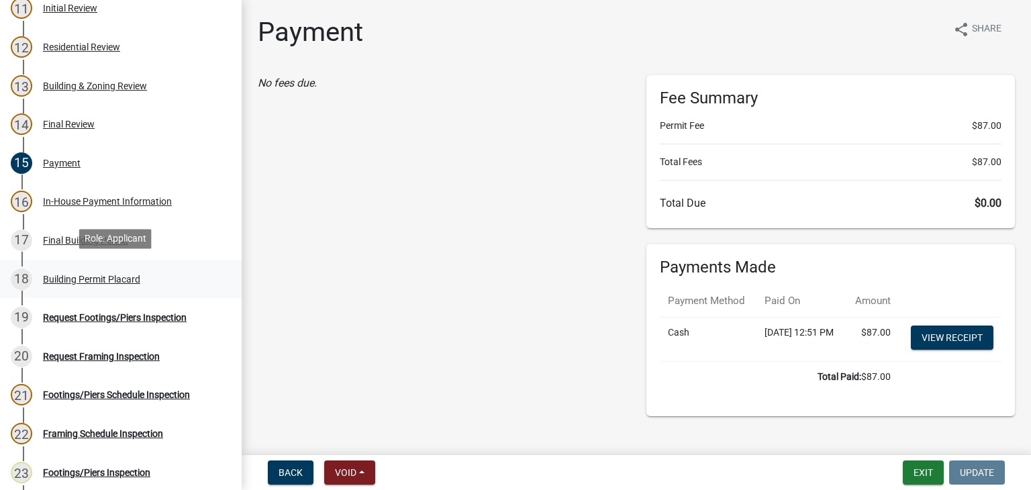
click at [119, 280] on div "Building Permit Placard" at bounding box center [91, 278] width 97 height 9
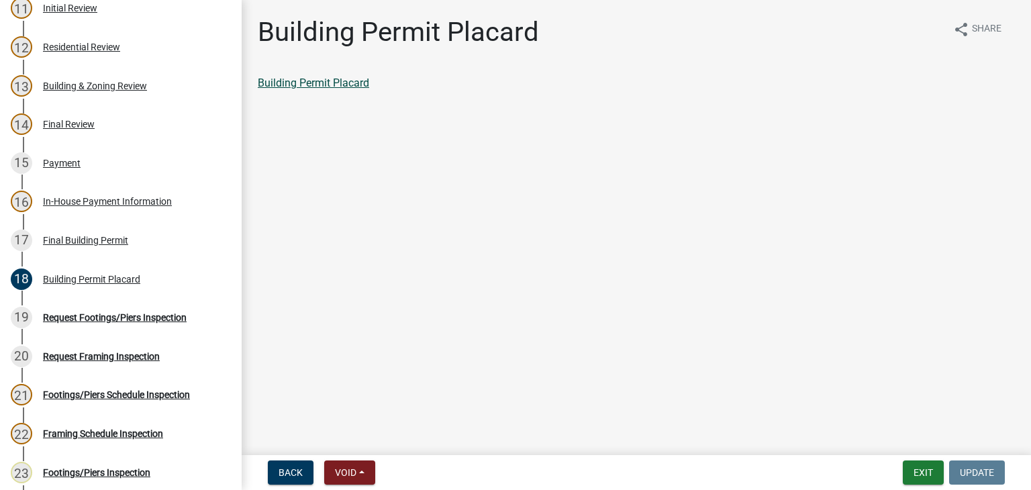
click at [312, 76] on link "Building Permit Placard" at bounding box center [313, 82] width 111 height 13
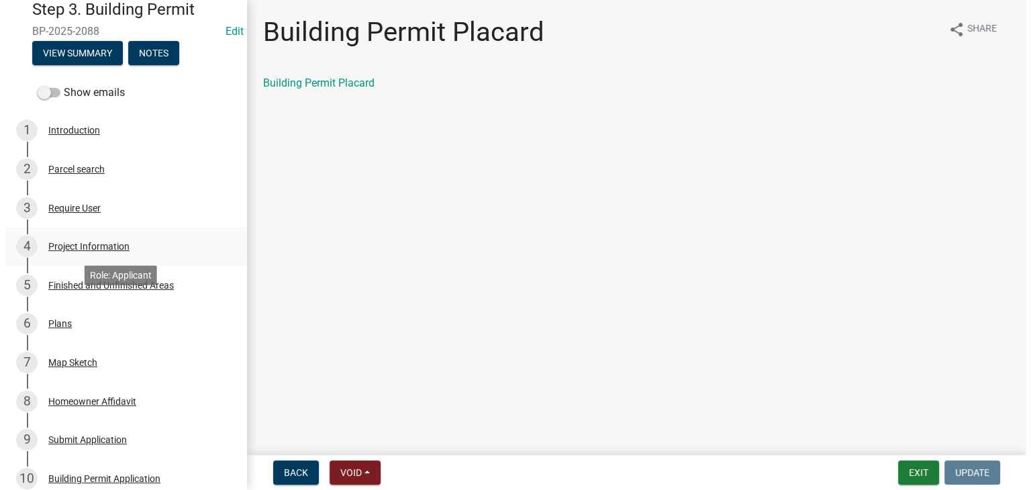
scroll to position [49, 0]
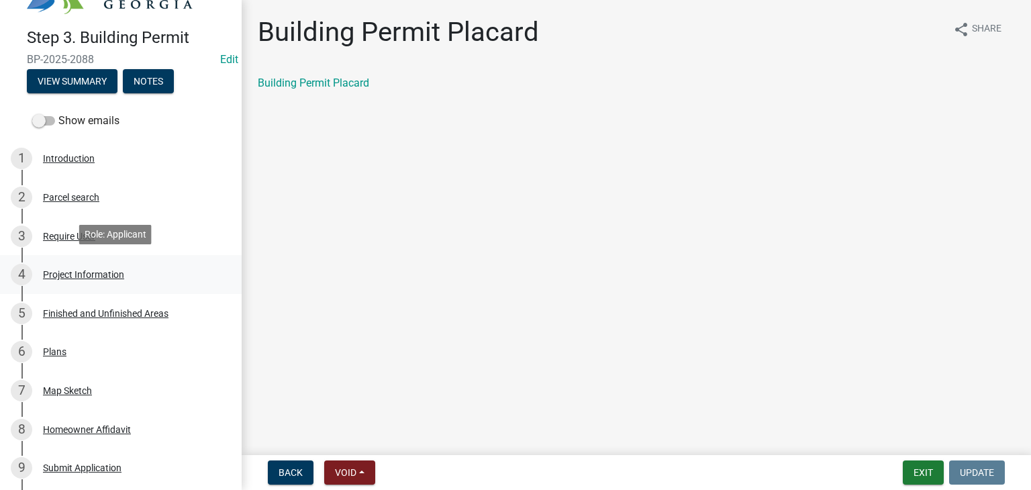
click at [87, 285] on link "4 Project Information" at bounding box center [121, 274] width 242 height 39
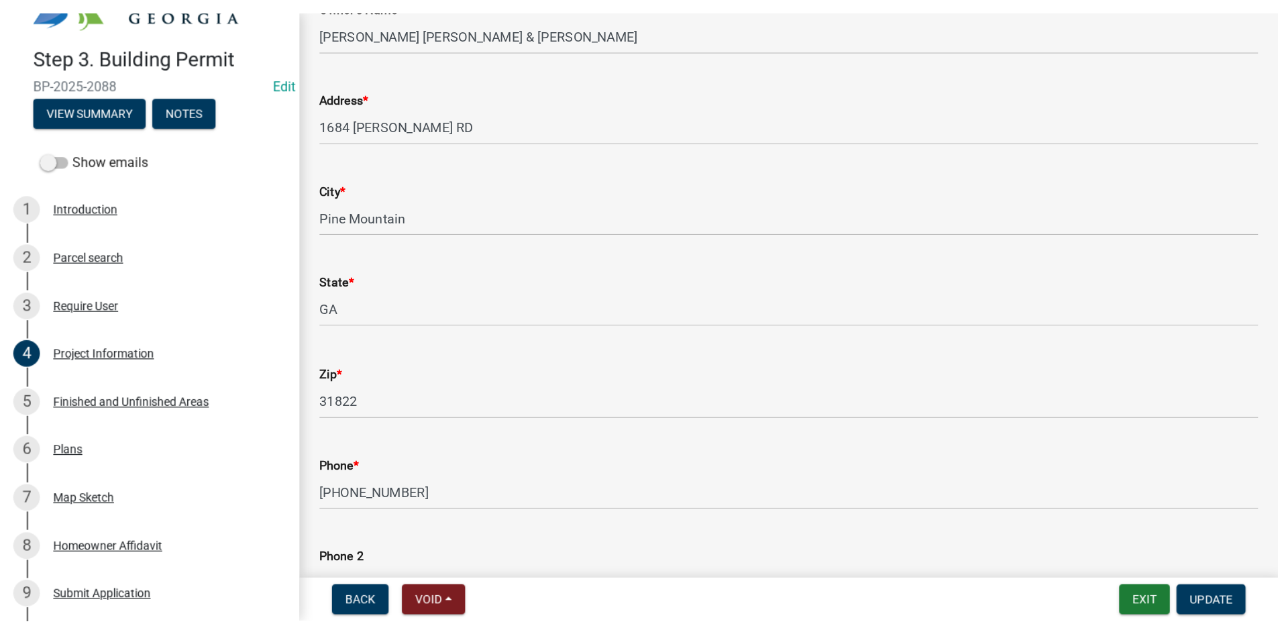
scroll to position [134, 0]
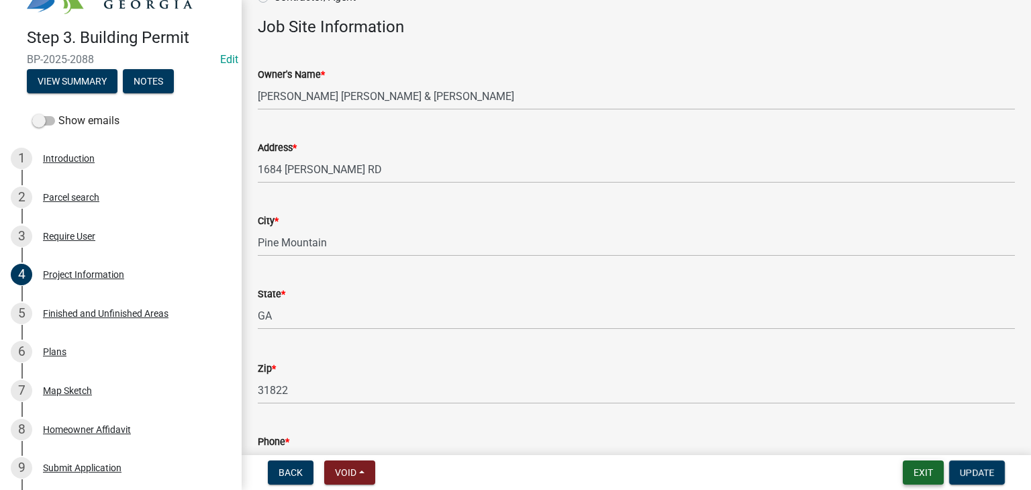
click at [931, 473] on button "Exit" at bounding box center [922, 472] width 41 height 24
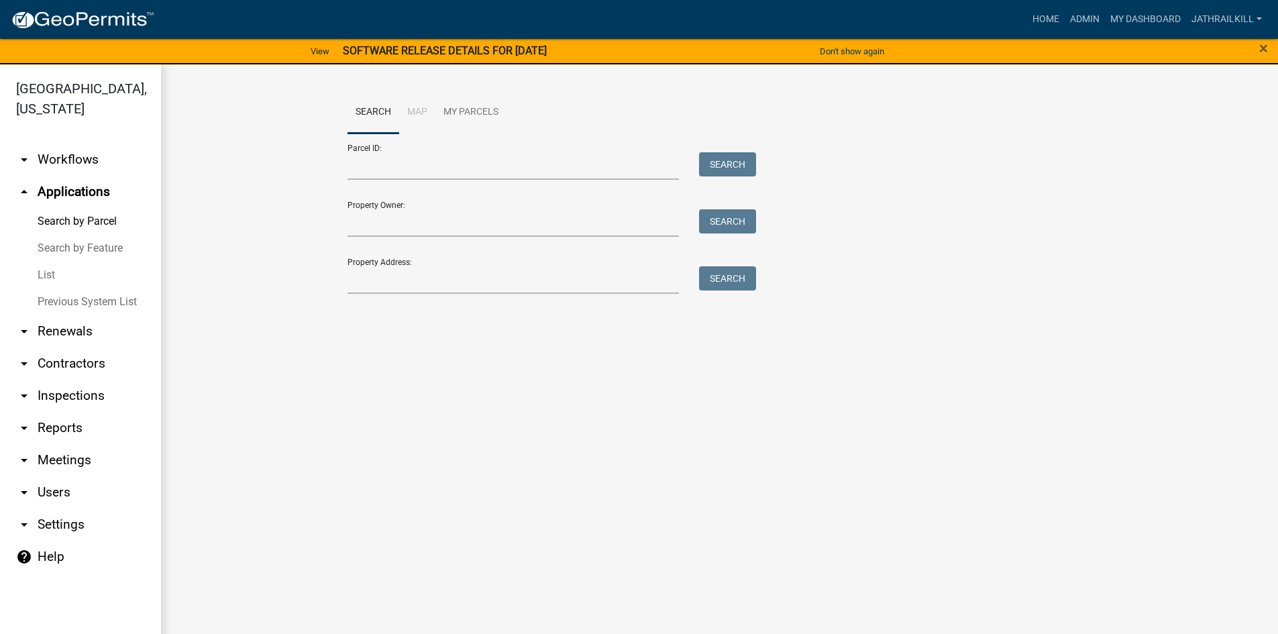
drag, startPoint x: 97, startPoint y: 118, endPoint x: 85, endPoint y: 153, distance: 36.7
click at [97, 133] on ul "arrow_drop_down Workflows List arrow_drop_up Applications Search by Parcel Sear…" at bounding box center [80, 391] width 161 height 517
click at [87, 153] on link "arrow_drop_down Workflows" at bounding box center [80, 160] width 161 height 32
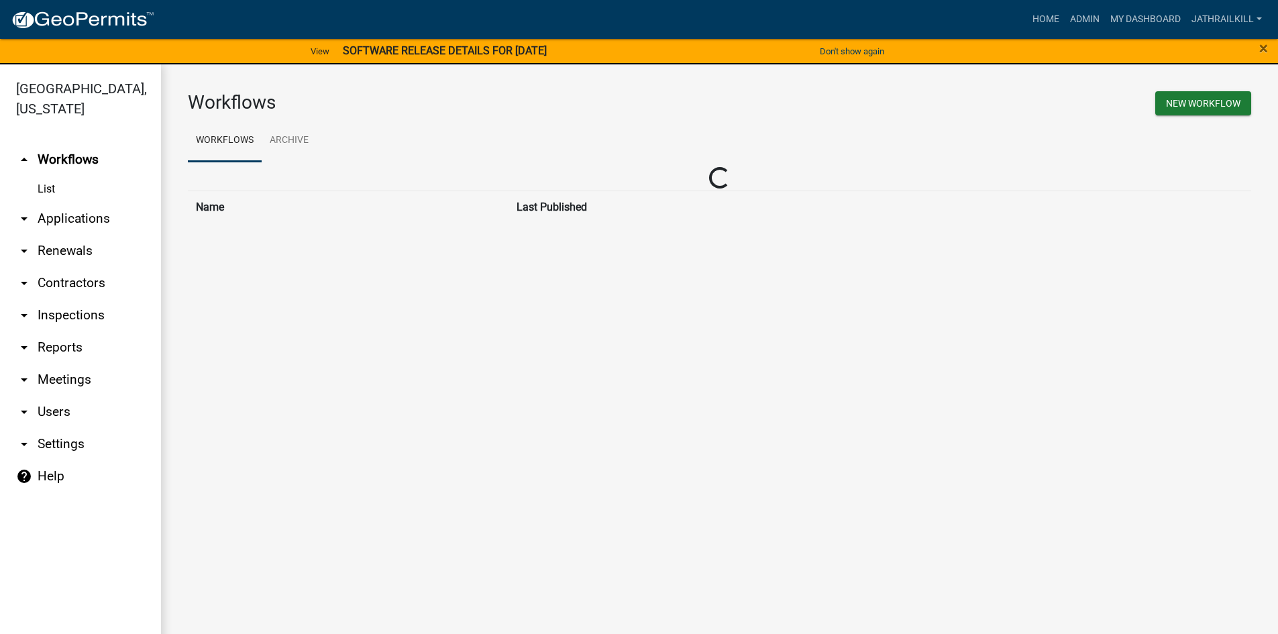
click at [73, 203] on link "arrow_drop_down Applications" at bounding box center [80, 219] width 161 height 32
